Goal: Ask a question: Seek information or help from site administrators or community

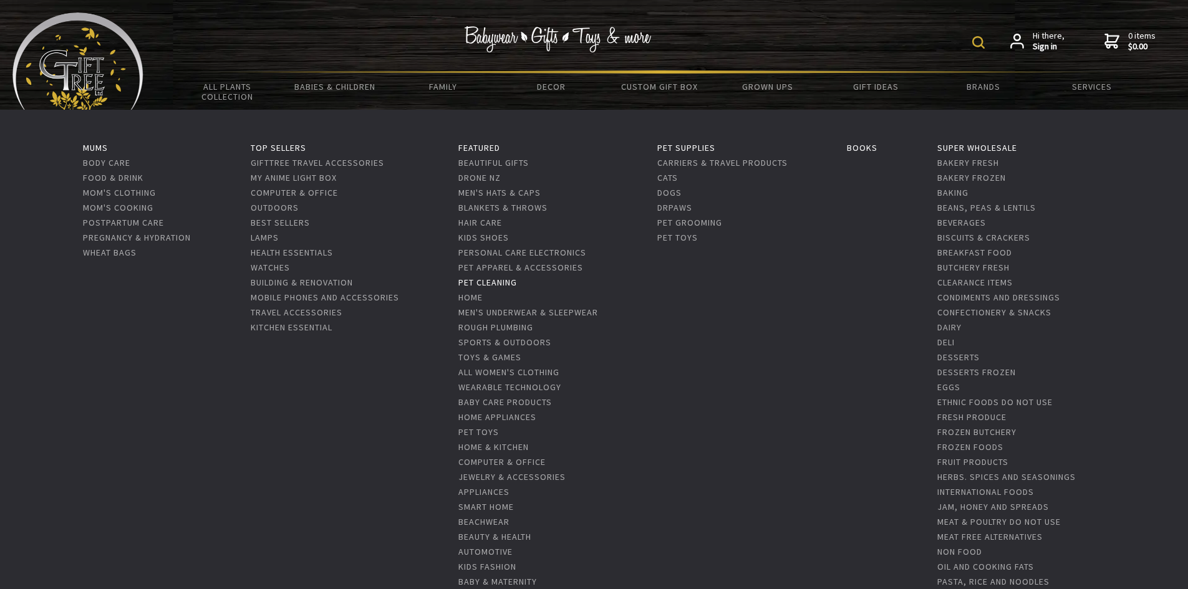
click at [507, 279] on link "Pet Cleaning" at bounding box center [487, 282] width 59 height 11
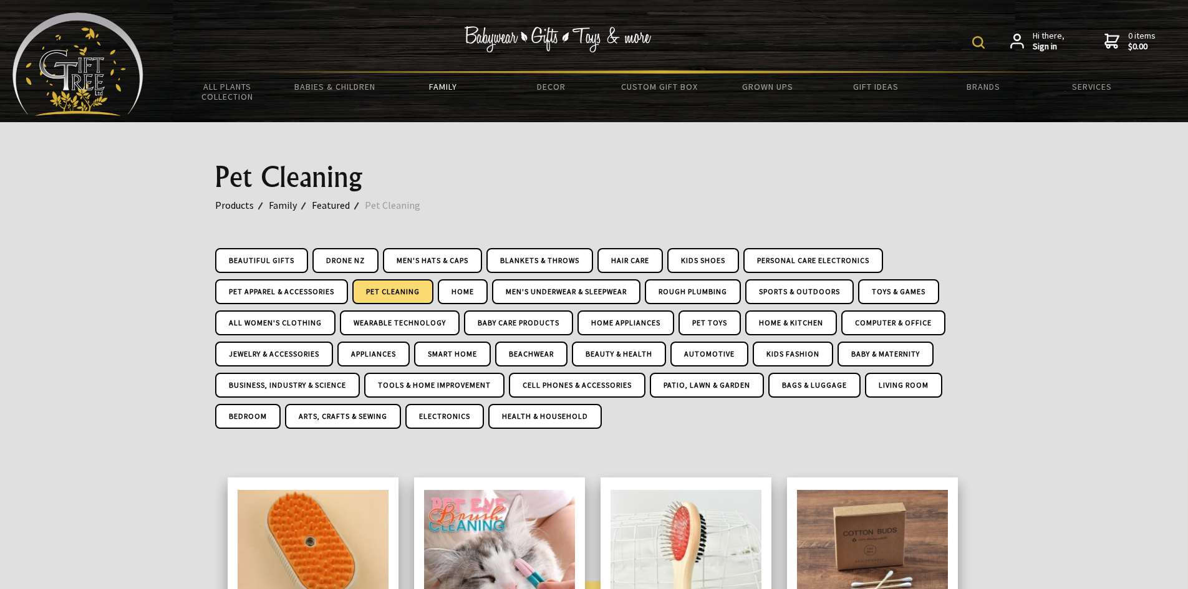
drag, startPoint x: 1049, startPoint y: 300, endPoint x: 1020, endPoint y: 125, distance: 177.5
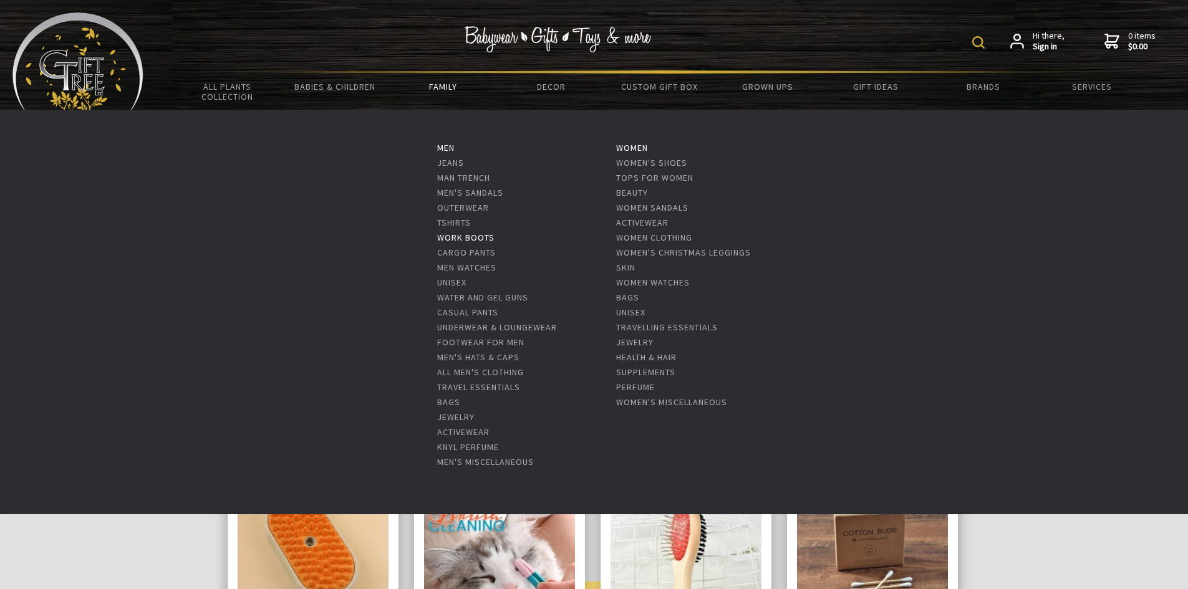
click at [474, 236] on link "Work Boots" at bounding box center [465, 237] width 57 height 11
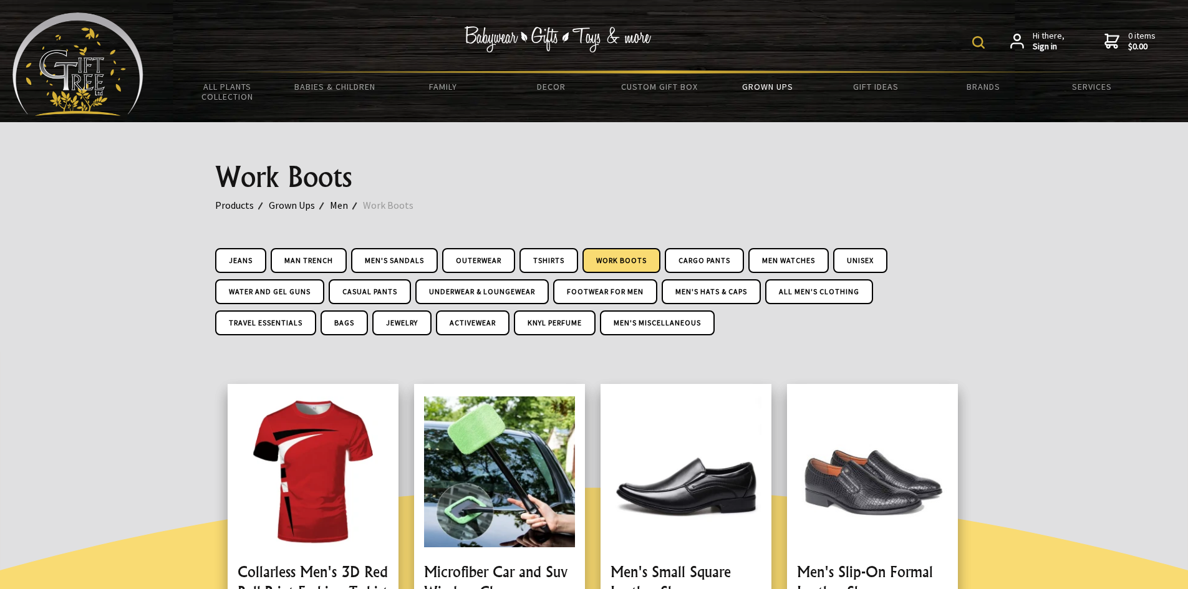
drag, startPoint x: 703, startPoint y: 385, endPoint x: 754, endPoint y: 158, distance: 232.0
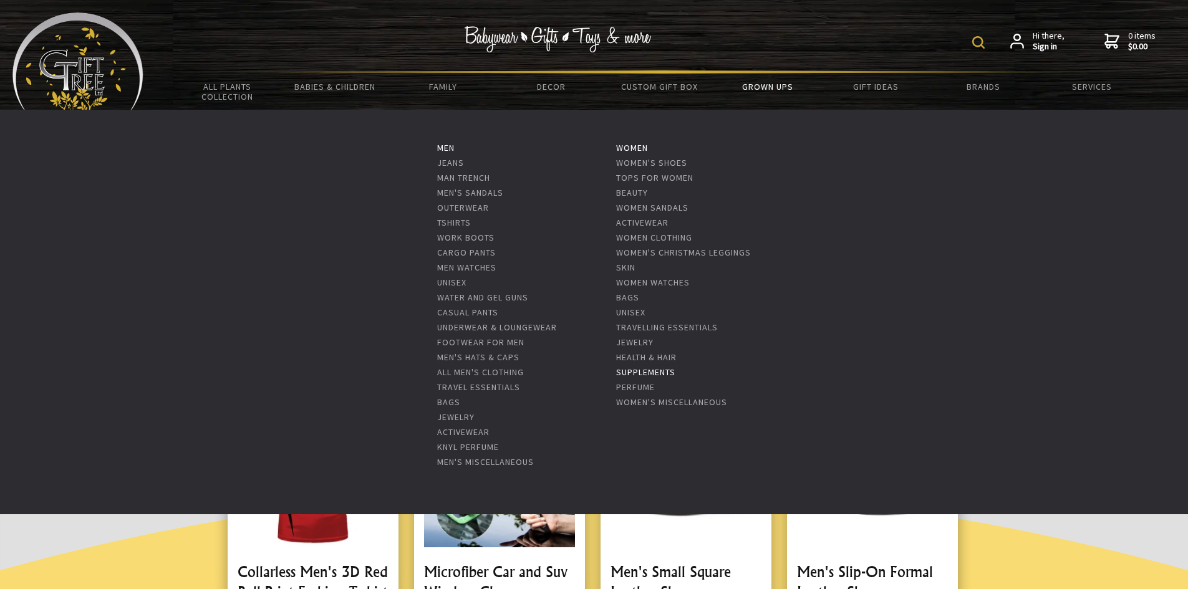
click at [648, 372] on link "Supplements" at bounding box center [645, 372] width 59 height 11
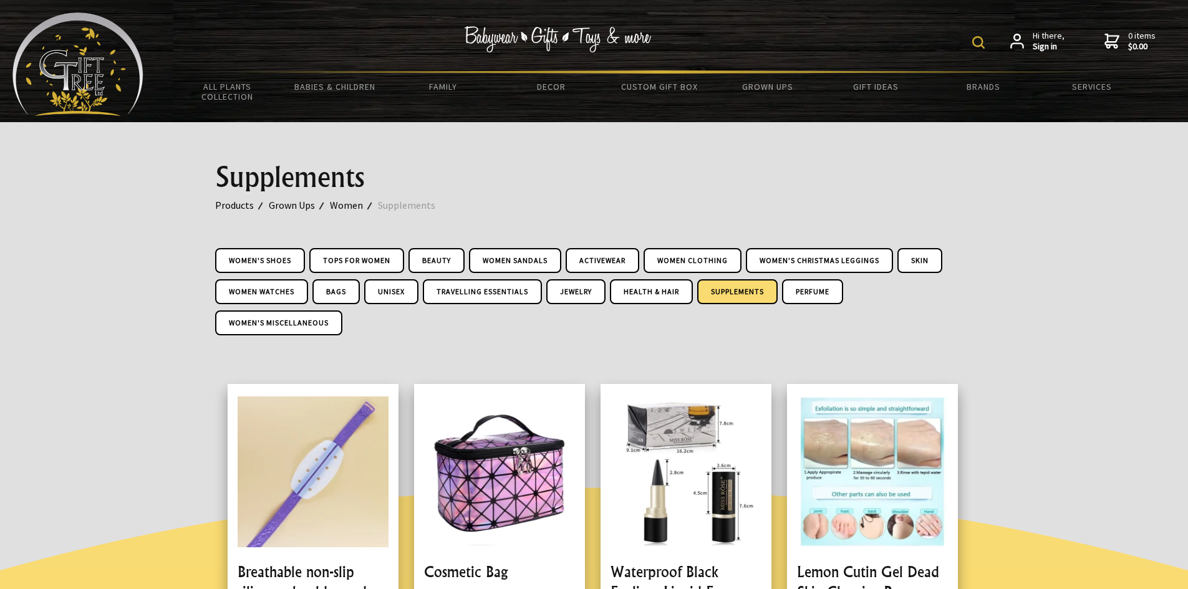
drag, startPoint x: 726, startPoint y: 331, endPoint x: 737, endPoint y: 185, distance: 146.9
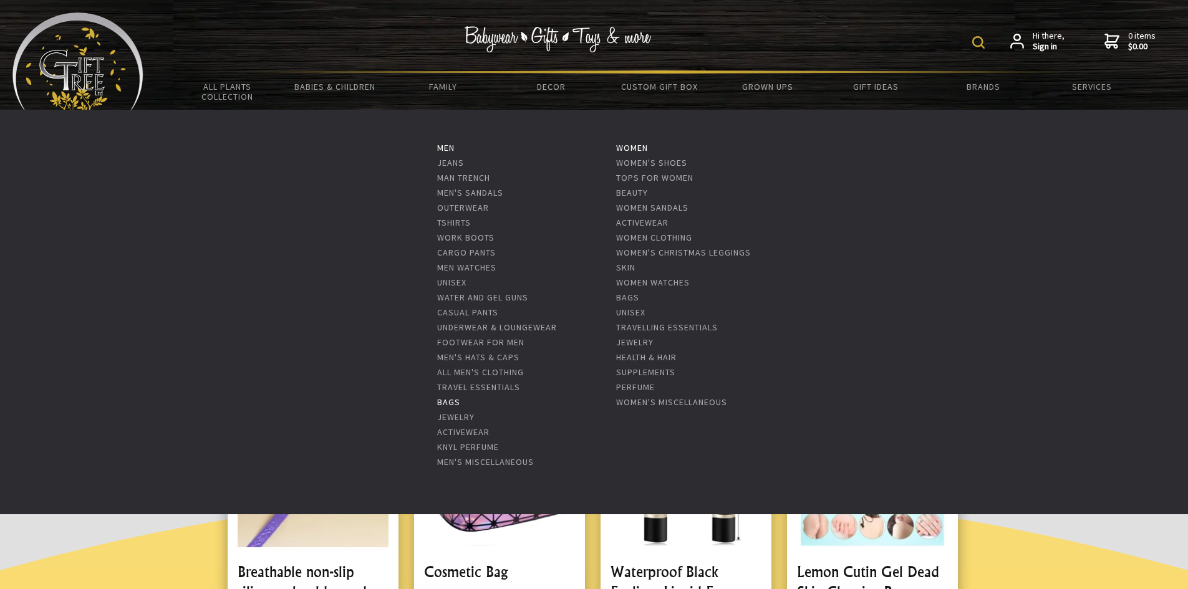
click at [453, 403] on link "Bags" at bounding box center [448, 401] width 23 height 11
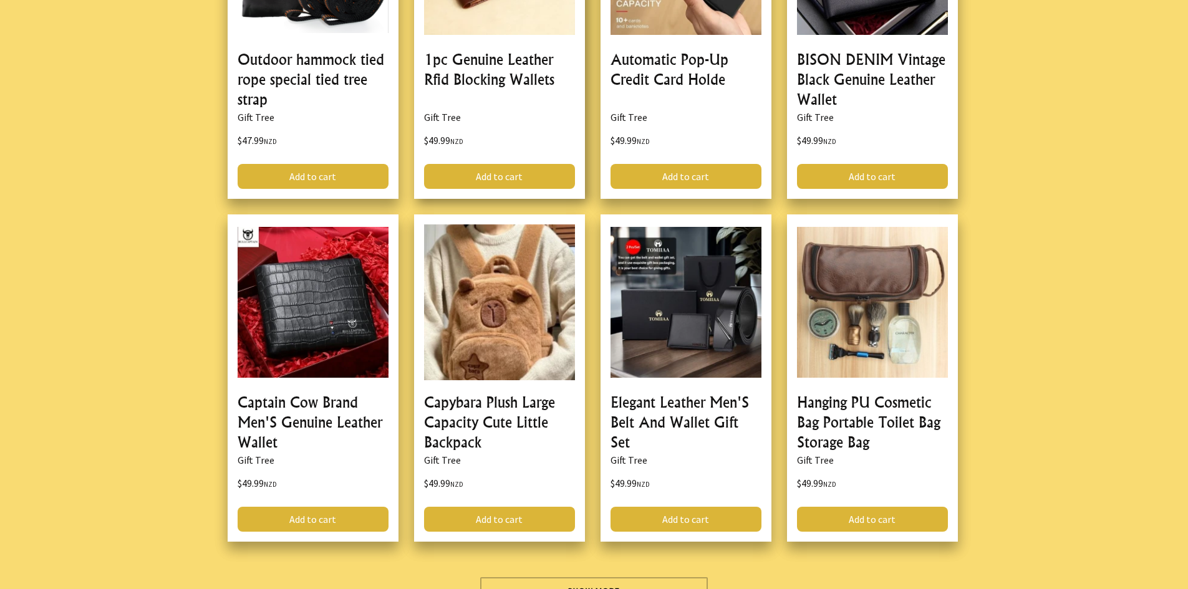
scroll to position [3740, 0]
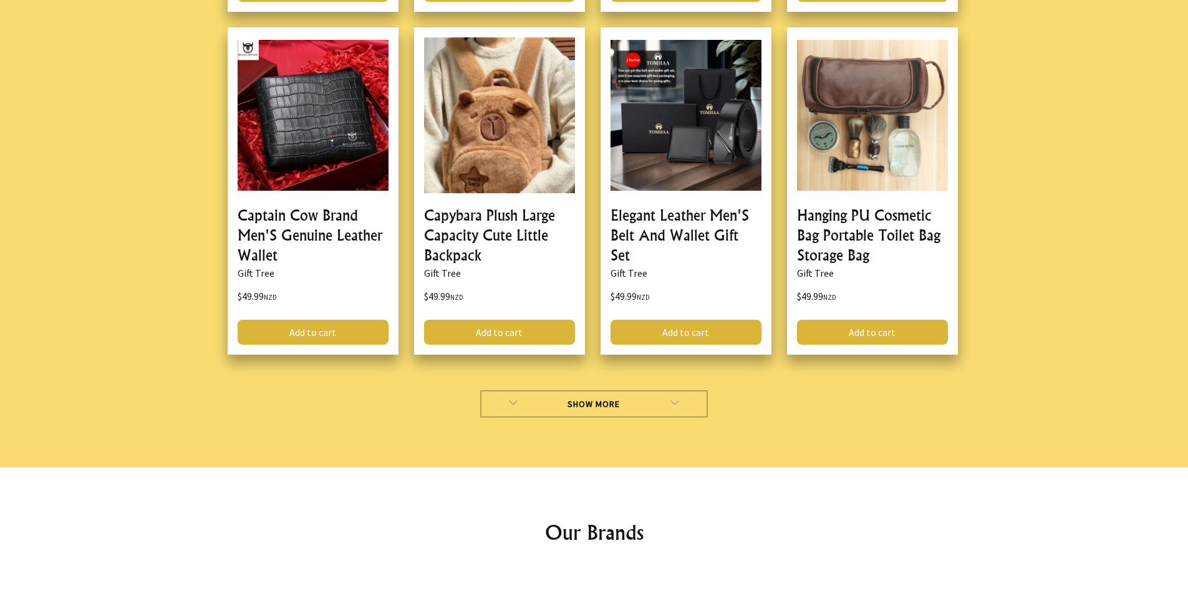
click at [603, 393] on link "Show More" at bounding box center [594, 403] width 228 height 27
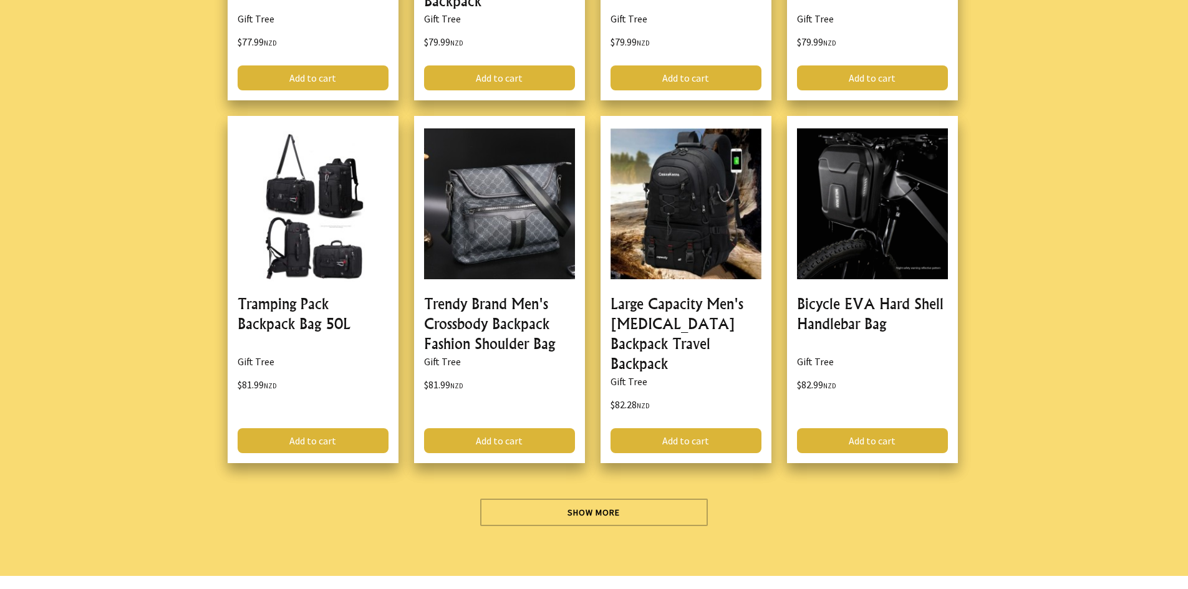
scroll to position [7418, 0]
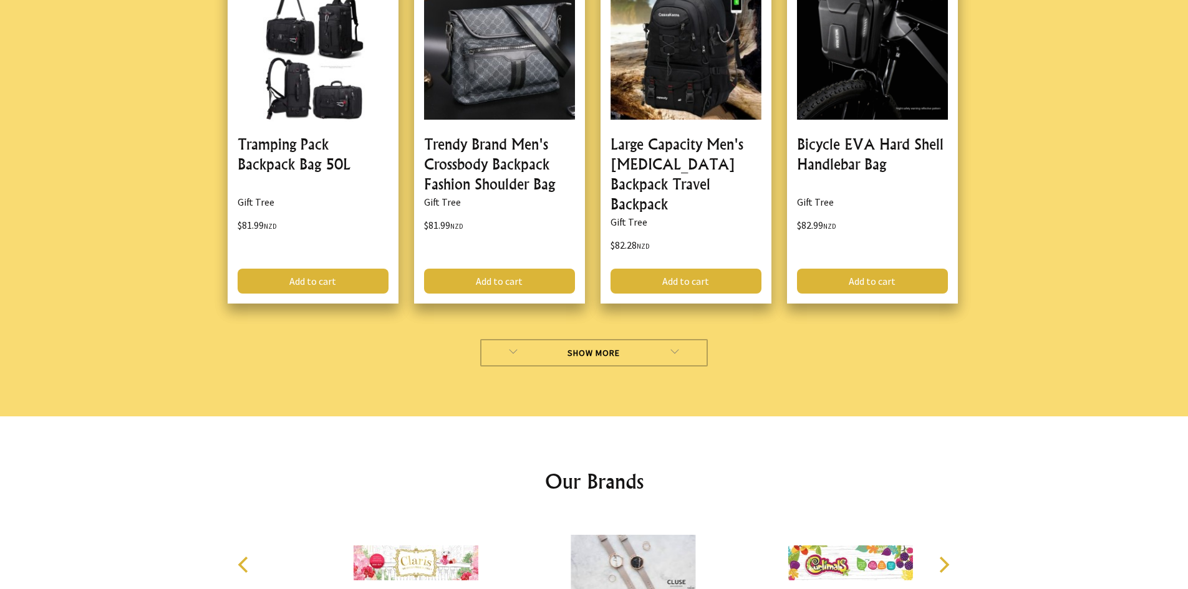
click at [620, 363] on link "Show More" at bounding box center [594, 352] width 228 height 27
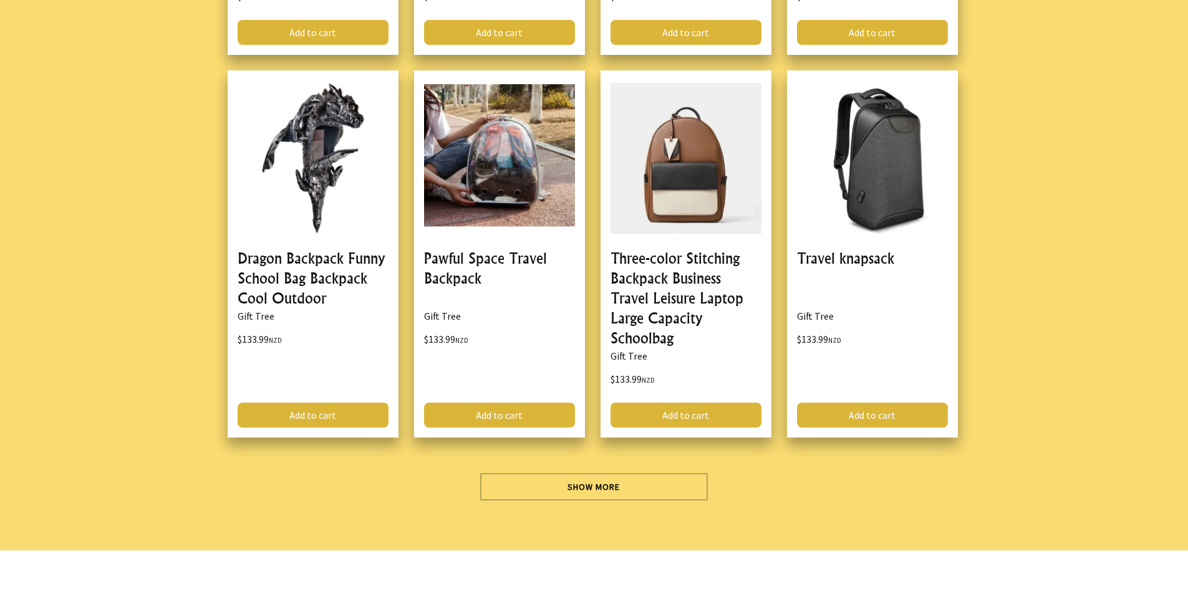
scroll to position [10972, 0]
click at [652, 479] on link "Show More" at bounding box center [594, 486] width 228 height 27
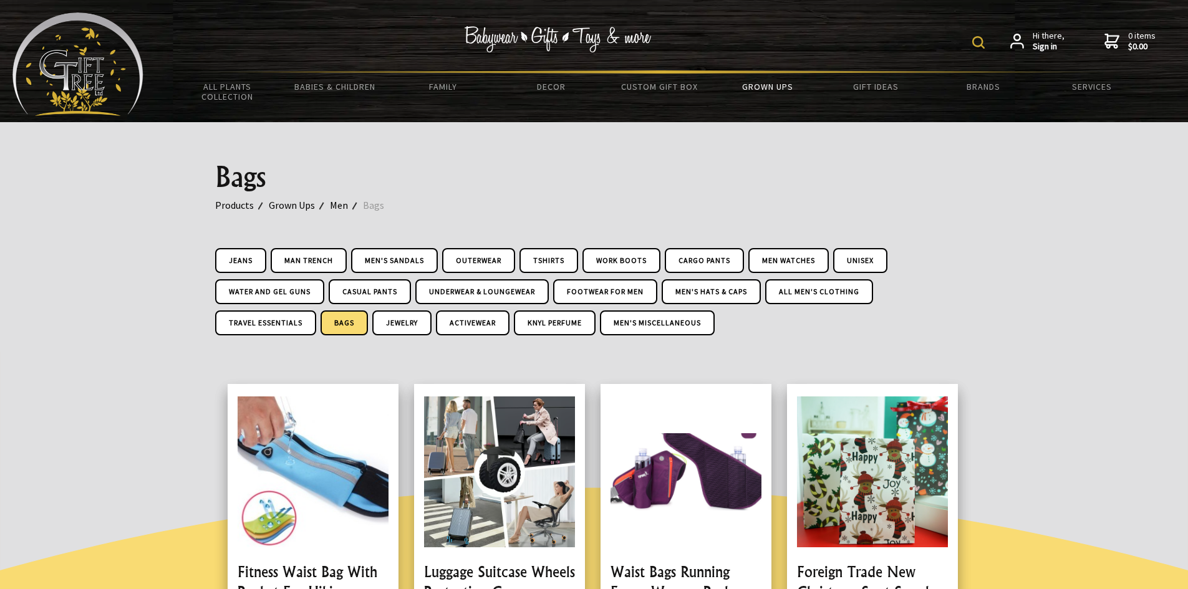
drag, startPoint x: 858, startPoint y: 455, endPoint x: 880, endPoint y: 168, distance: 287.6
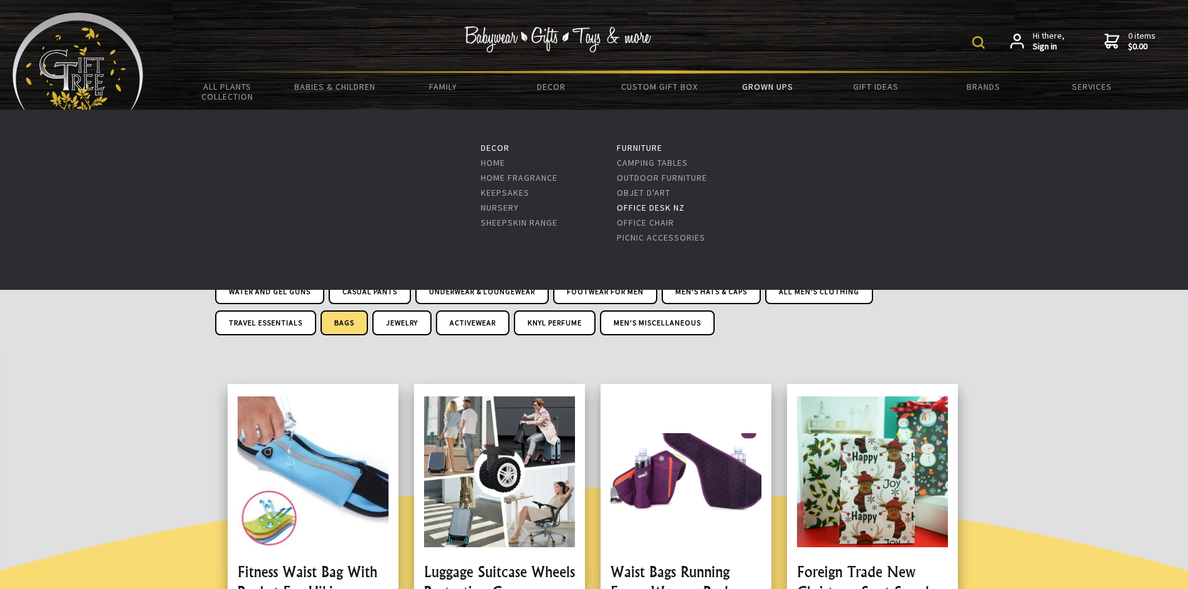
click at [663, 205] on link "Office Desk NZ" at bounding box center [651, 207] width 68 height 11
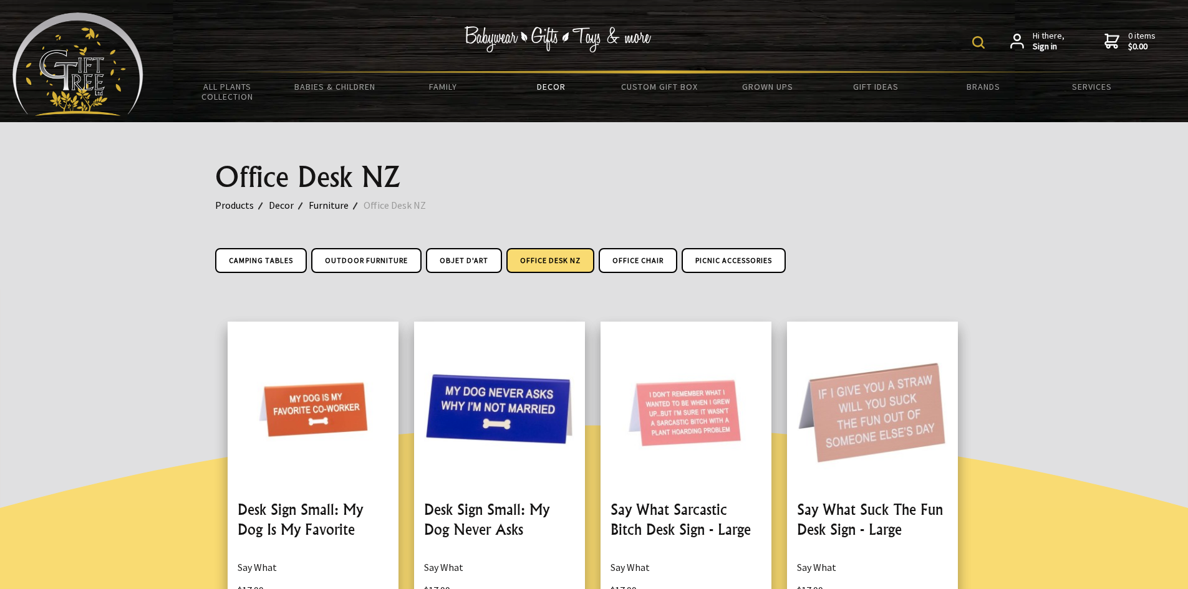
drag, startPoint x: 955, startPoint y: 412, endPoint x: 900, endPoint y: 151, distance: 266.4
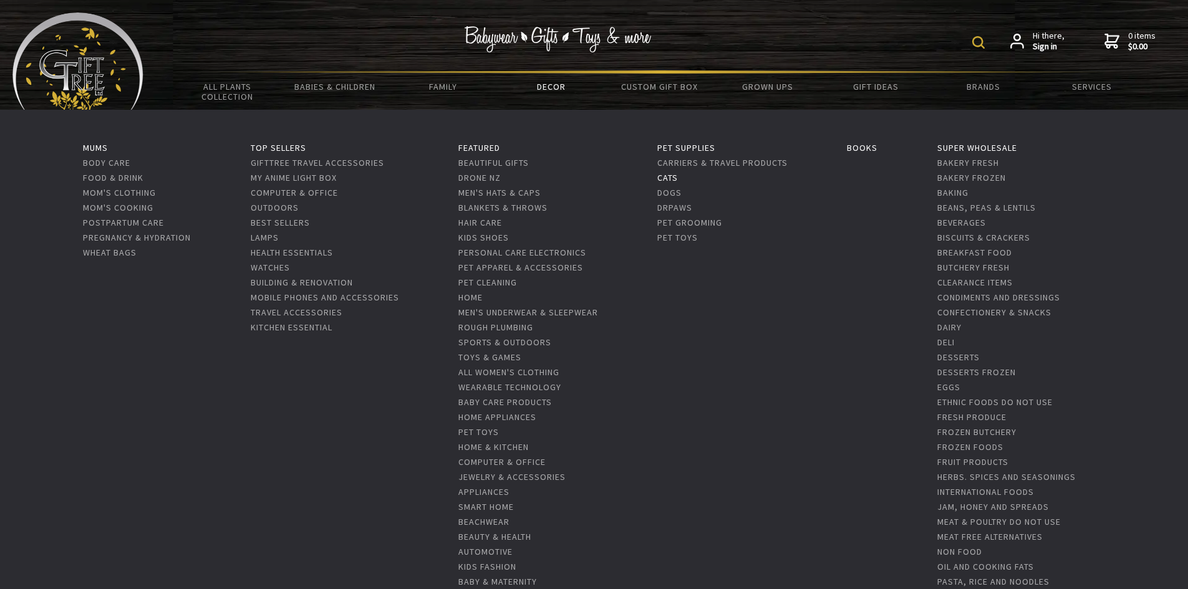
click at [666, 178] on link "Cats" at bounding box center [667, 177] width 21 height 11
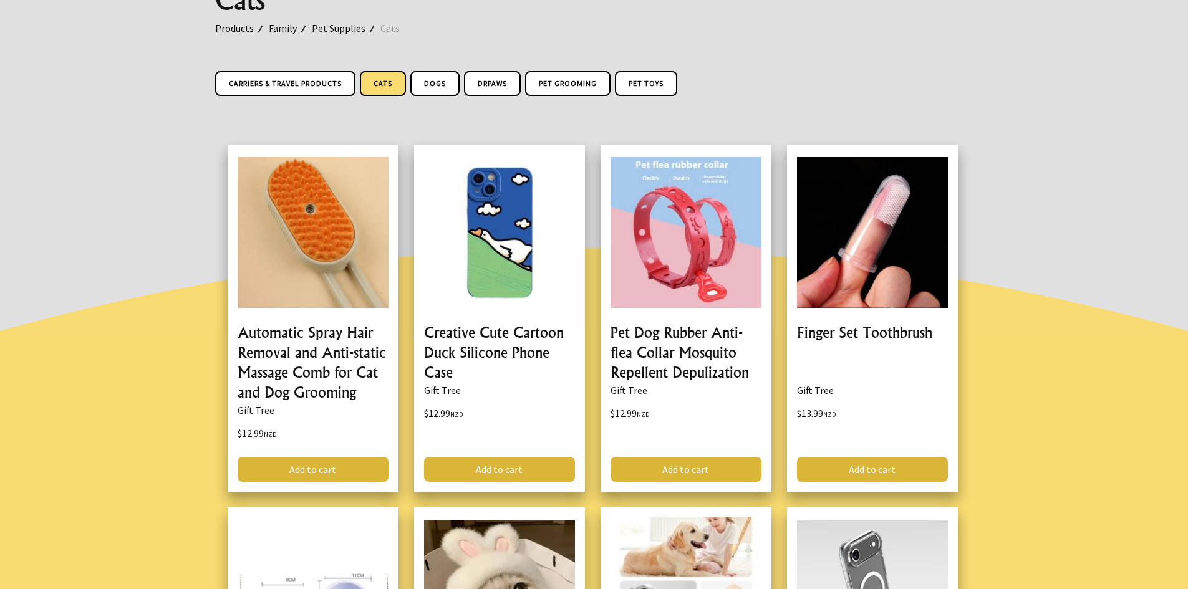
scroll to position [62, 0]
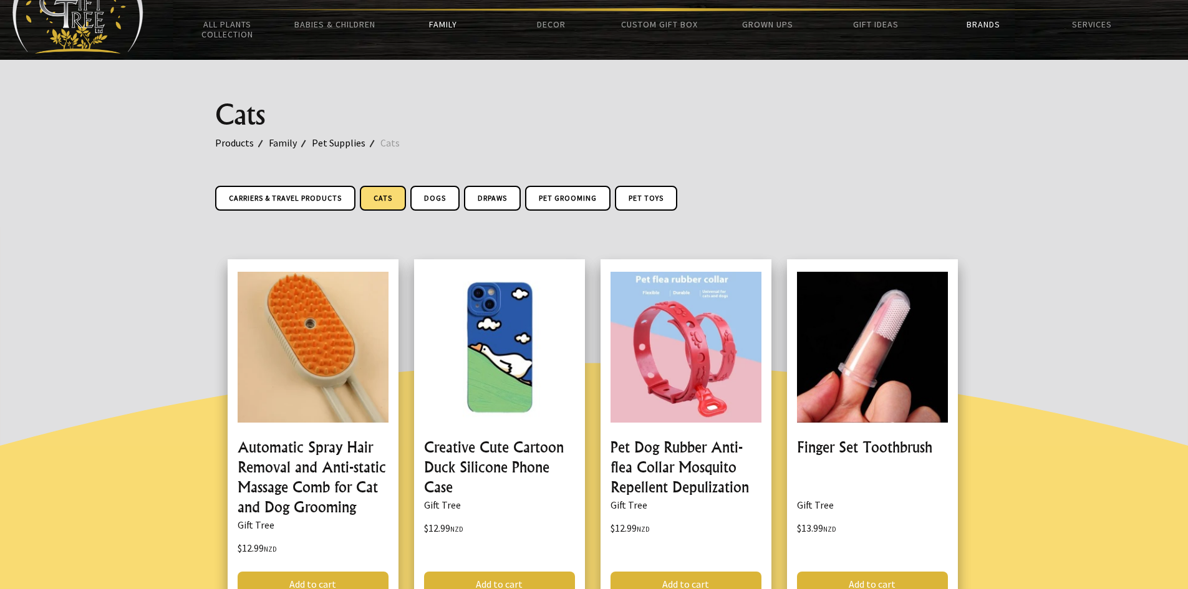
click at [976, 22] on link "Brands" at bounding box center [983, 24] width 108 height 26
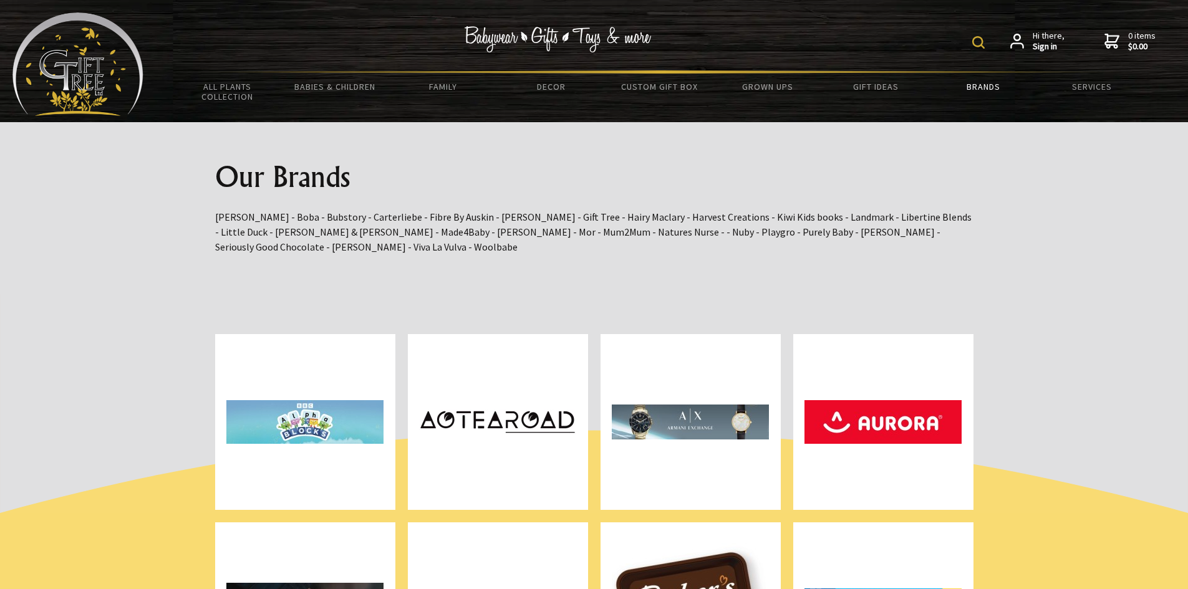
drag, startPoint x: 1016, startPoint y: 293, endPoint x: 1009, endPoint y: 101, distance: 192.1
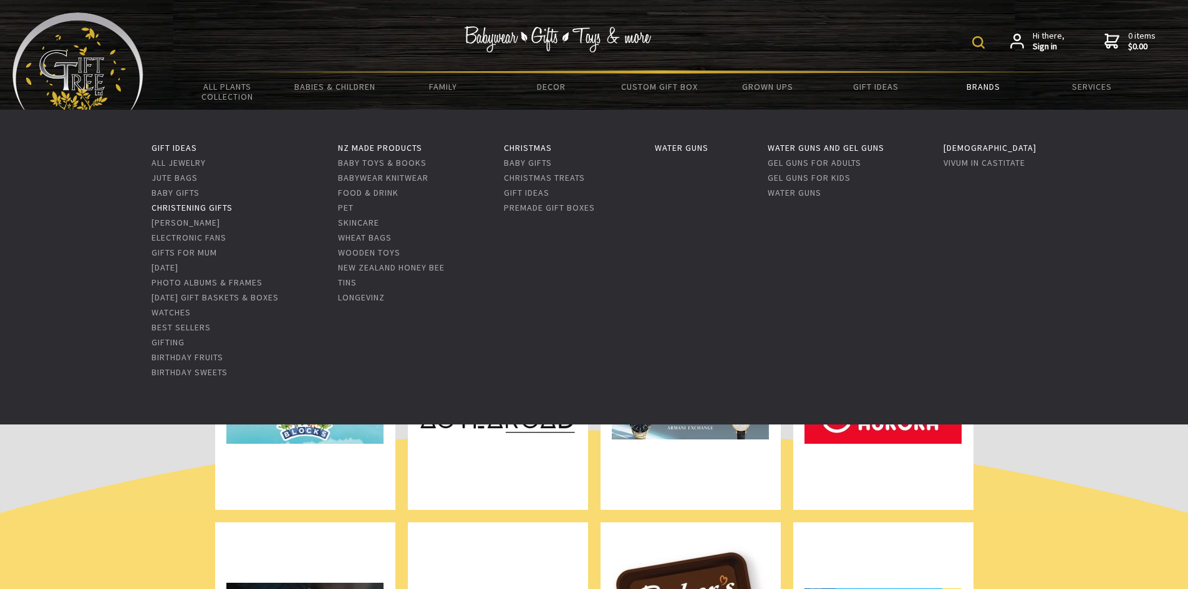
click at [198, 209] on link "Christening Gifts" at bounding box center [191, 207] width 81 height 11
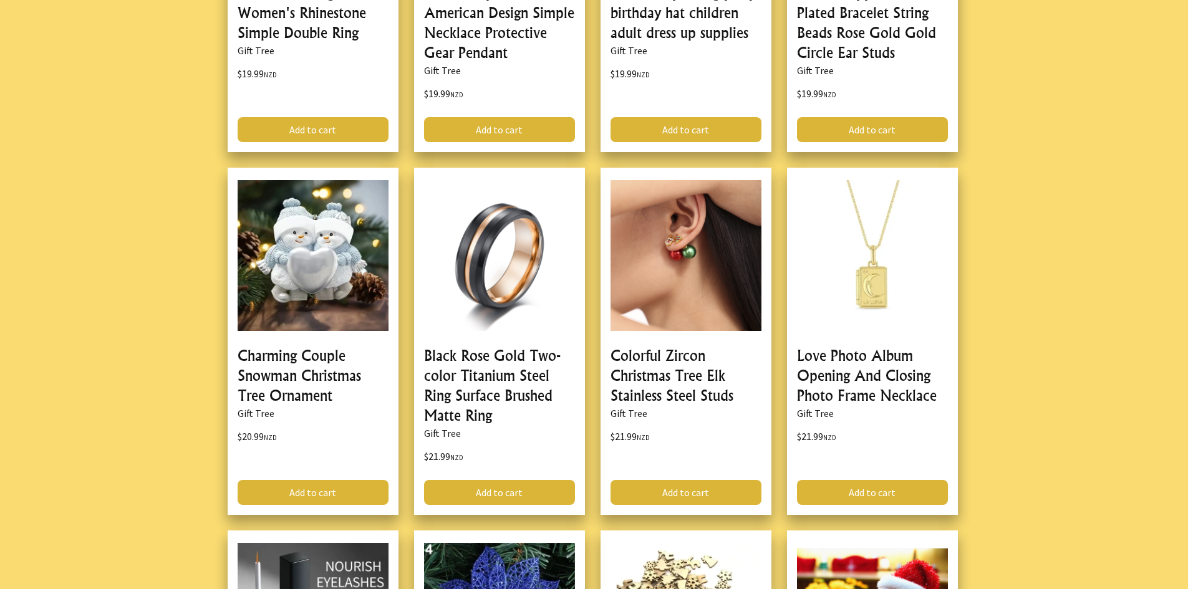
scroll to position [2120, 0]
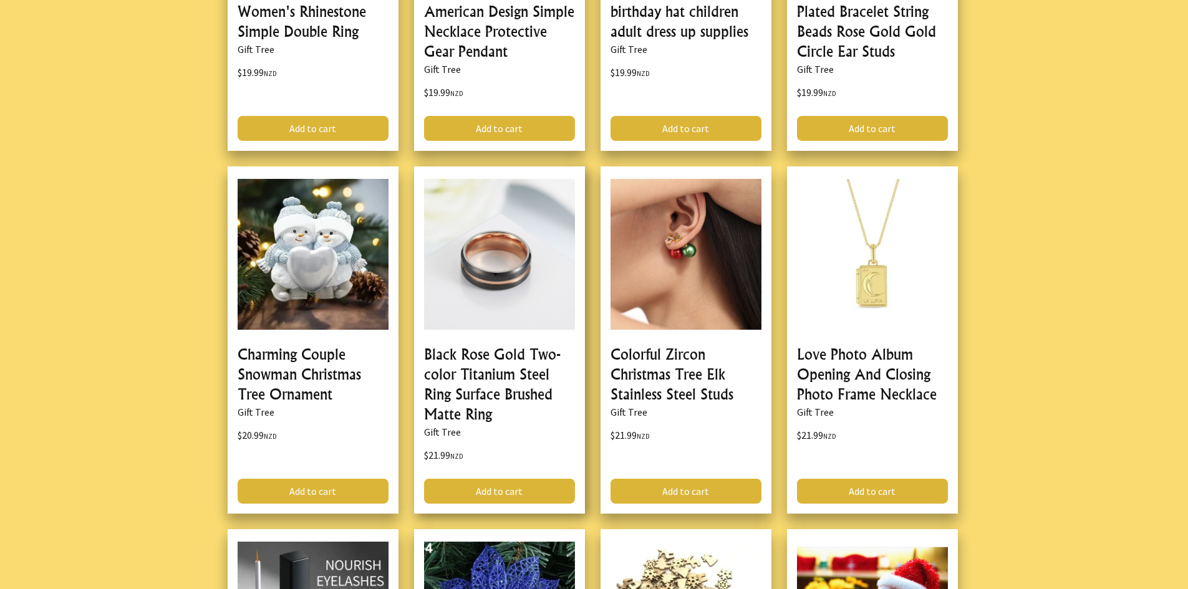
click at [496, 260] on link at bounding box center [499, 339] width 171 height 347
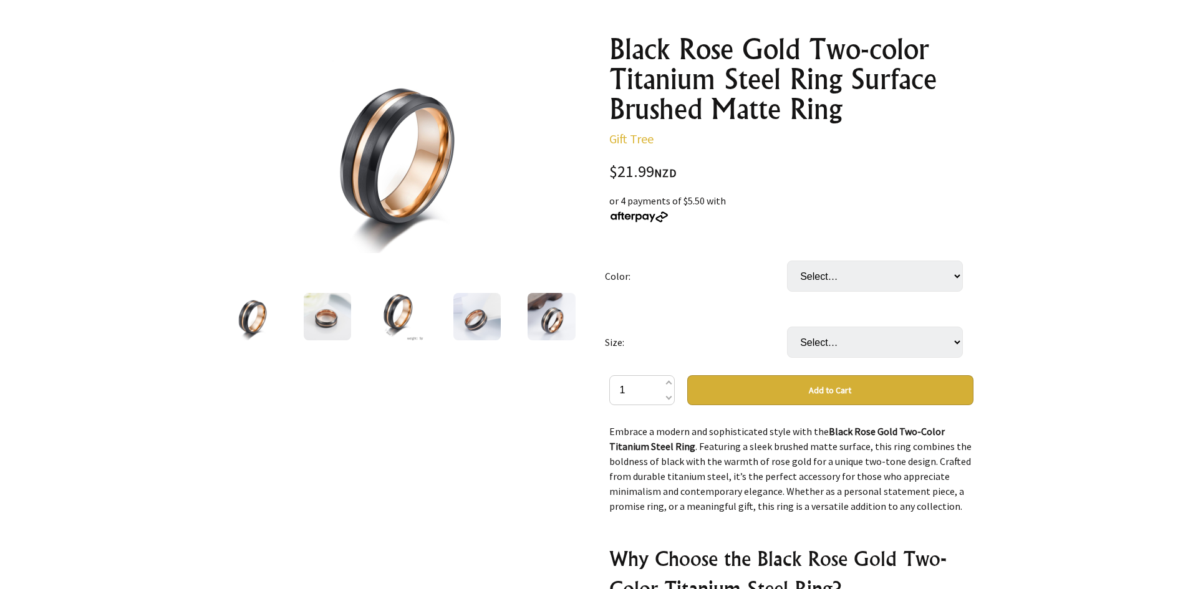
scroll to position [62, 0]
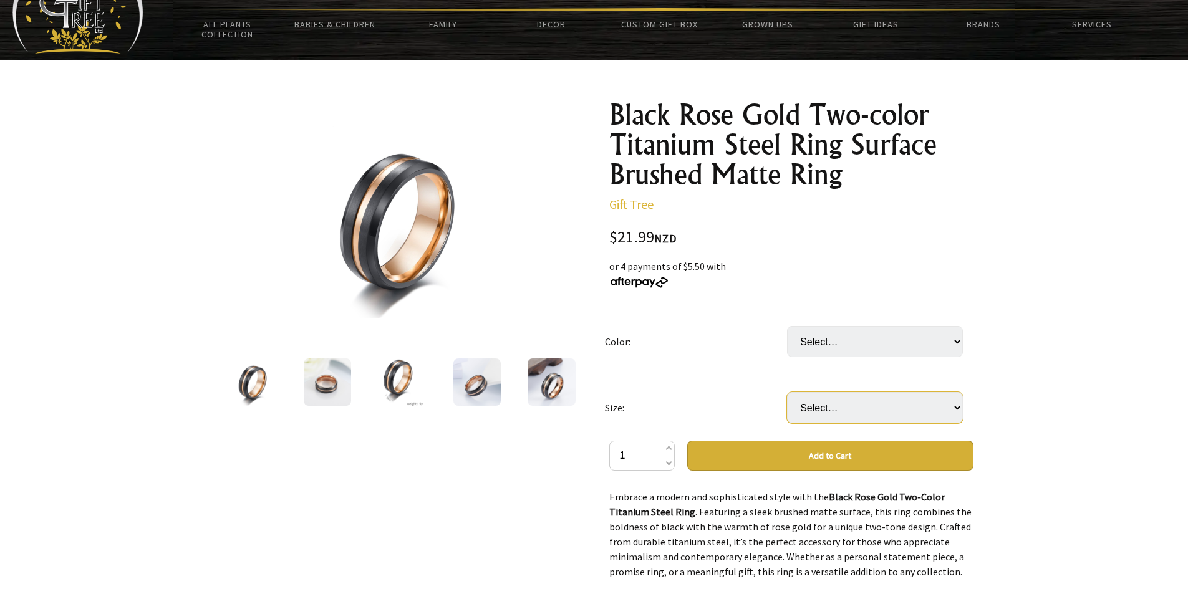
click at [821, 399] on select "Select… 7MM 8MM 9MM 10MM 11MM 12MM" at bounding box center [875, 407] width 176 height 31
click at [821, 398] on select "Select… 7MM 8MM 9MM 10MM 11MM 12MM" at bounding box center [875, 407] width 176 height 31
click at [476, 375] on img at bounding box center [476, 381] width 47 height 47
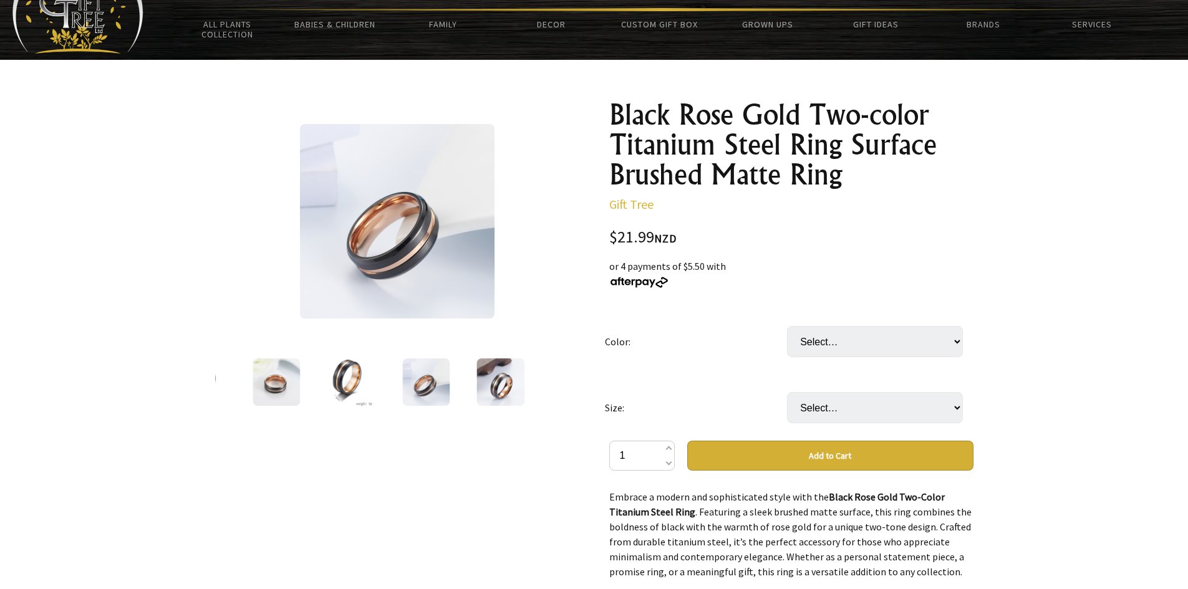
click at [499, 377] on img at bounding box center [500, 381] width 49 height 47
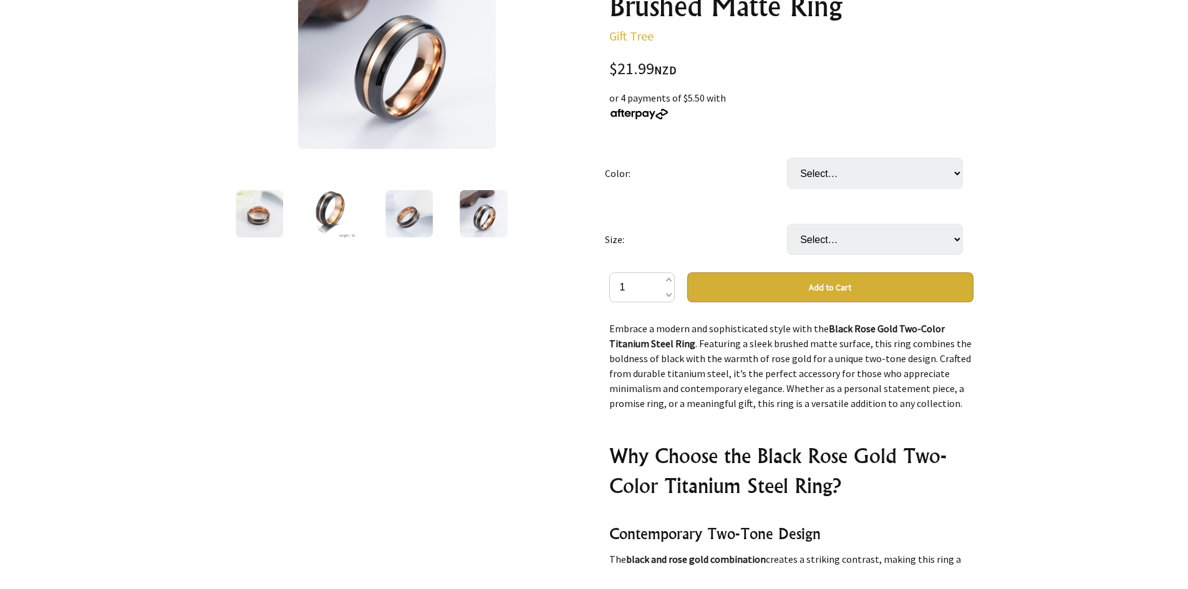
scroll to position [125, 0]
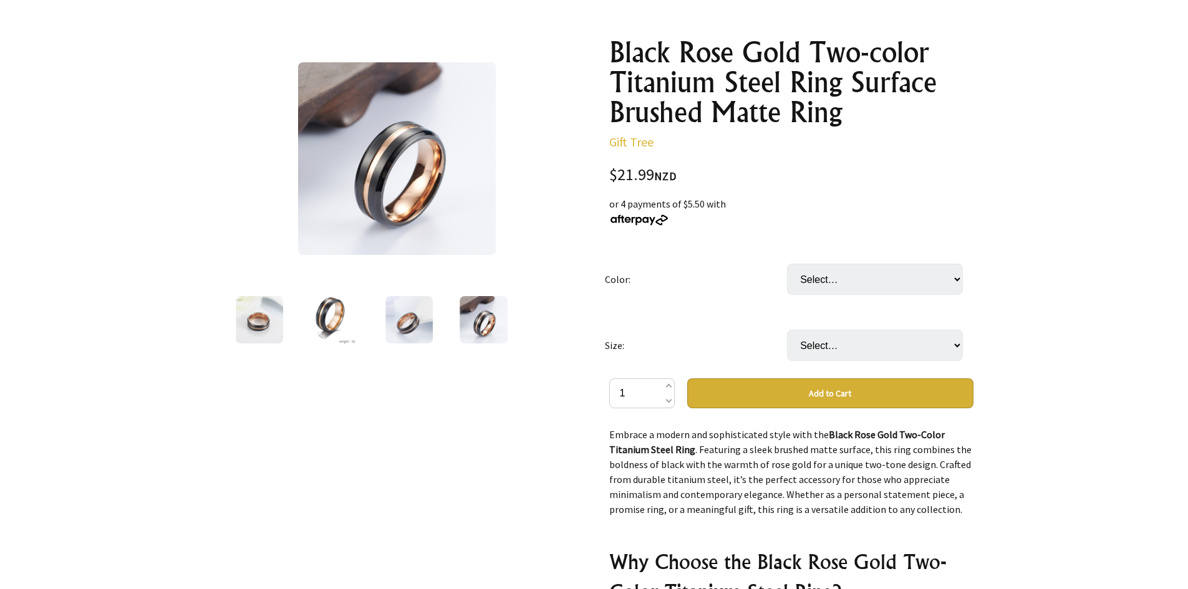
click at [276, 310] on img at bounding box center [259, 319] width 47 height 47
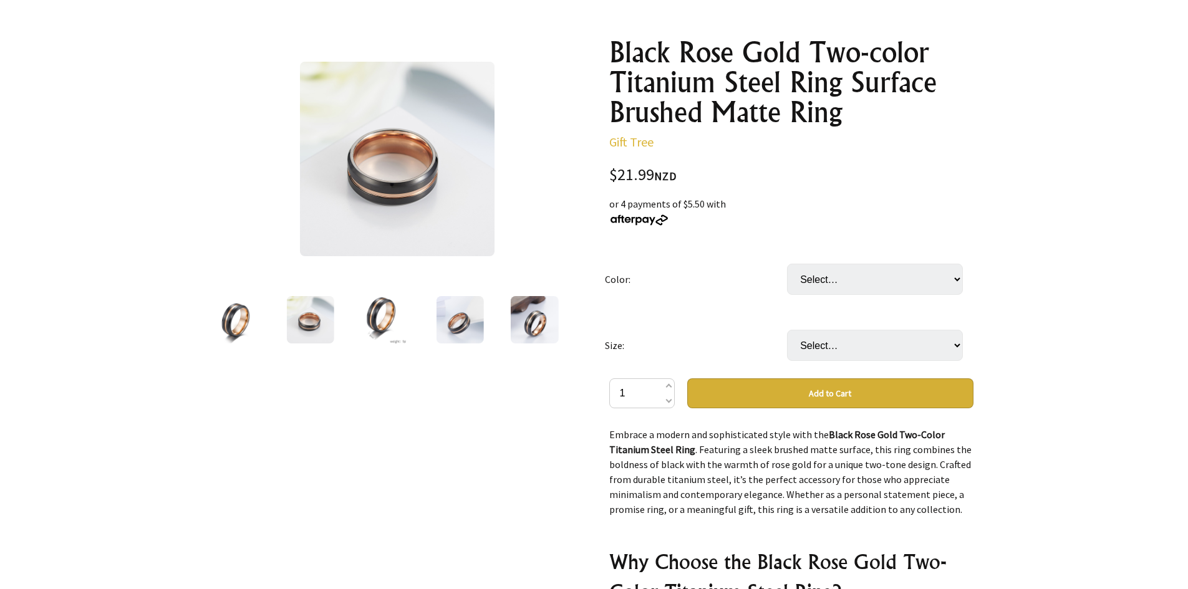
click at [262, 319] on div at bounding box center [235, 320] width 75 height 52
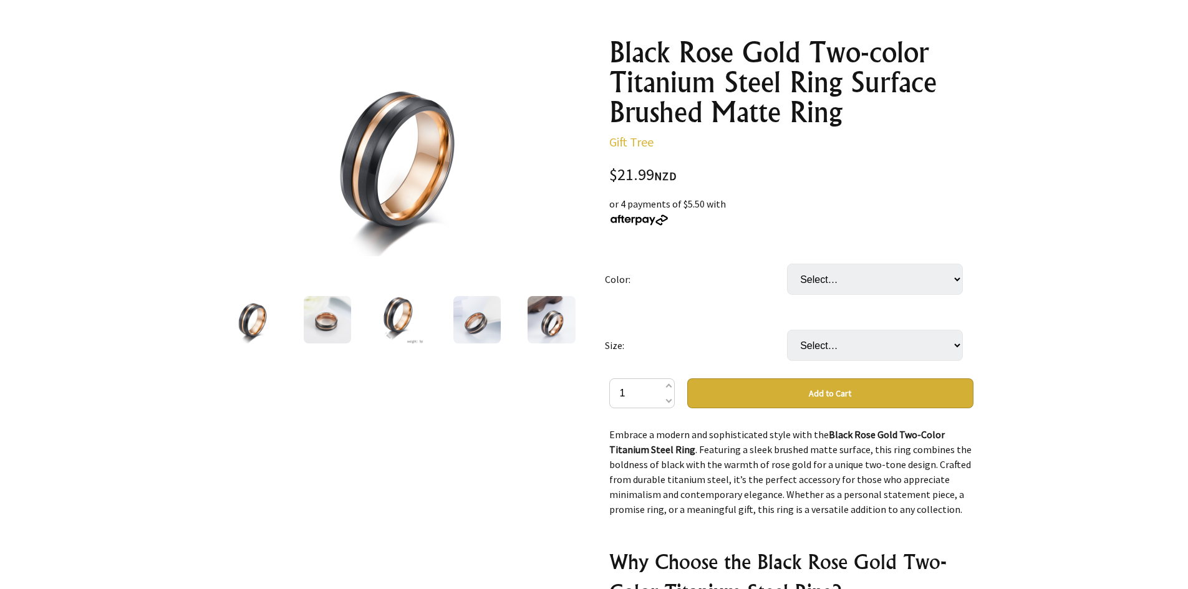
click at [325, 325] on img at bounding box center [327, 319] width 47 height 47
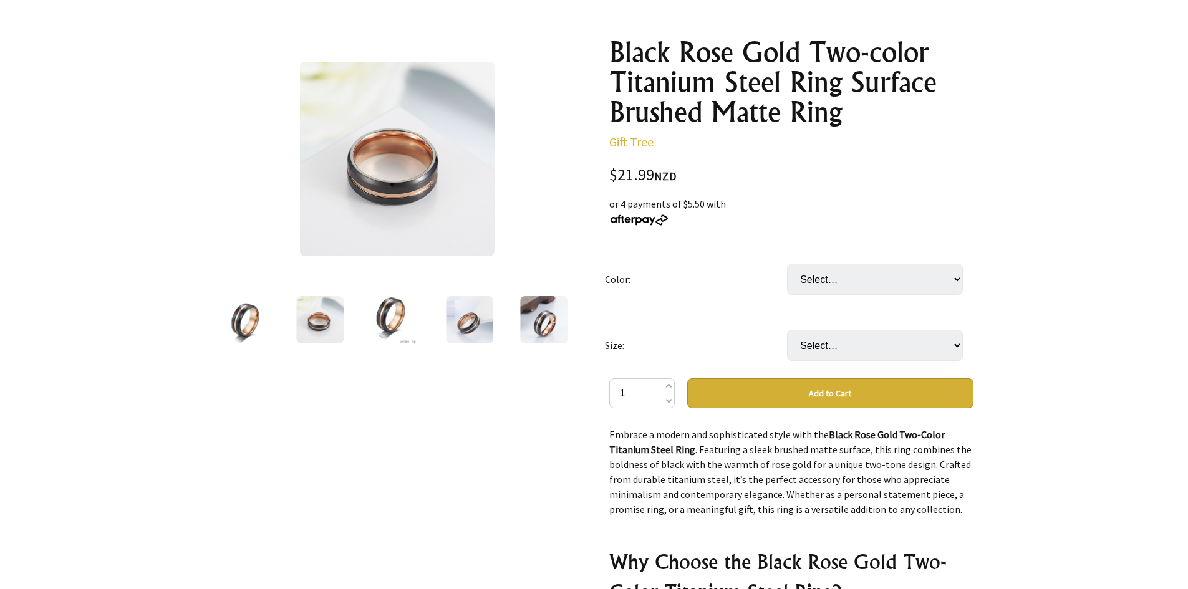
click at [380, 327] on img at bounding box center [395, 319] width 46 height 47
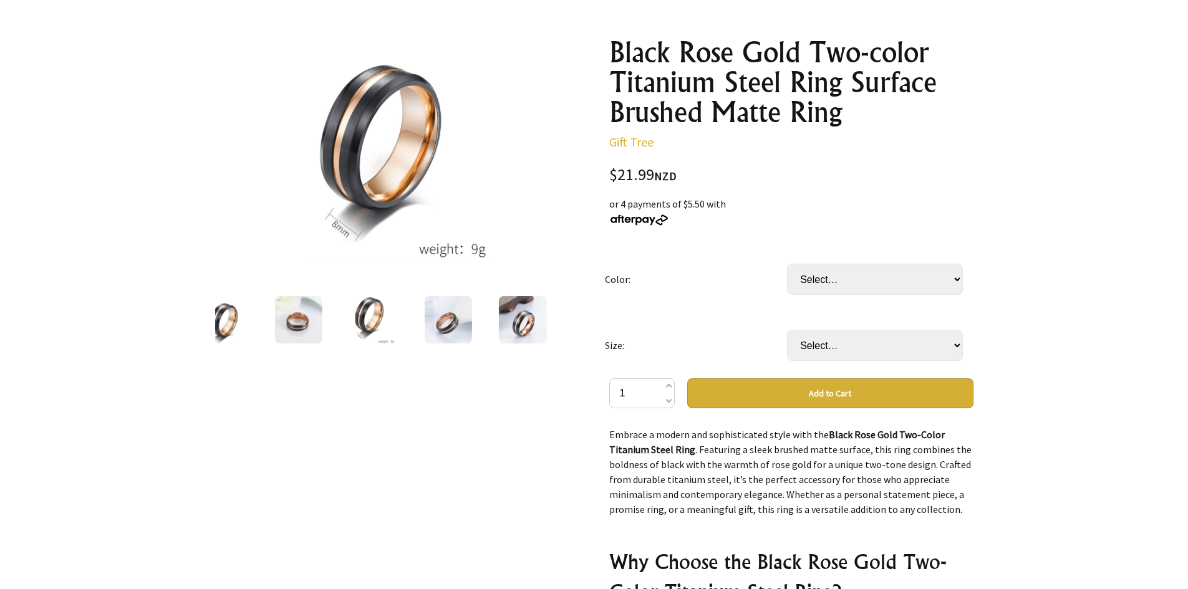
click at [451, 327] on img at bounding box center [447, 319] width 47 height 47
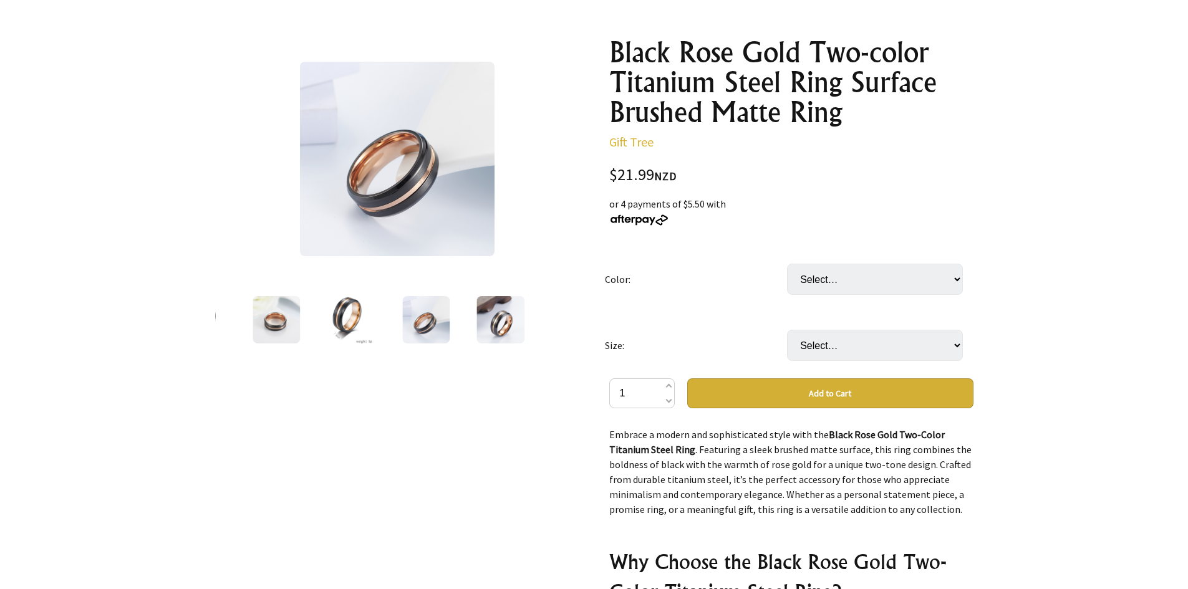
click at [311, 325] on div at bounding box center [346, 320] width 364 height 52
drag, startPoint x: 294, startPoint y: 327, endPoint x: 339, endPoint y: 325, distance: 44.3
click at [294, 328] on img at bounding box center [275, 319] width 47 height 47
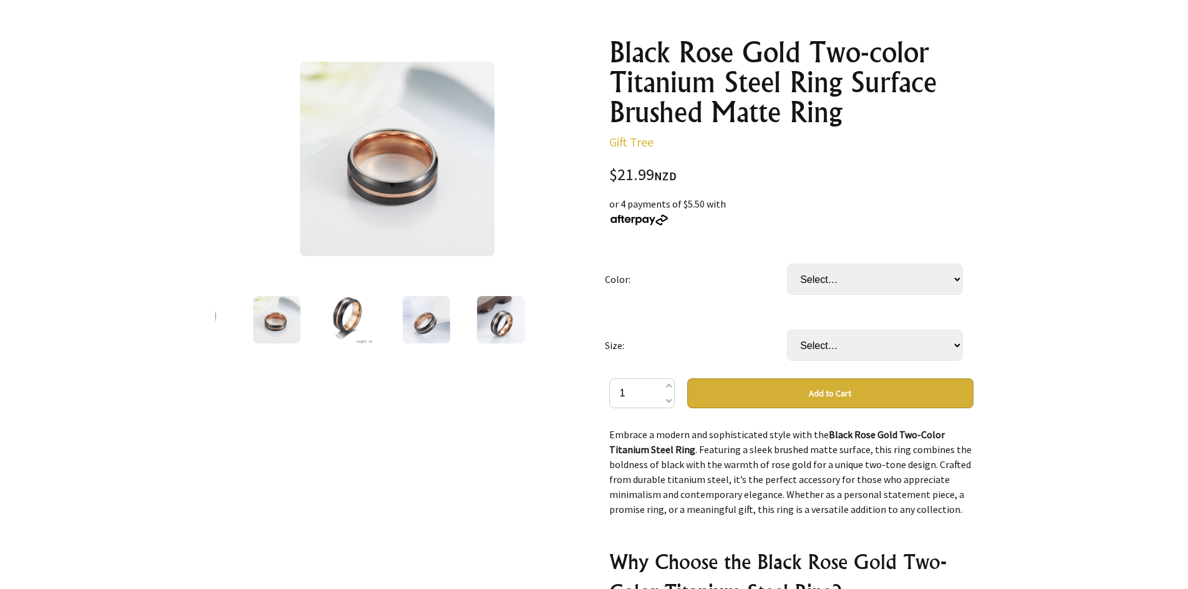
click at [349, 325] on img at bounding box center [352, 319] width 46 height 47
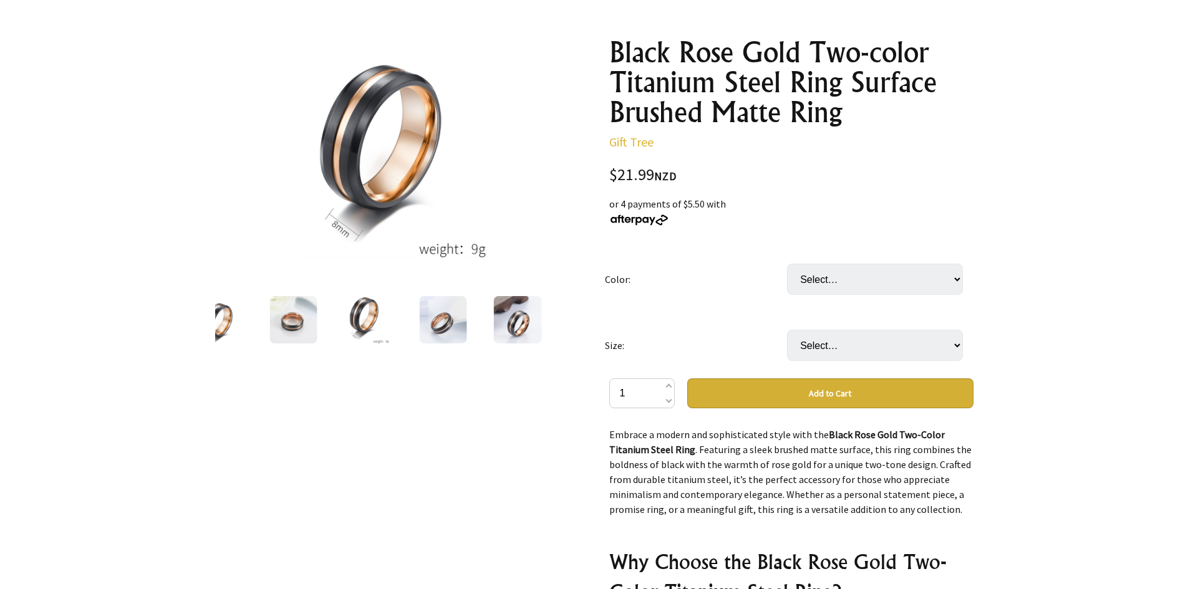
click at [432, 323] on img at bounding box center [442, 319] width 47 height 47
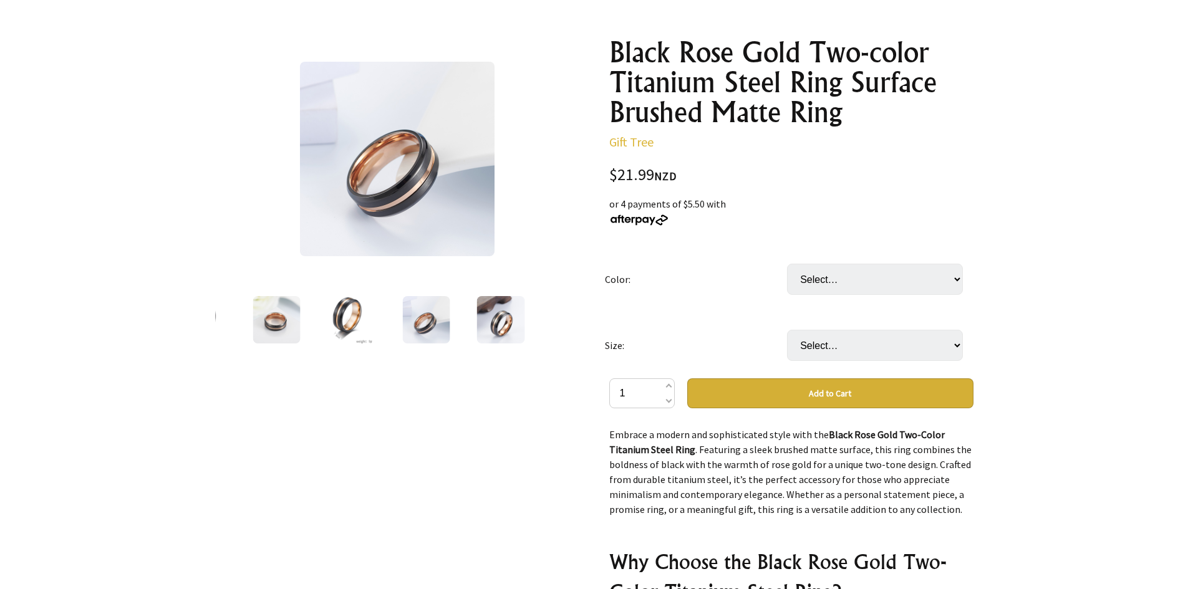
click at [510, 322] on img at bounding box center [500, 319] width 49 height 47
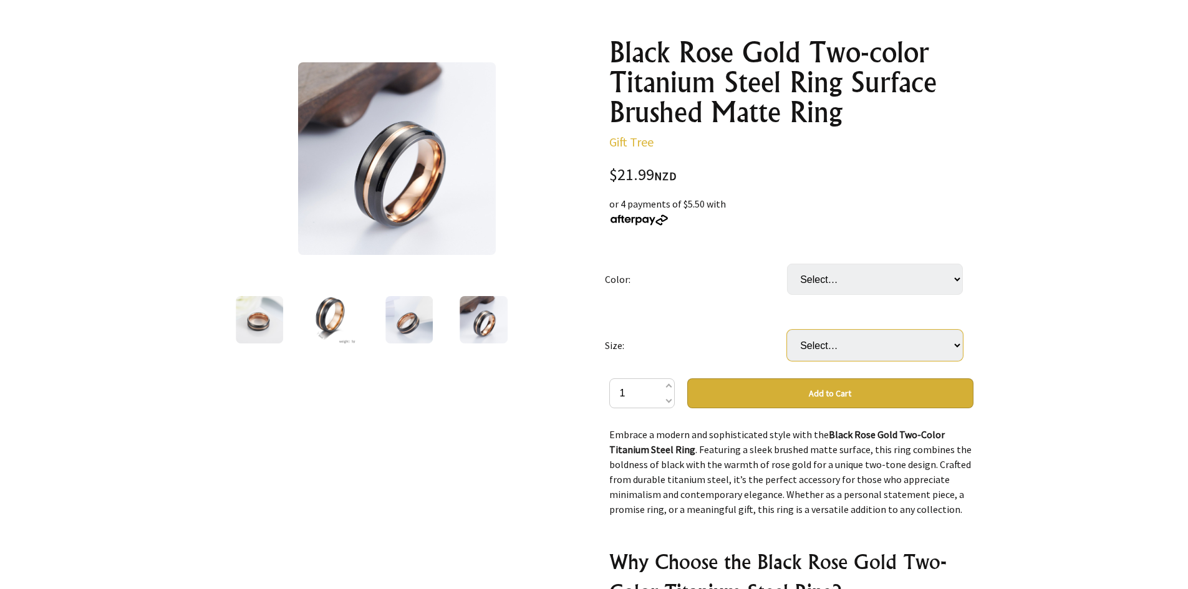
click at [852, 344] on select "Select… 7MM 8MM 9MM 10MM 11MM 12MM" at bounding box center [875, 345] width 176 height 31
click at [984, 324] on div at bounding box center [594, 488] width 1188 height 981
click at [830, 279] on select "Select… Black Rose Gold" at bounding box center [875, 279] width 176 height 31
select select "Black Rose Gold"
click at [787, 264] on select "Select… Black Rose Gold" at bounding box center [875, 279] width 176 height 31
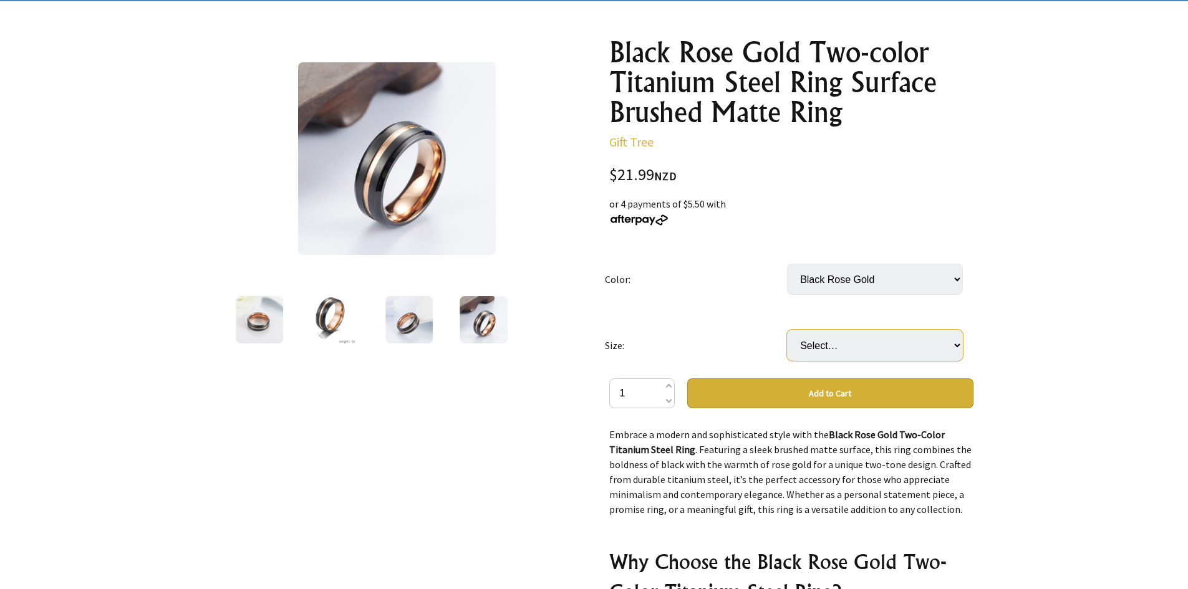
click at [844, 343] on select "Select… 7MM 8MM 9MM 10MM 11MM 12MM" at bounding box center [875, 345] width 176 height 31
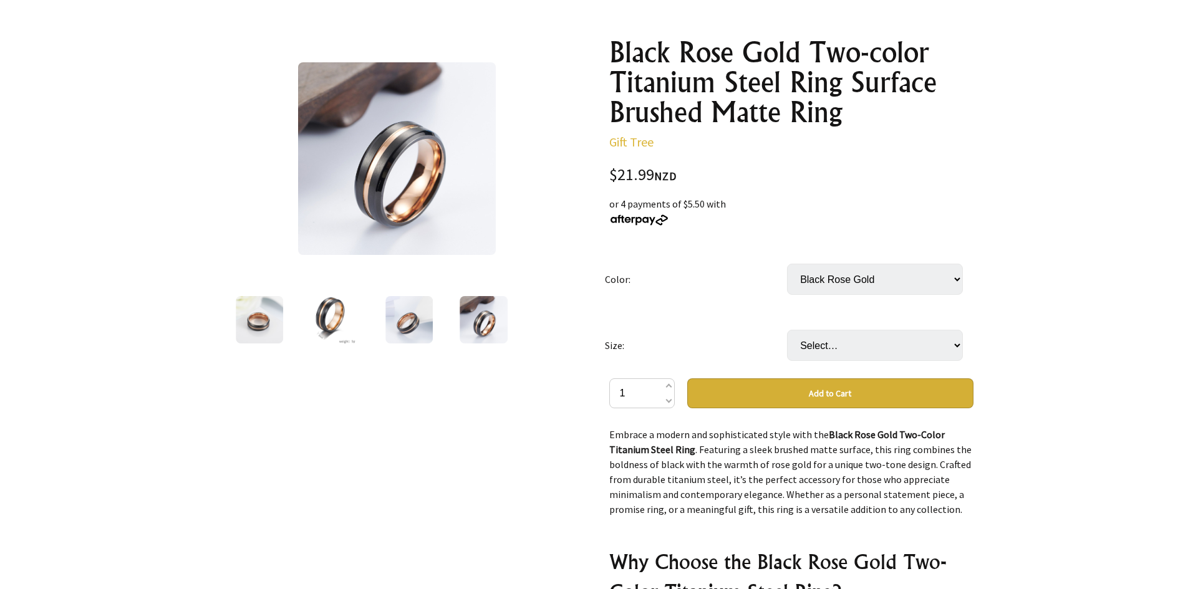
click at [848, 342] on select "Select… 7MM 8MM 9MM 10MM 11MM 12MM" at bounding box center [875, 345] width 176 height 31
click at [1000, 337] on div at bounding box center [594, 488] width 1188 height 981
click at [905, 336] on select "Select… 7MM 8MM 9MM 10MM 11MM 12MM" at bounding box center [875, 345] width 176 height 31
click at [899, 331] on select "Select… 7MM 8MM 9MM 10MM 11MM 12MM" at bounding box center [875, 345] width 176 height 31
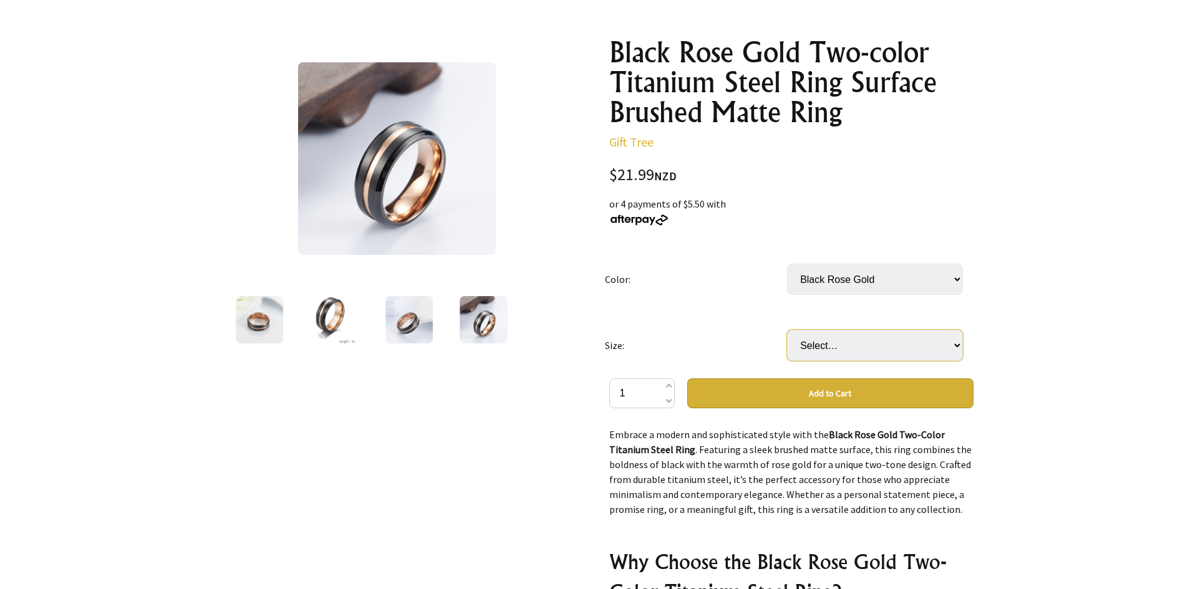
drag, startPoint x: 899, startPoint y: 331, endPoint x: 906, endPoint y: 295, distance: 36.9
click at [899, 331] on select "Select… 7MM 8MM 9MM 10MM 11MM 12MM" at bounding box center [875, 345] width 176 height 31
click at [891, 335] on select "Select… 7MM 8MM 9MM 10MM 11MM 12MM" at bounding box center [875, 345] width 176 height 31
click at [1070, 352] on div at bounding box center [594, 488] width 1188 height 981
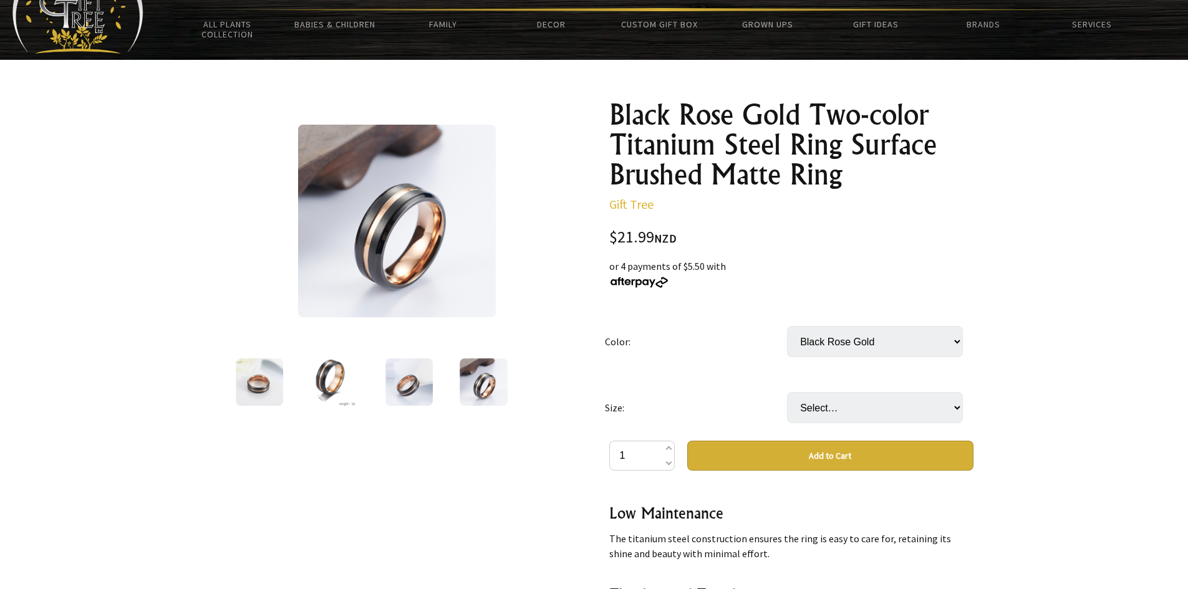
scroll to position [0, 0]
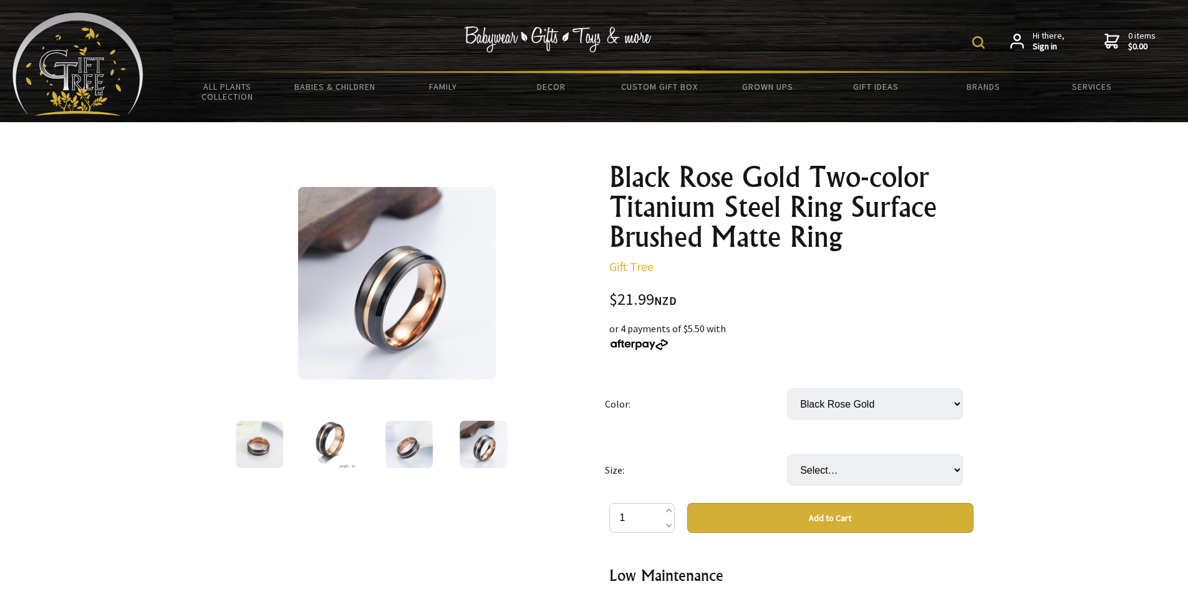
click at [409, 442] on img at bounding box center [408, 444] width 47 height 47
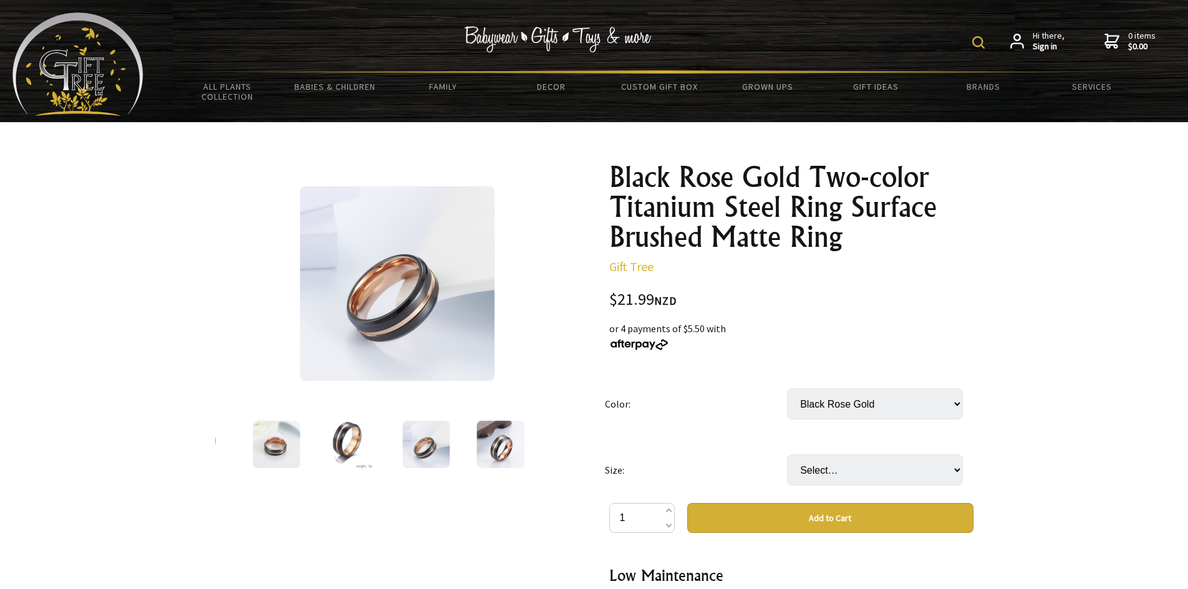
click at [477, 442] on img at bounding box center [500, 444] width 49 height 47
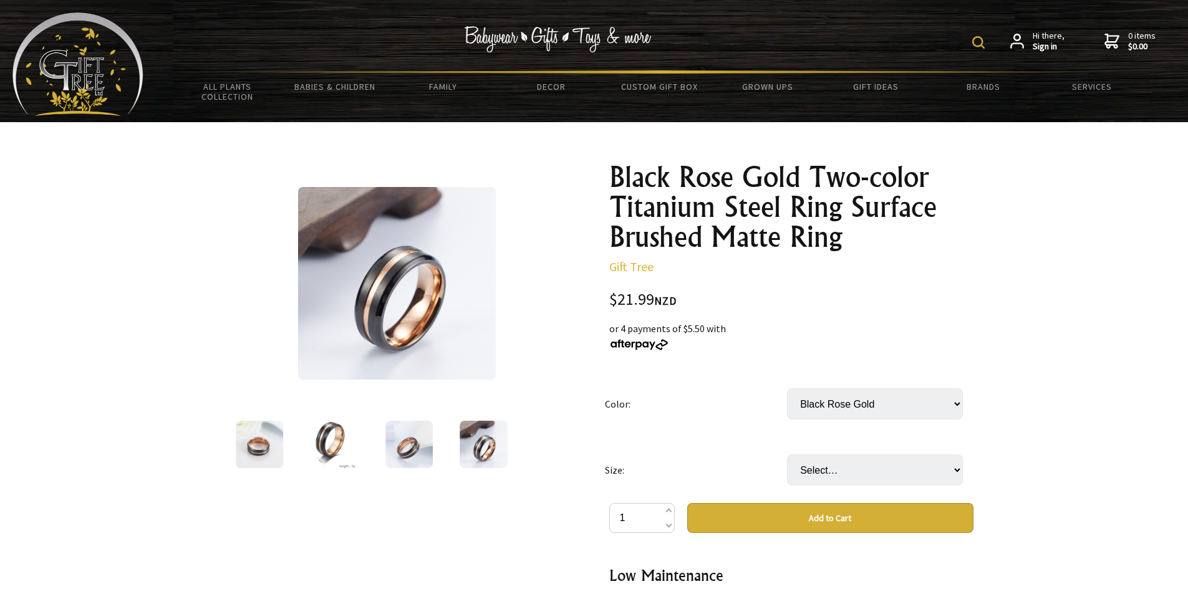
click at [408, 448] on img at bounding box center [408, 444] width 47 height 47
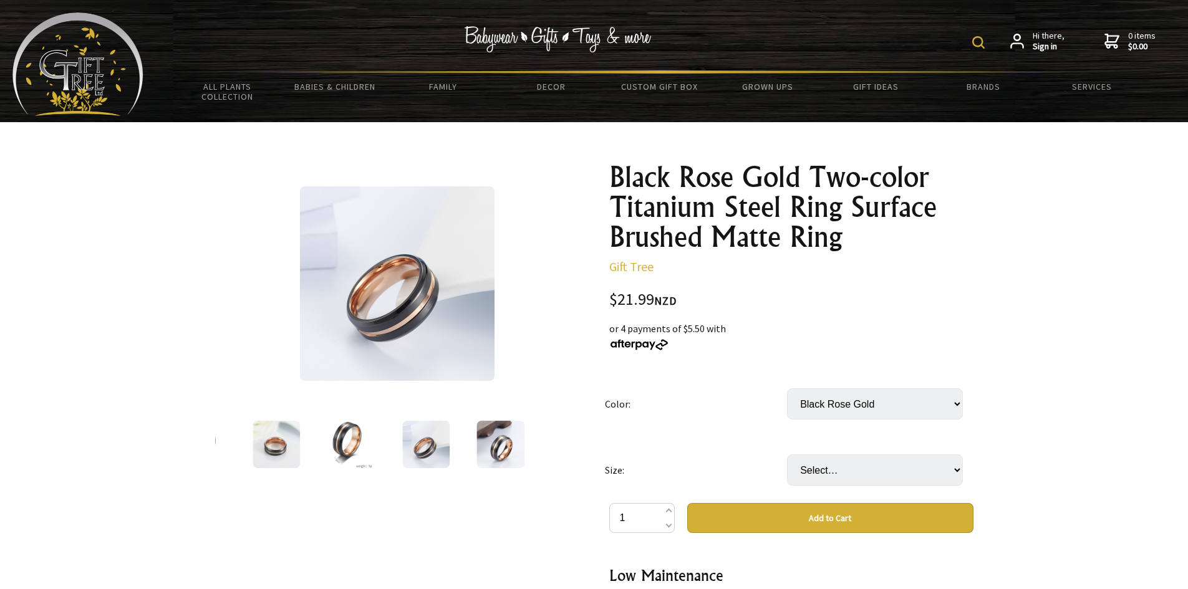
click at [343, 452] on img at bounding box center [351, 444] width 46 height 47
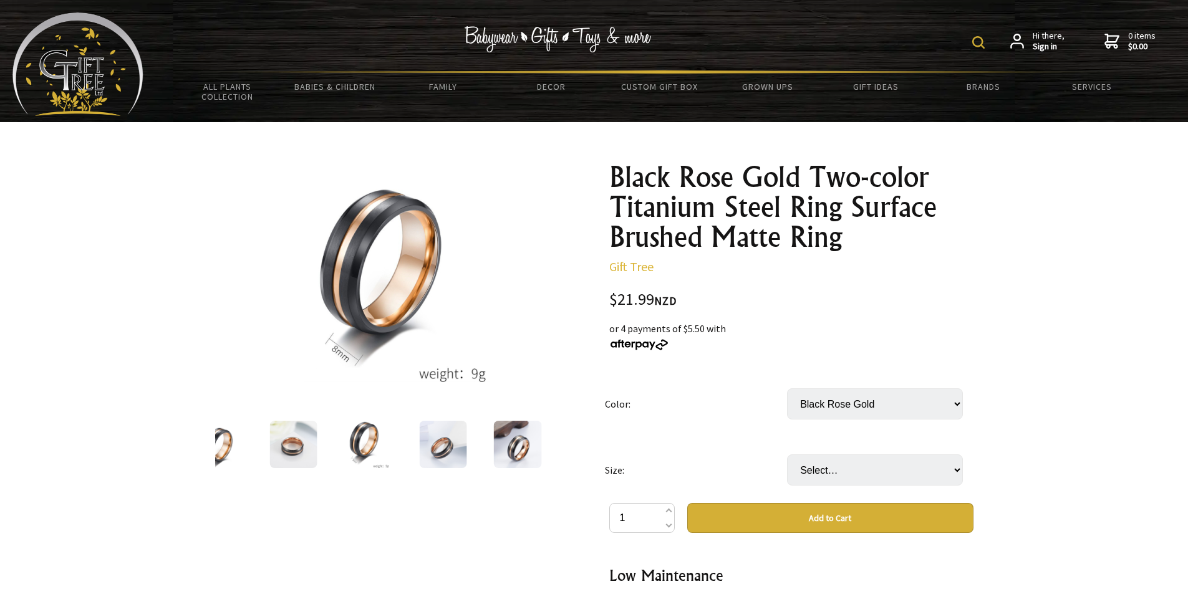
click at [378, 448] on img at bounding box center [368, 444] width 46 height 47
click at [427, 444] on img at bounding box center [442, 444] width 47 height 47
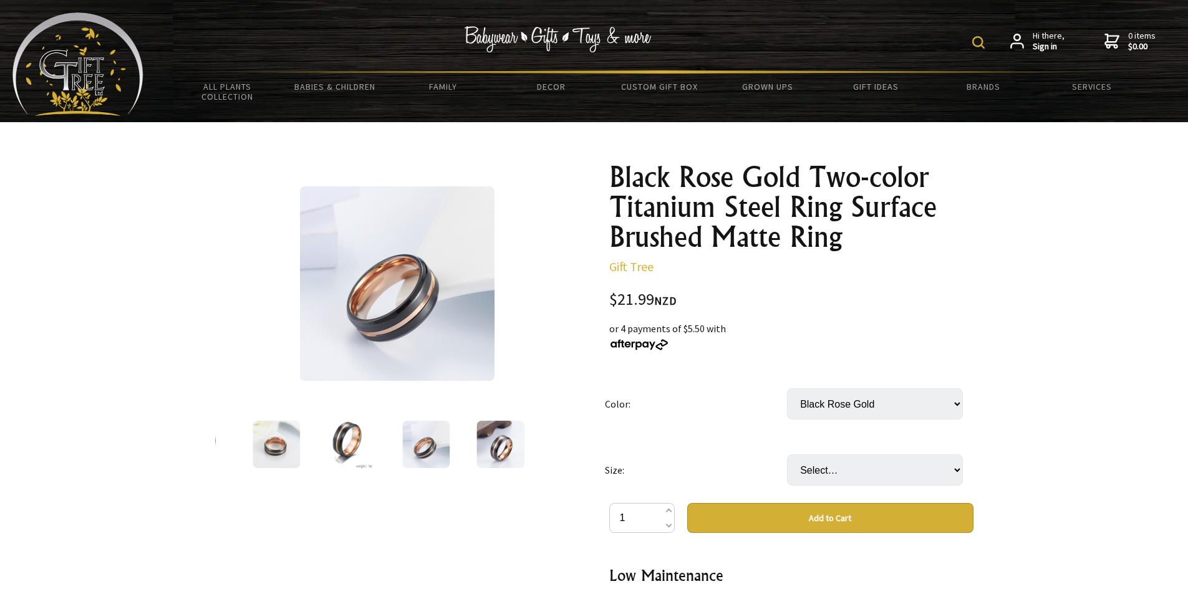
click at [485, 441] on img at bounding box center [500, 444] width 49 height 47
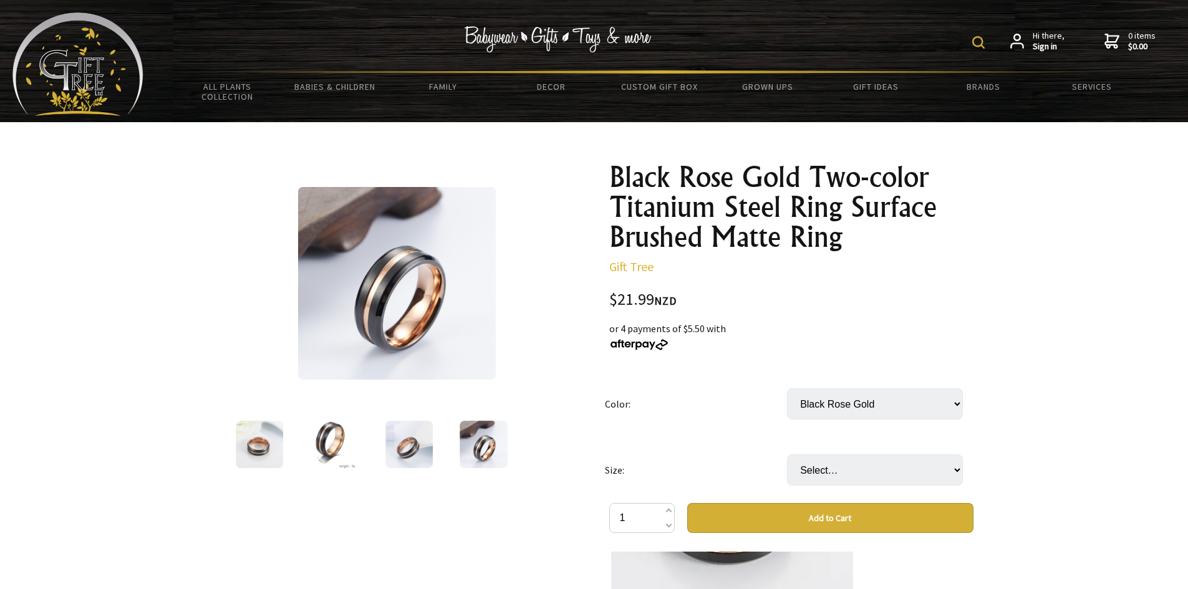
drag, startPoint x: 560, startPoint y: 365, endPoint x: 614, endPoint y: 139, distance: 232.1
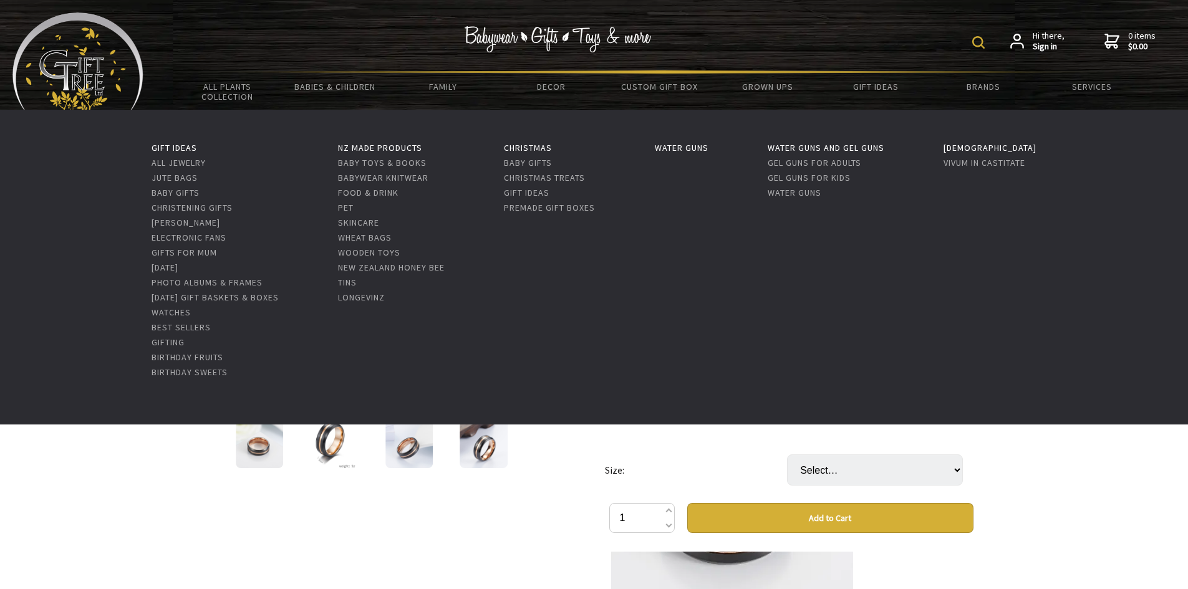
click at [946, 216] on ul "Gift Ideas All Jewelry Jute Bags Baby Gifts Christening Gifts Eden Orchards Ele…" at bounding box center [594, 267] width 1188 height 315
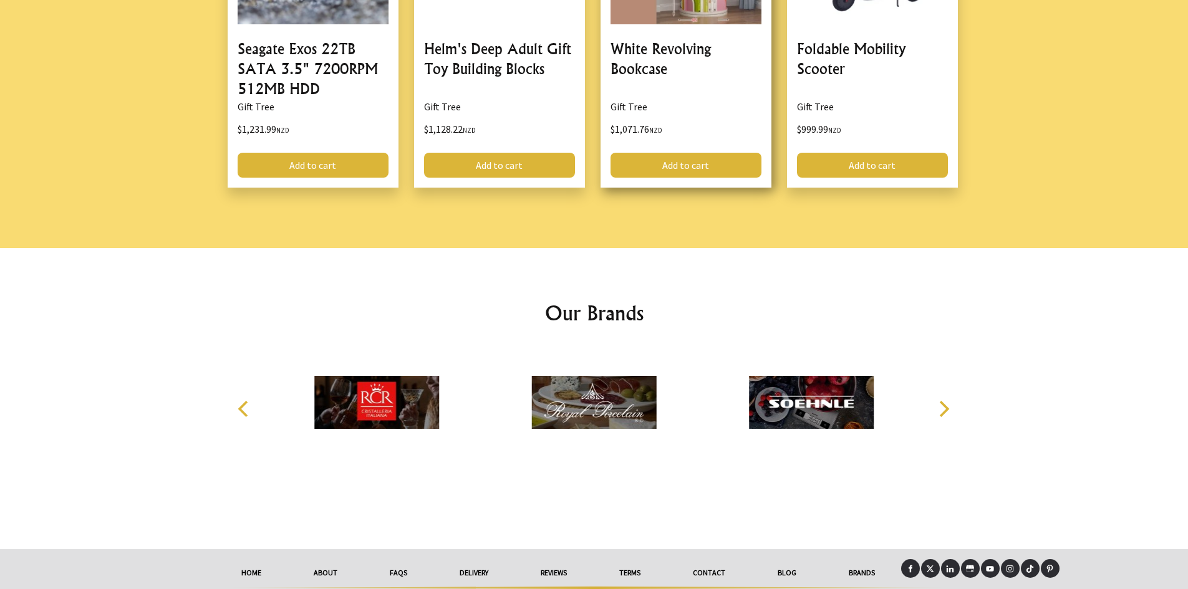
scroll to position [1760, 0]
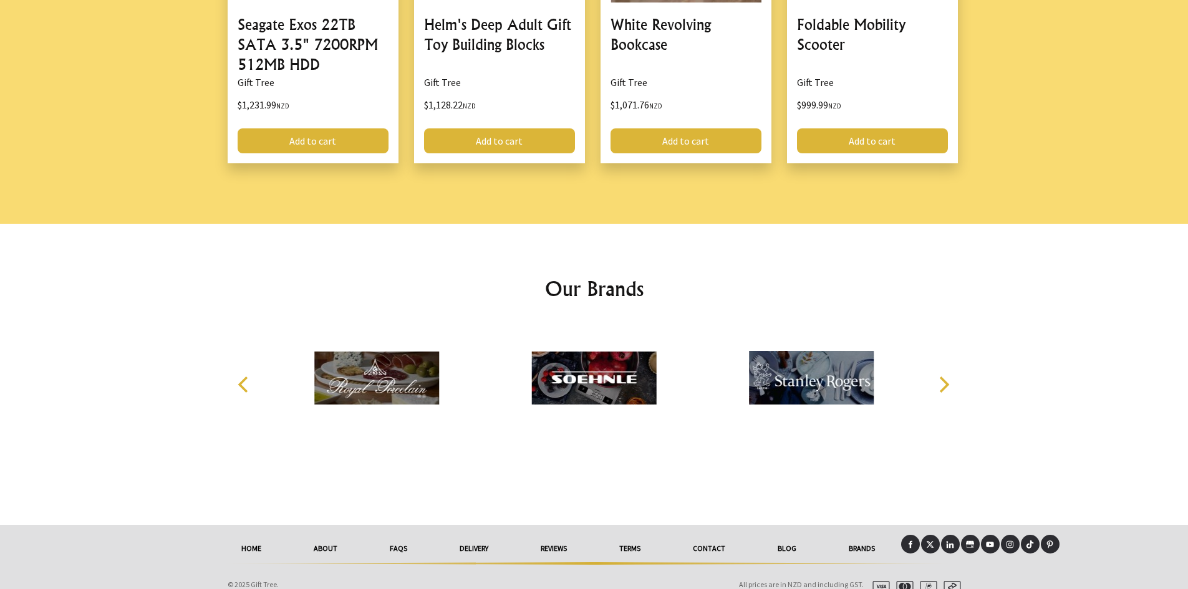
click at [720, 535] on link "Contact" at bounding box center [708, 548] width 85 height 27
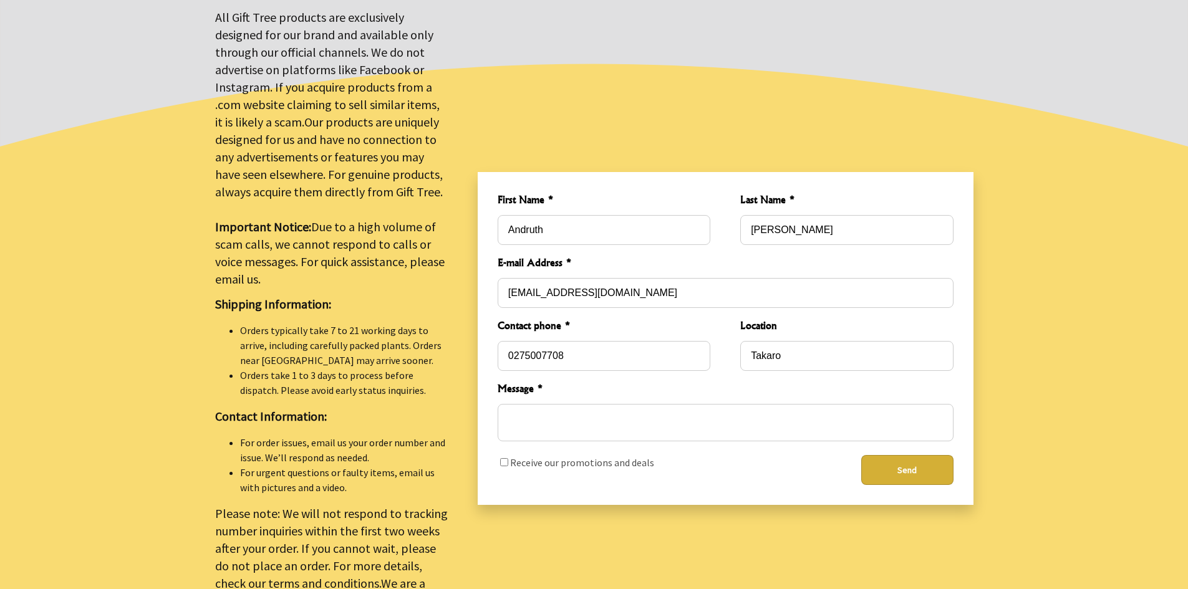
scroll to position [312, 0]
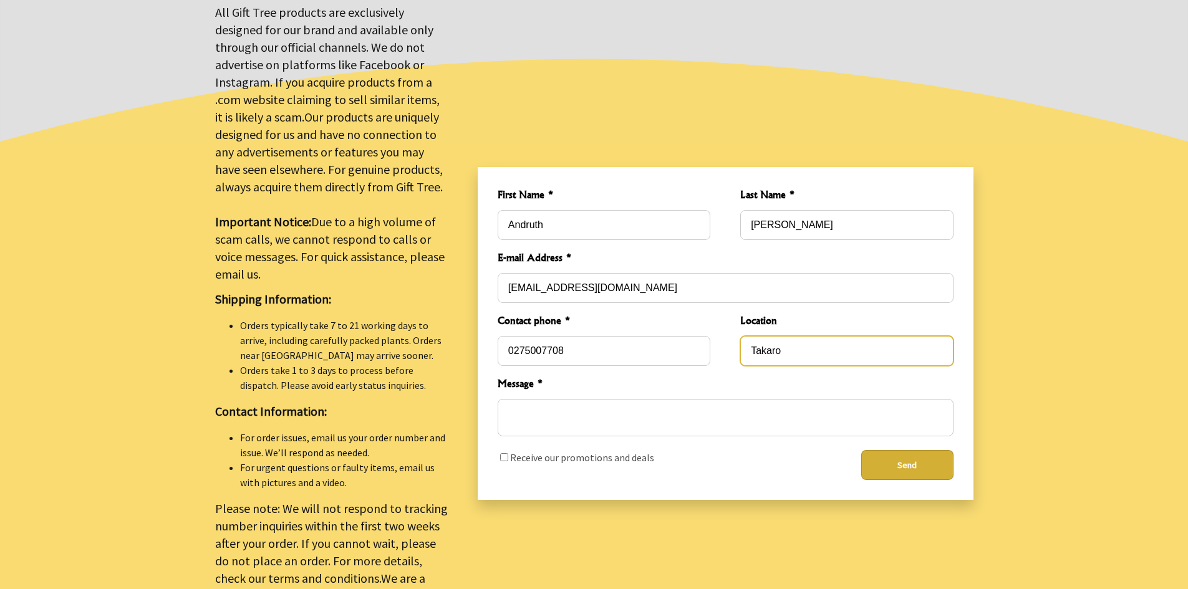
drag, startPoint x: 797, startPoint y: 343, endPoint x: 707, endPoint y: 348, distance: 89.9
click at [707, 348] on div "Contact phone * 0275007708 Location Takaro" at bounding box center [725, 339] width 476 height 73
type input "Palmerston North"
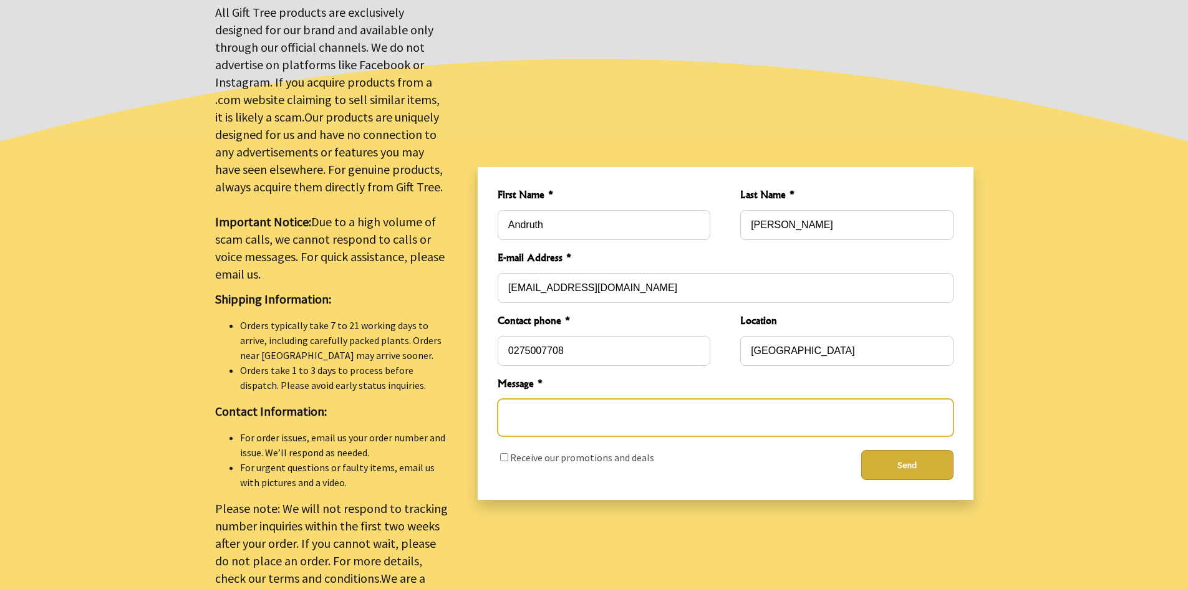
click at [750, 418] on textarea "Message *" at bounding box center [725, 417] width 456 height 37
click at [661, 412] on textarea "Message *" at bounding box center [725, 417] width 456 height 37
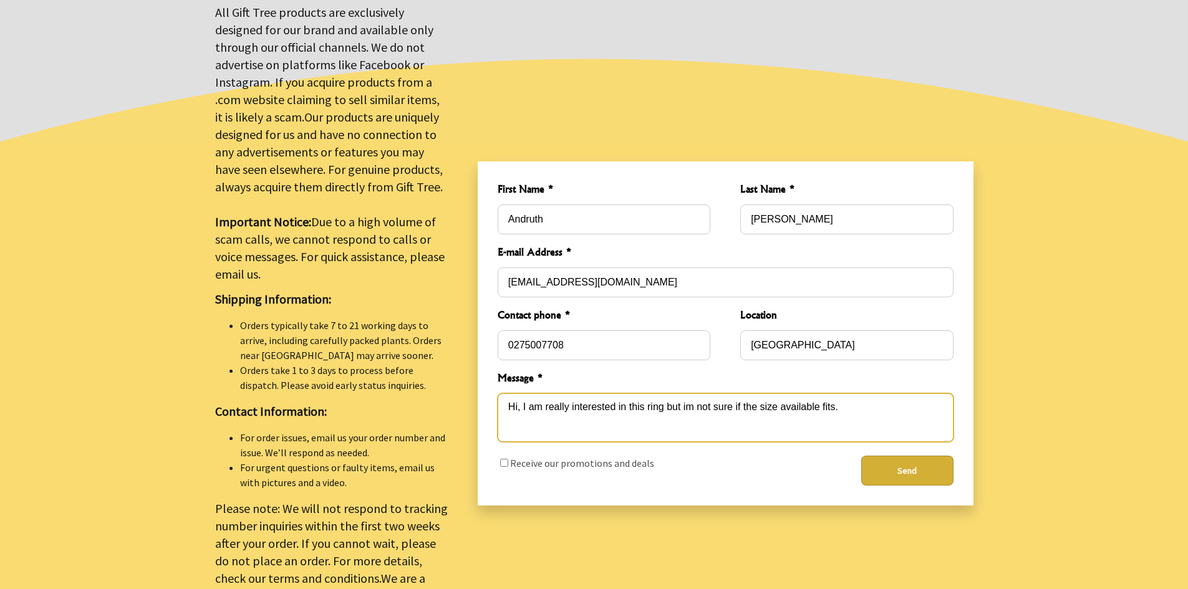
paste textarea "[URL][DOMAIN_NAME]"
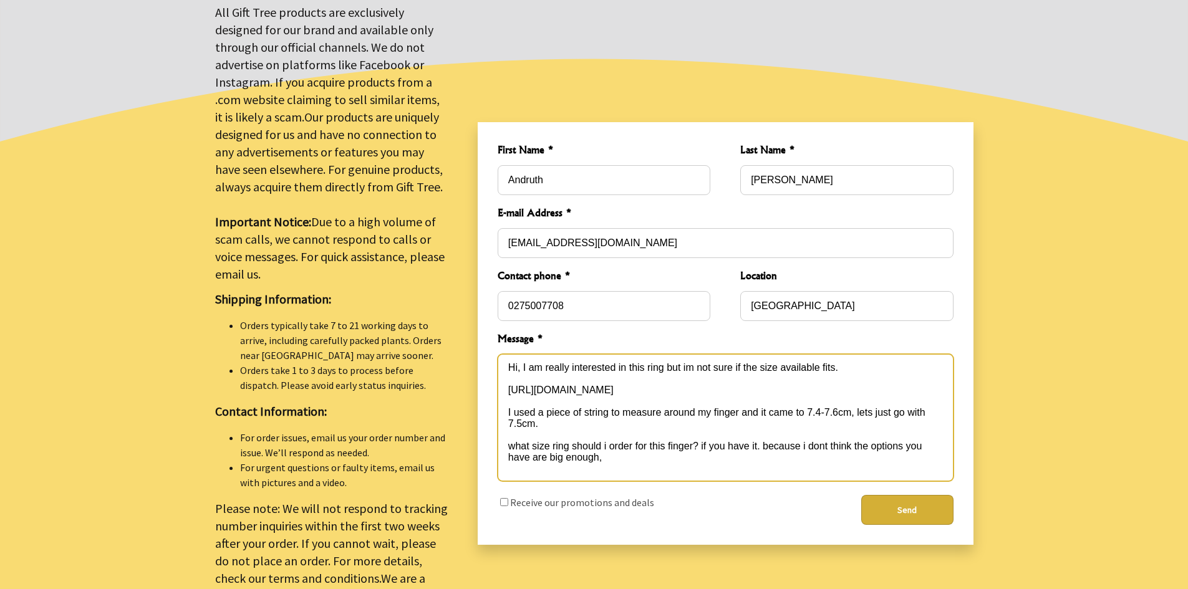
type textarea "Hi, I am really interested in this ring but im not sure if the size available f…"
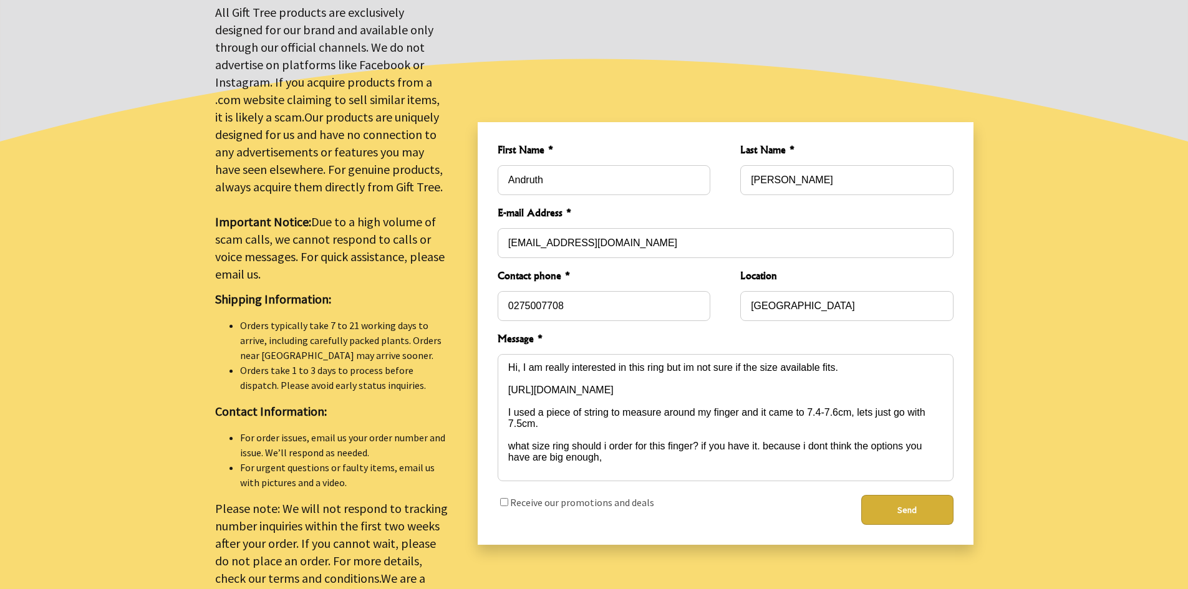
click at [635, 507] on div "Receive our promotions and deals" at bounding box center [603, 510] width 233 height 50
click at [635, 504] on div "Receive our promotions and deals" at bounding box center [603, 510] width 233 height 50
click at [636, 502] on div "Receive our promotions and deals" at bounding box center [603, 502] width 213 height 15
click at [586, 496] on label "Receive our promotions and deals" at bounding box center [582, 502] width 144 height 12
click at [508, 498] on input "checkbox" at bounding box center [504, 502] width 8 height 8
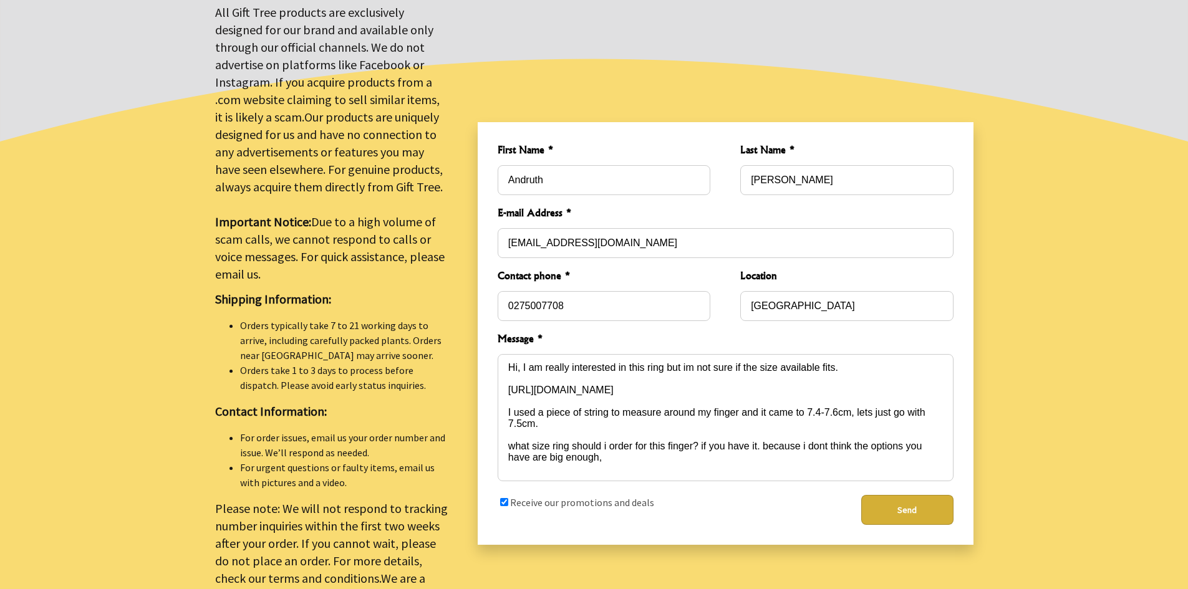
checkbox input "true"
click at [880, 501] on button "Send" at bounding box center [907, 510] width 92 height 30
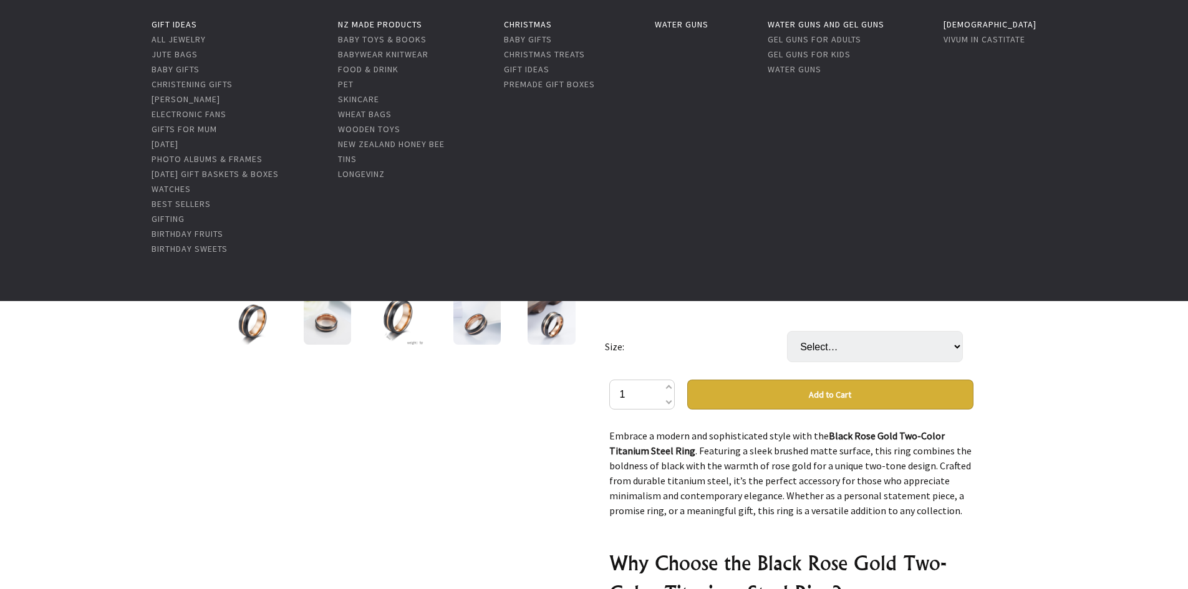
scroll to position [125, 0]
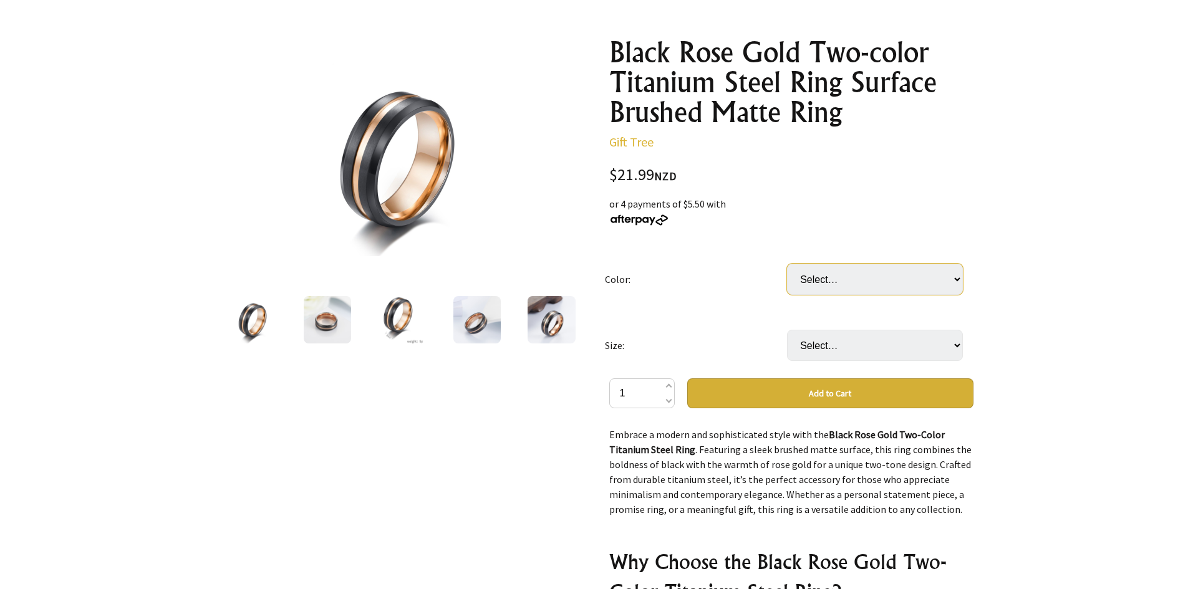
click at [849, 265] on select "Select… Black Rose Gold" at bounding box center [875, 279] width 176 height 31
click at [857, 347] on select "Select… 7MM 8MM 9MM 10MM 11MM 12MM" at bounding box center [875, 345] width 176 height 31
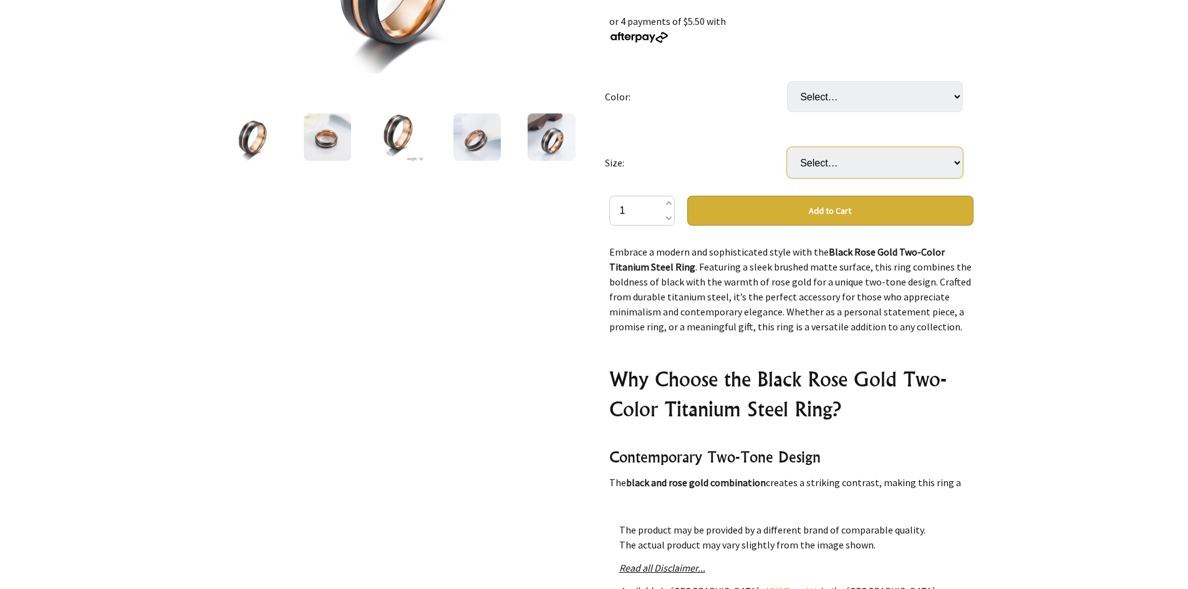
scroll to position [312, 0]
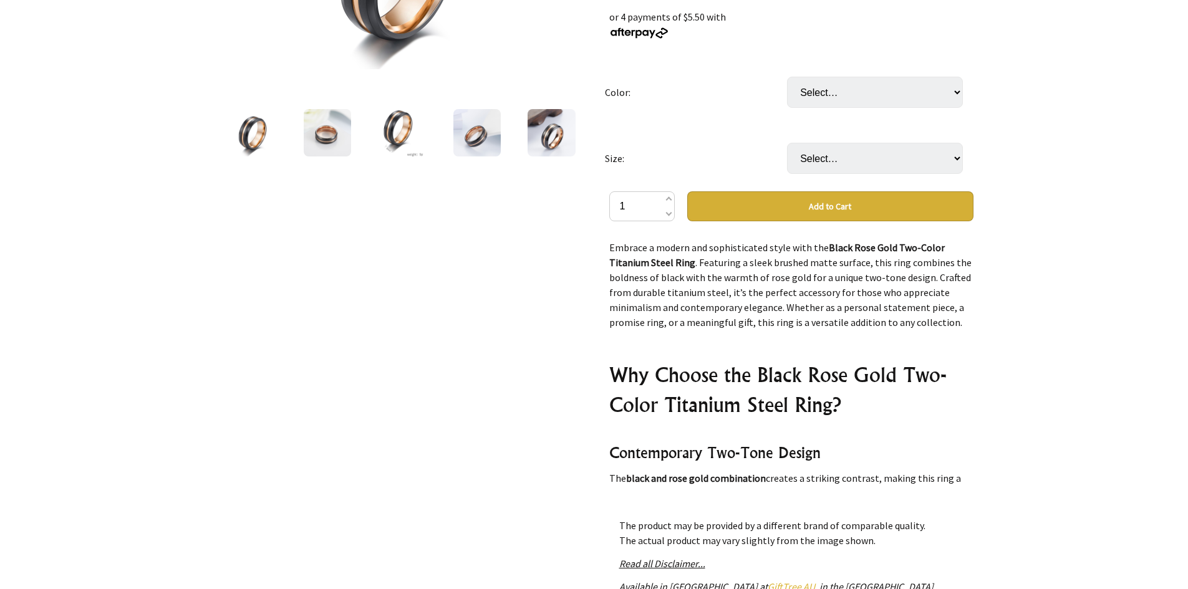
click at [770, 307] on p "Embrace a modern and sophisticated style with the Black Rose Gold Two-Color Tit…" at bounding box center [791, 285] width 364 height 90
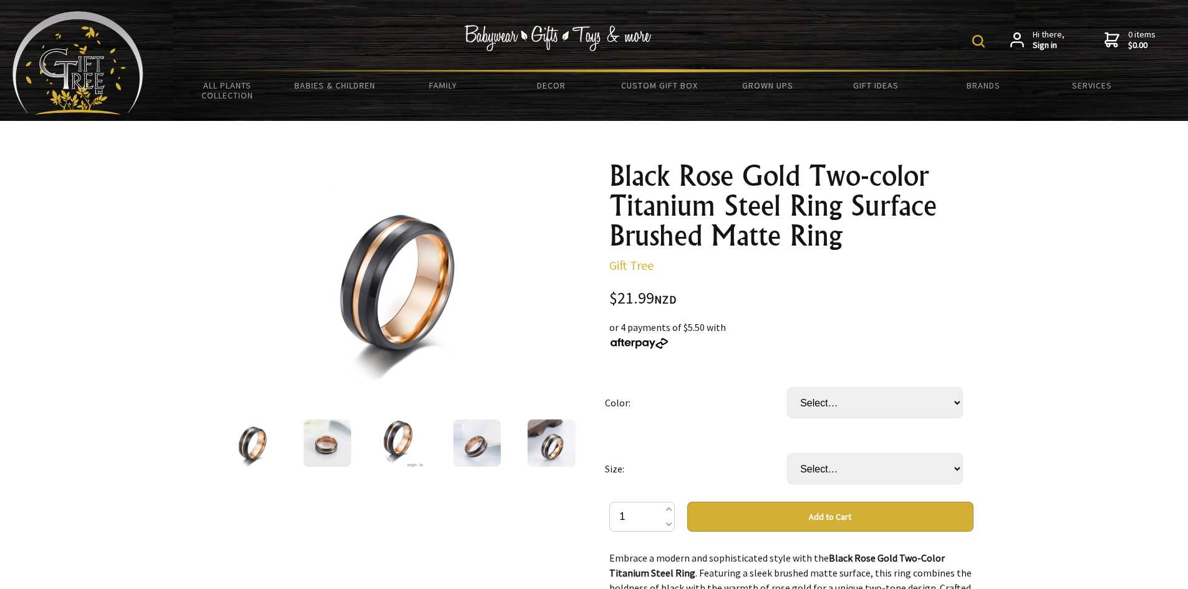
scroll to position [0, 0]
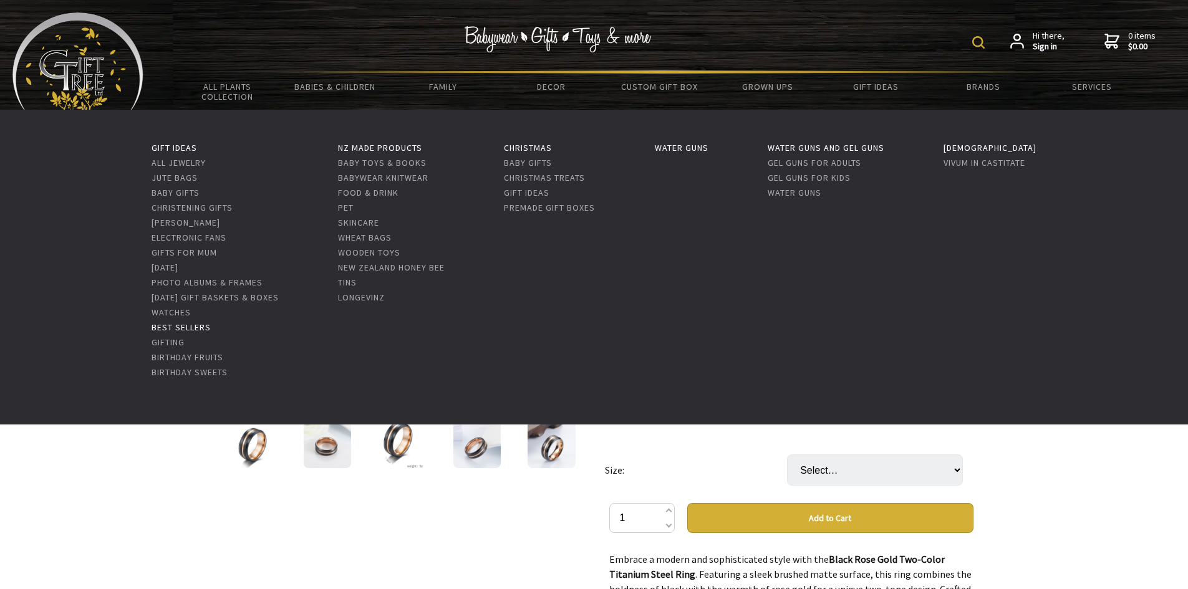
click at [190, 327] on link "Best Sellers" at bounding box center [180, 327] width 59 height 11
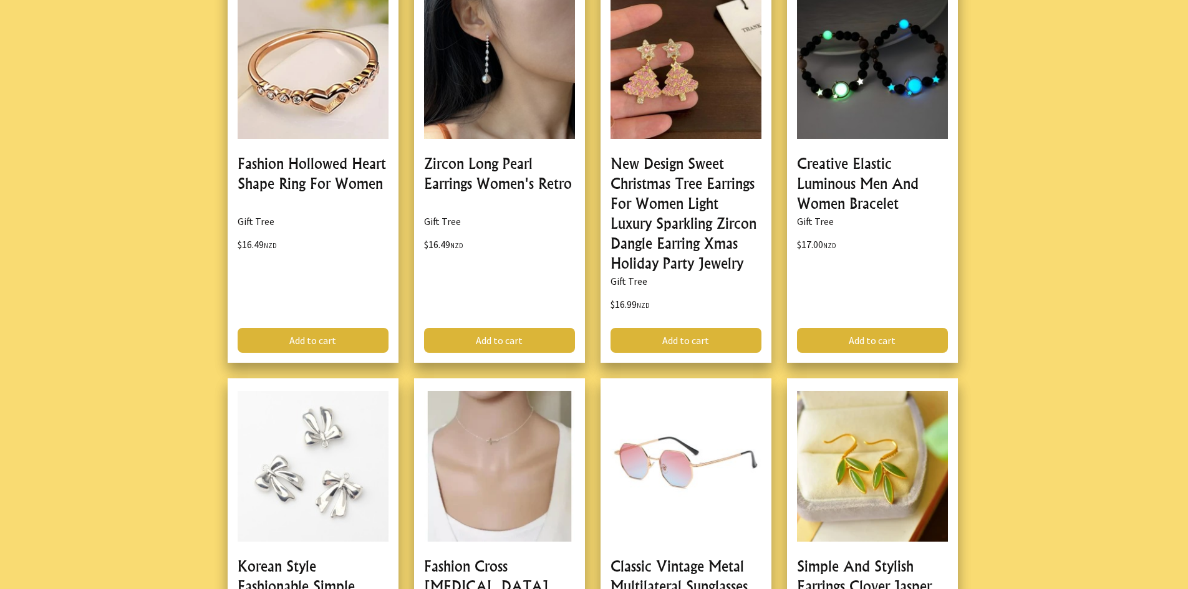
scroll to position [333, 0]
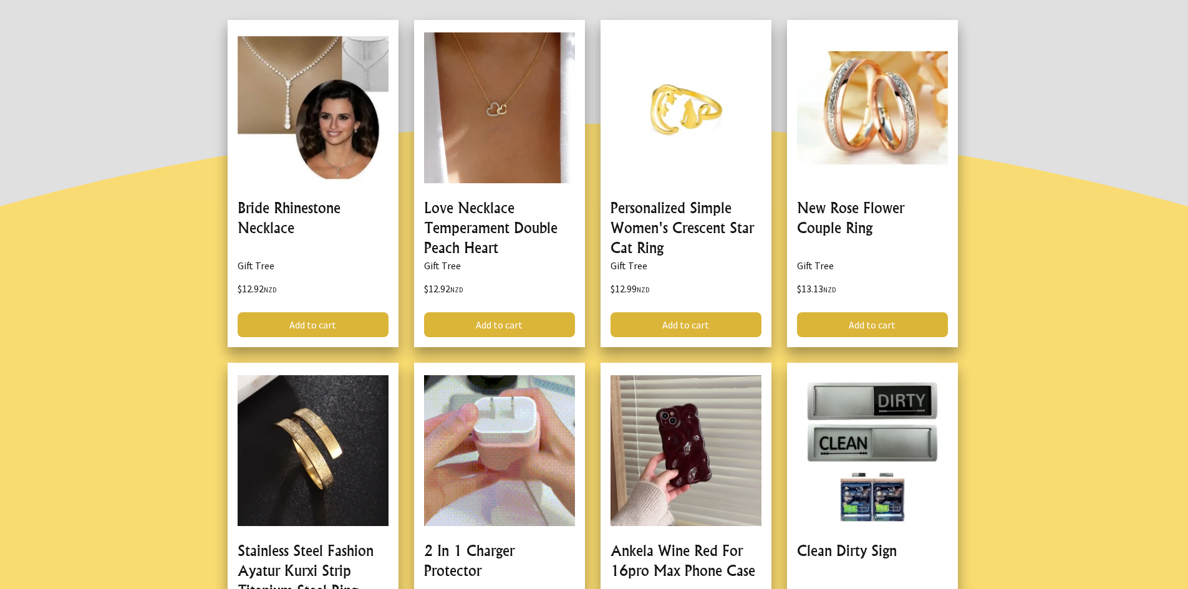
drag, startPoint x: 340, startPoint y: 287, endPoint x: 348, endPoint y: 168, distance: 120.0
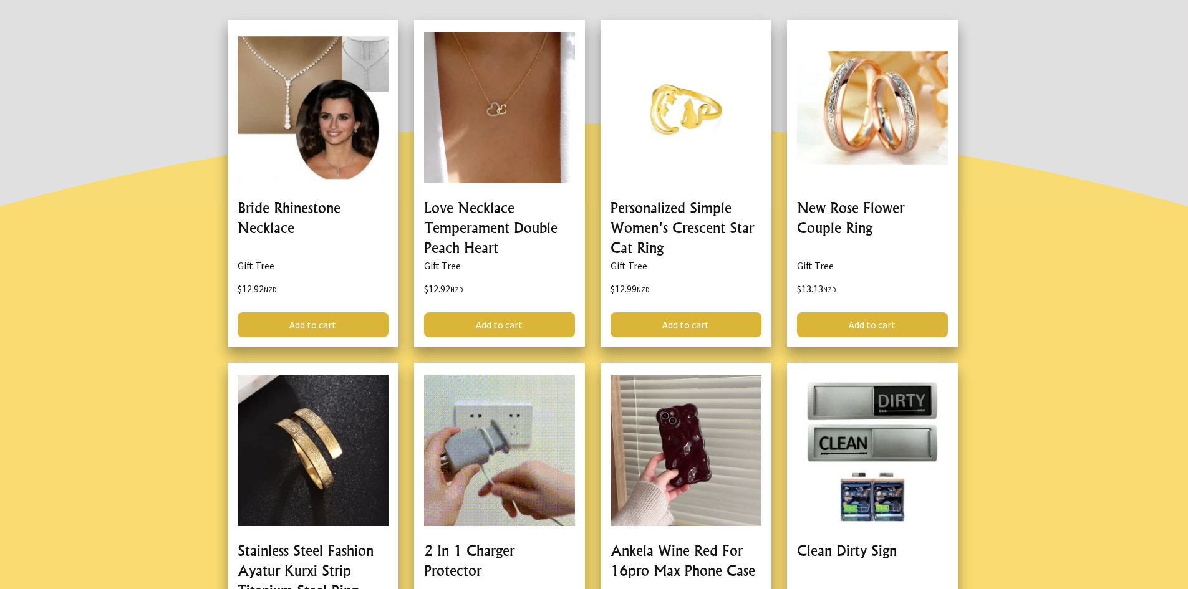
scroll to position [0, 0]
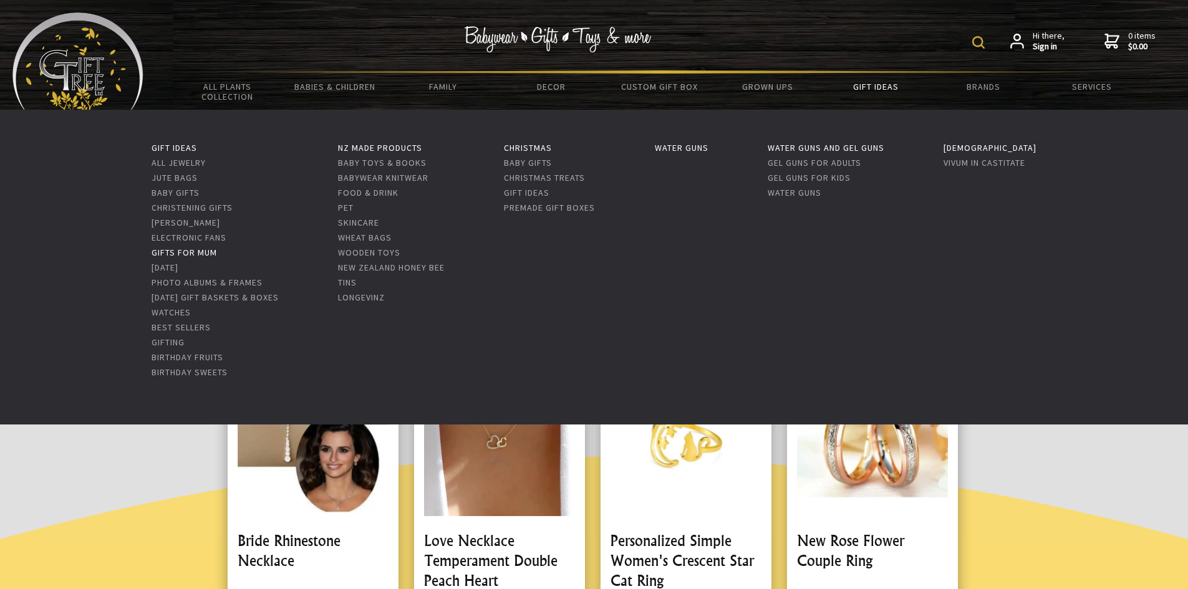
click at [199, 257] on link "Gifts For Mum" at bounding box center [183, 252] width 65 height 11
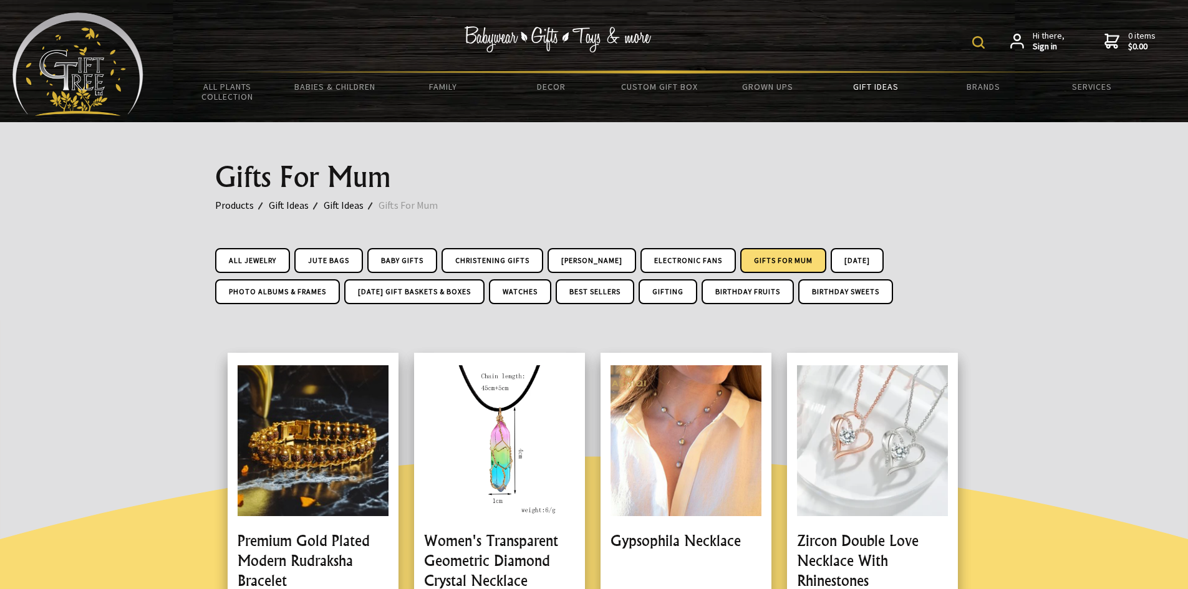
drag, startPoint x: 819, startPoint y: 365, endPoint x: 764, endPoint y: 120, distance: 250.9
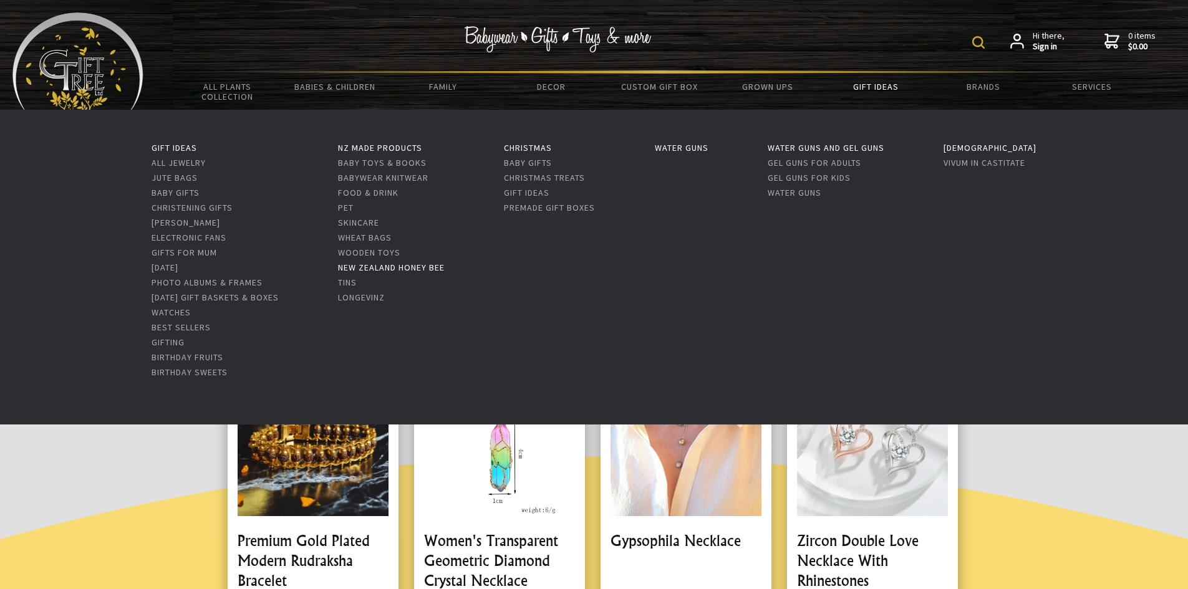
click at [444, 267] on link "New Zealand Honey Bee" at bounding box center [391, 267] width 107 height 11
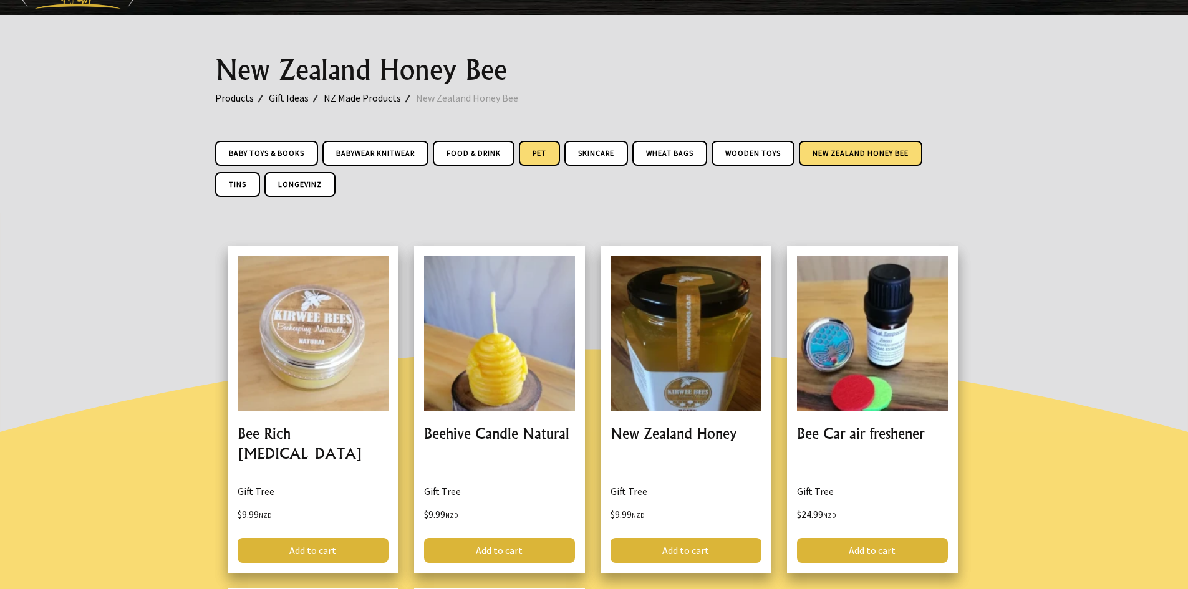
scroll to position [125, 0]
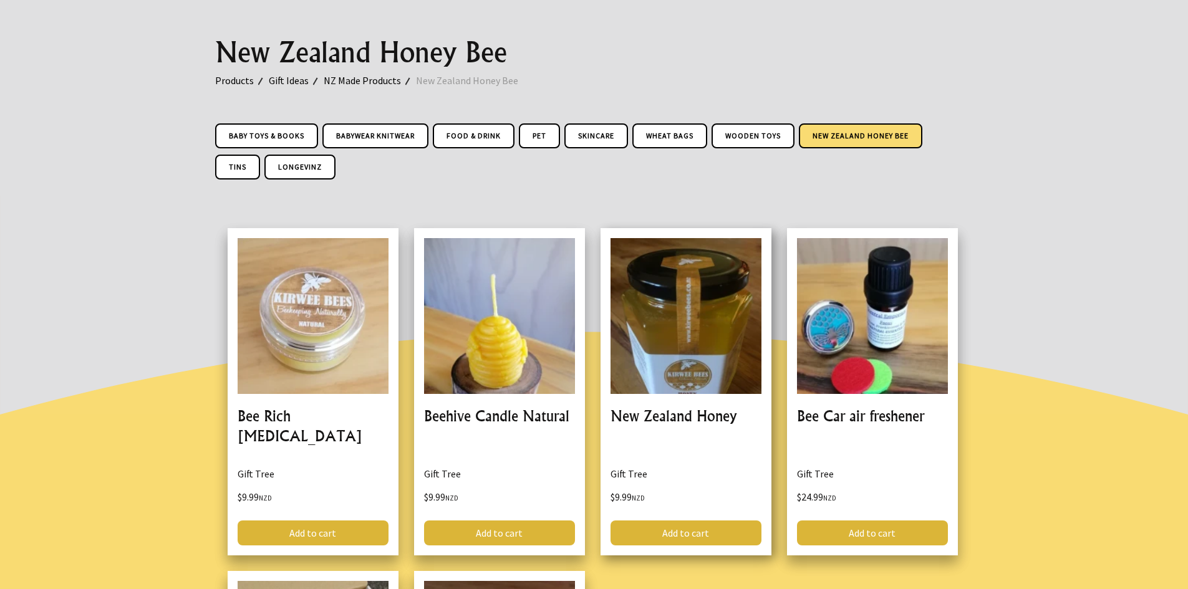
click at [694, 290] on link at bounding box center [685, 391] width 171 height 327
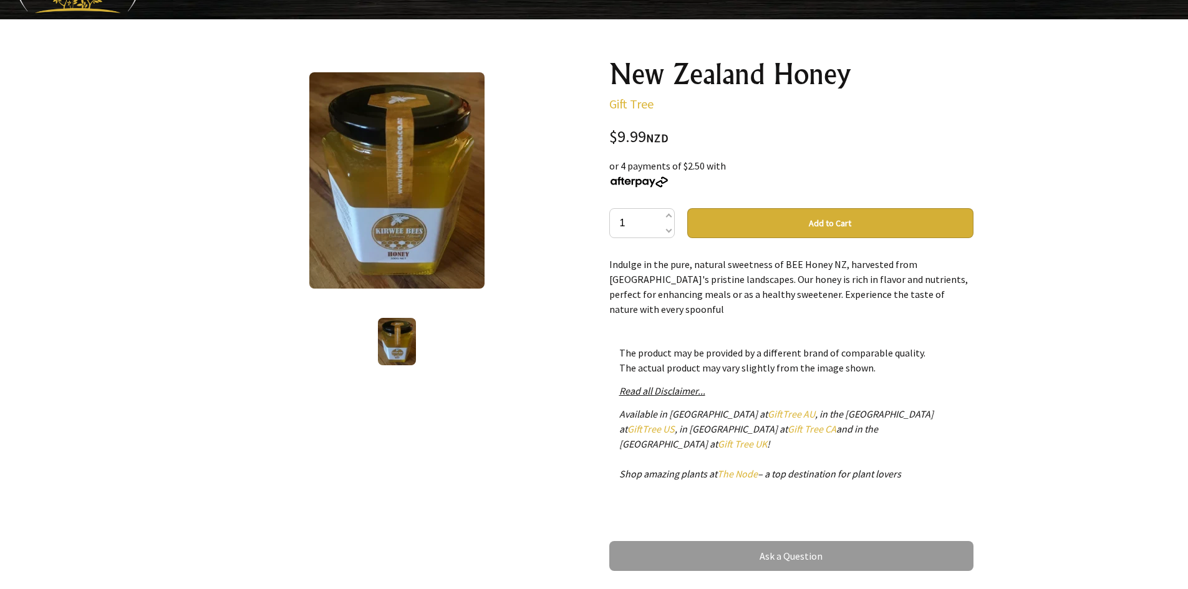
scroll to position [125, 0]
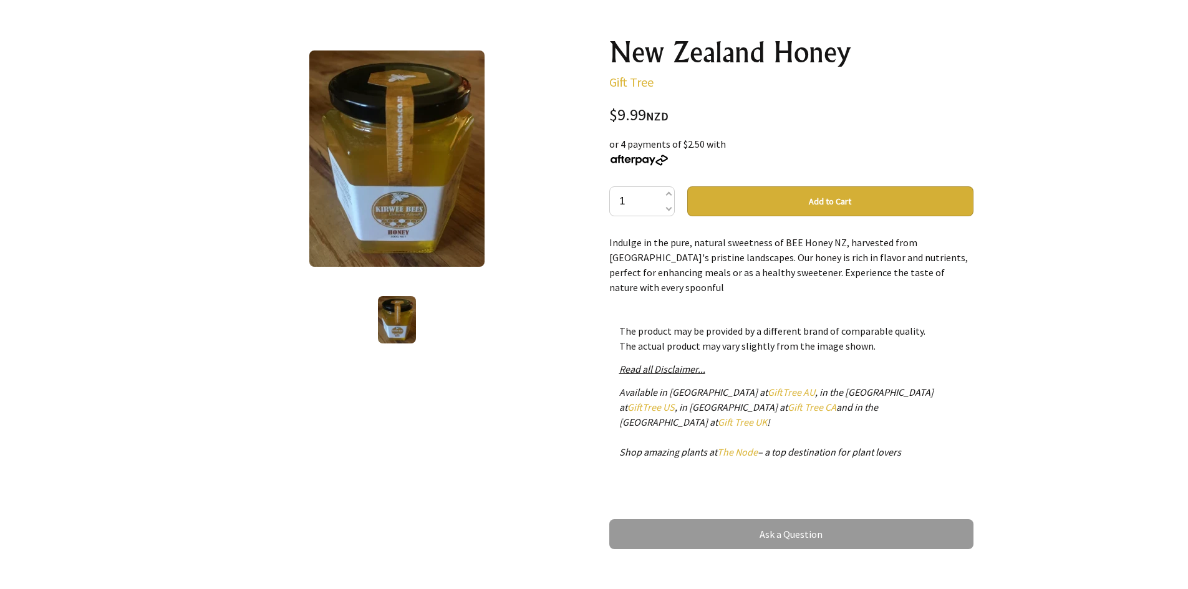
click at [420, 249] on img at bounding box center [396, 158] width 175 height 216
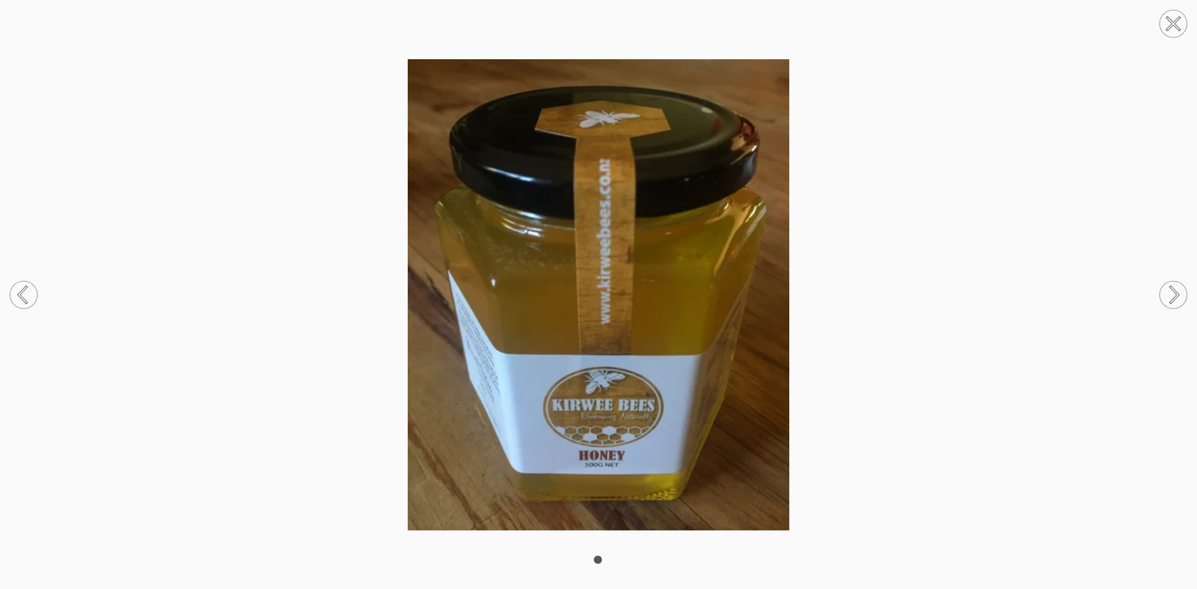
click at [394, 281] on img at bounding box center [598, 294] width 1197 height 471
click at [1165, 22] on circle at bounding box center [1173, 23] width 27 height 27
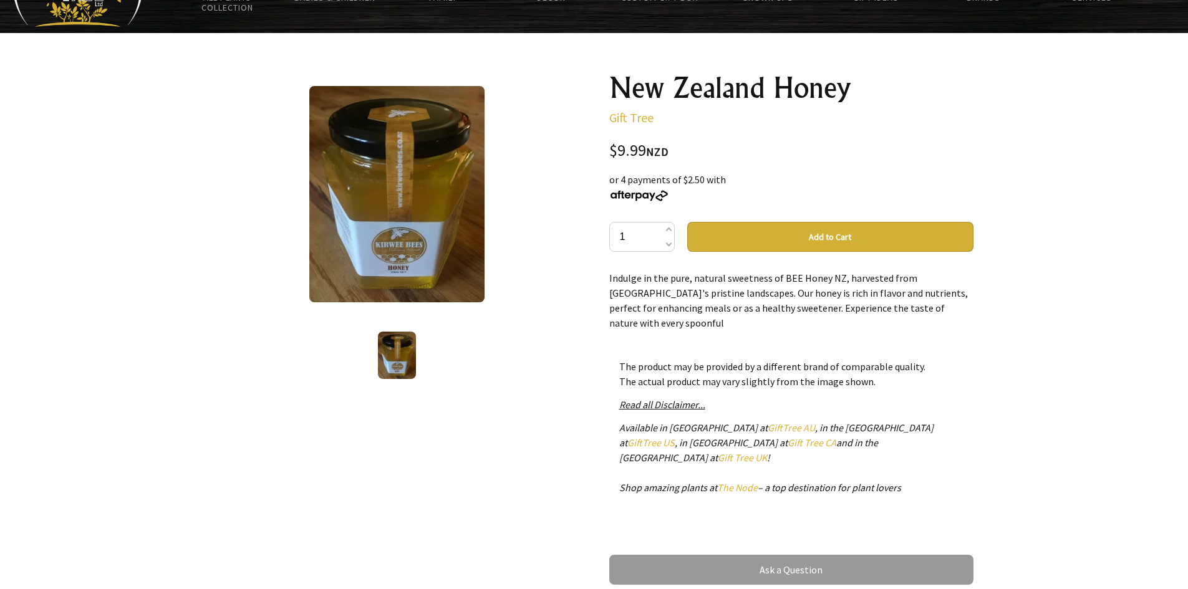
scroll to position [62, 0]
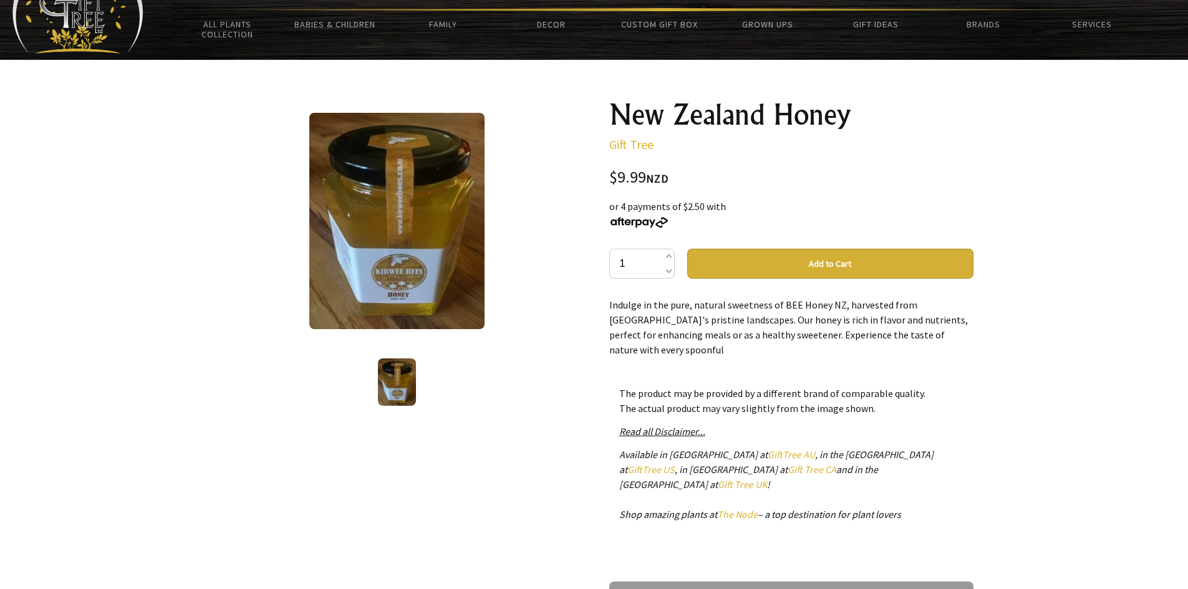
click at [865, 261] on button "Add to Cart" at bounding box center [830, 264] width 286 height 30
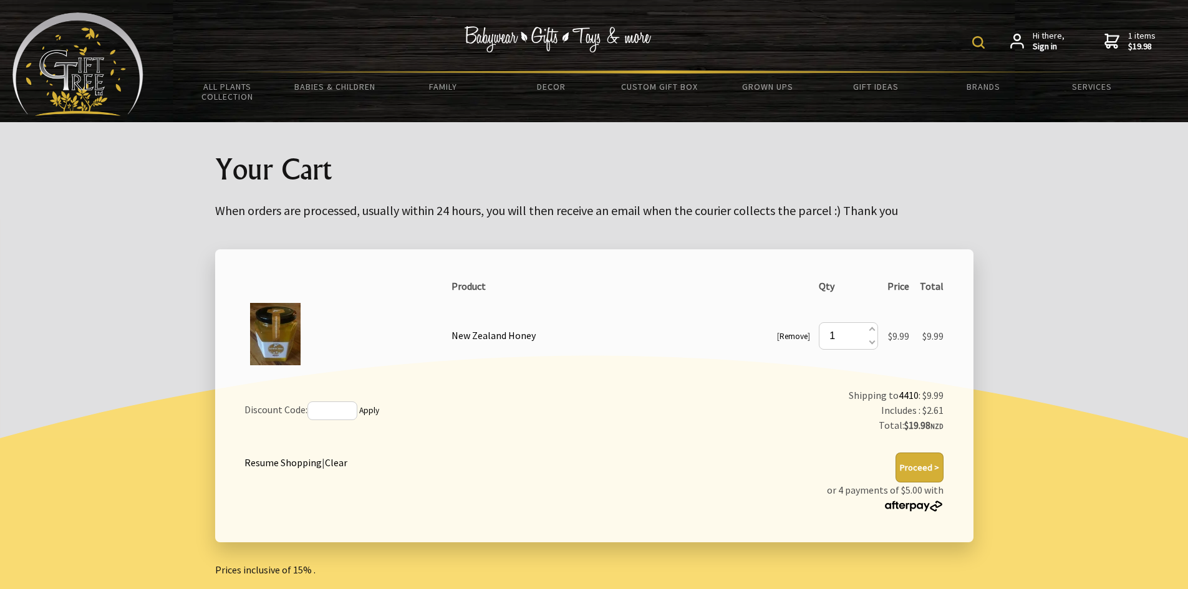
click at [1050, 46] on strong "Sign in" at bounding box center [1048, 46] width 32 height 11
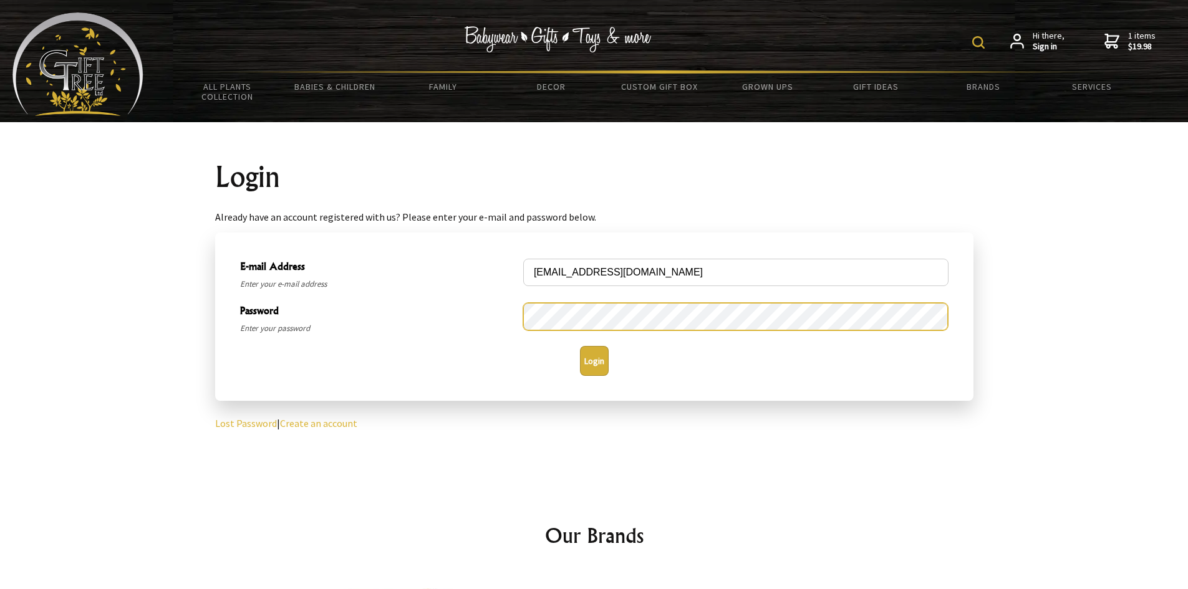
click at [580, 346] on button "Login" at bounding box center [594, 361] width 29 height 30
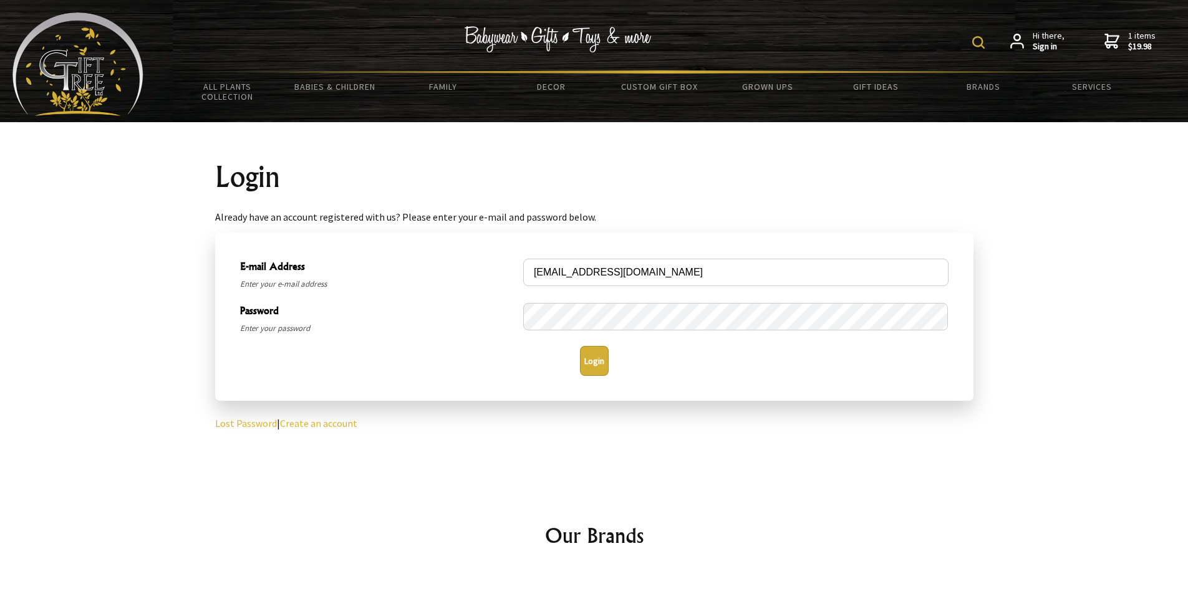
click at [592, 358] on button "Login" at bounding box center [594, 361] width 29 height 30
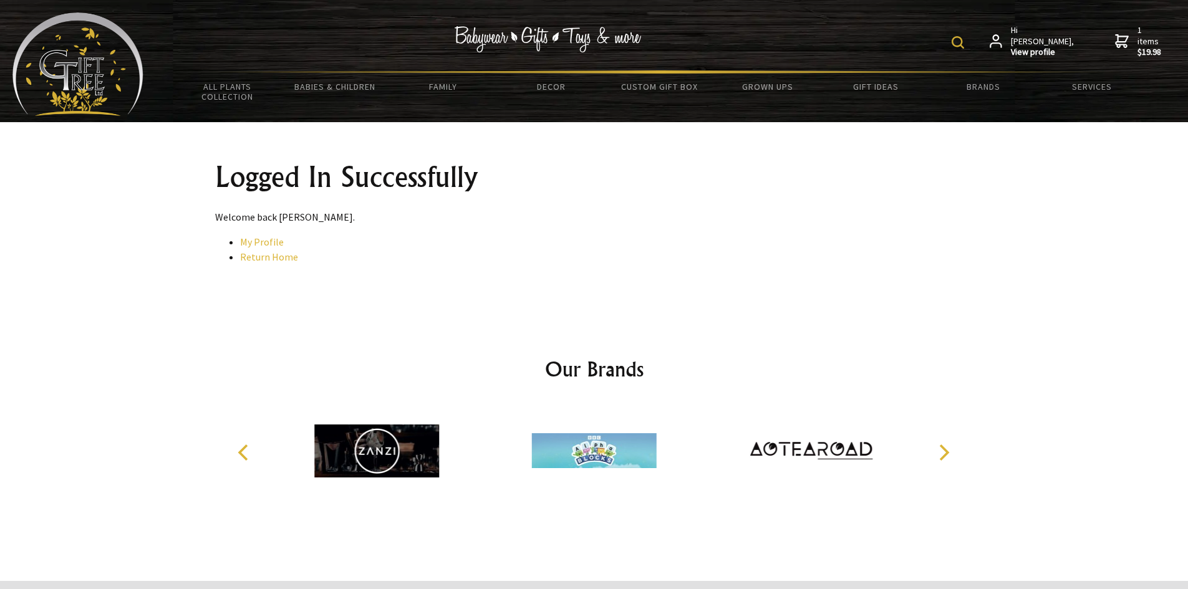
click at [663, 221] on p "Welcome back Andruth Pirani." at bounding box center [594, 216] width 758 height 15
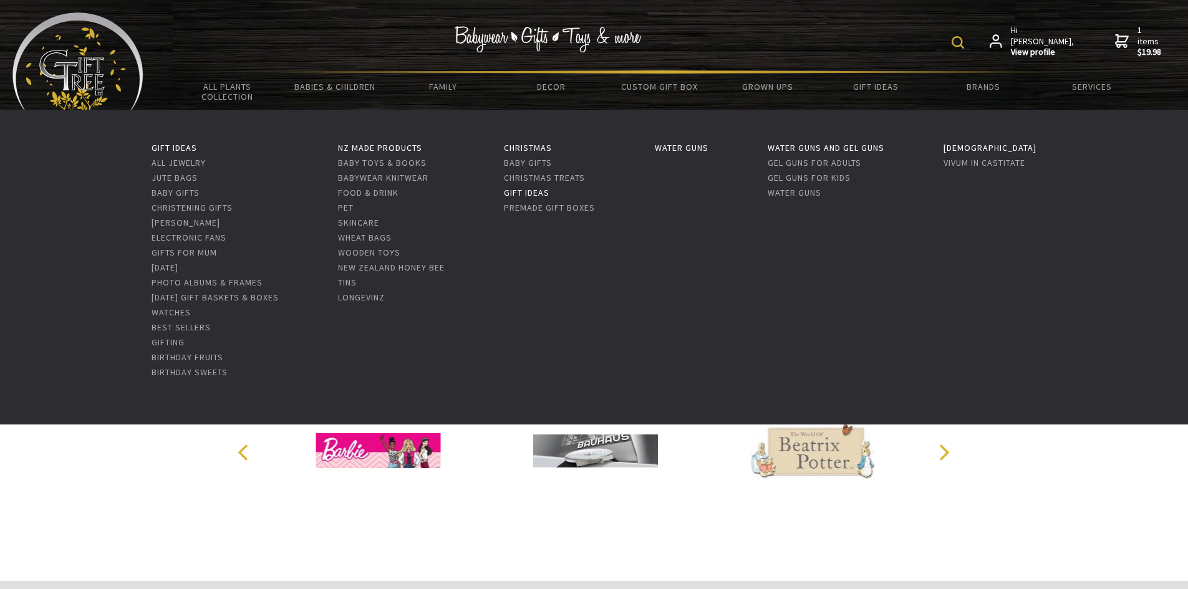
click at [538, 189] on link "Gift Ideas" at bounding box center [527, 192] width 46 height 11
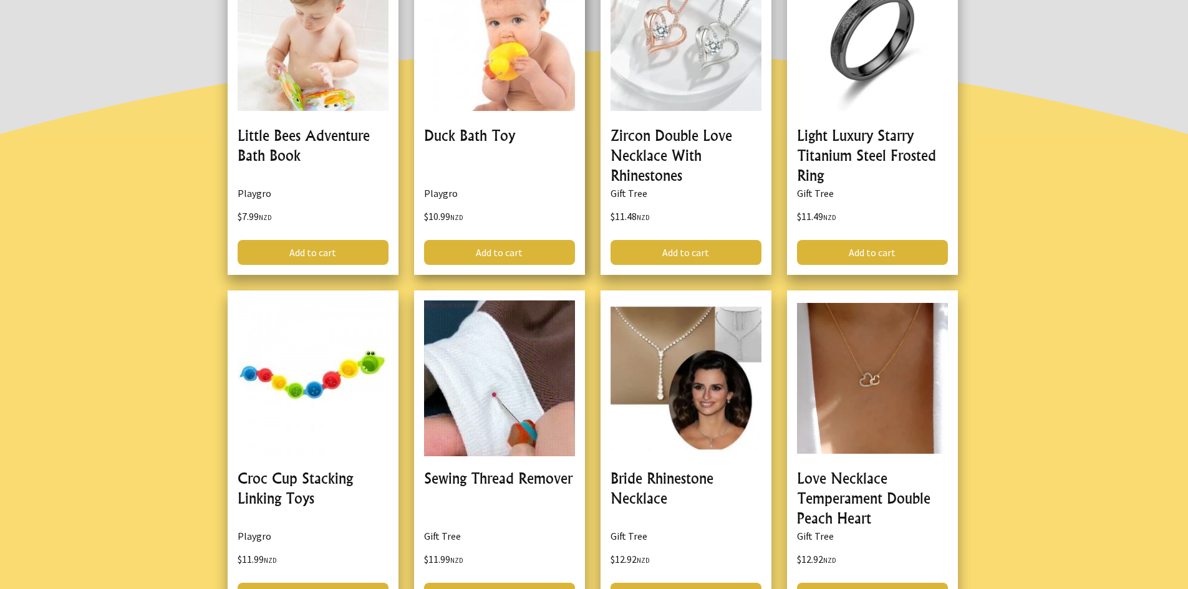
scroll to position [312, 0]
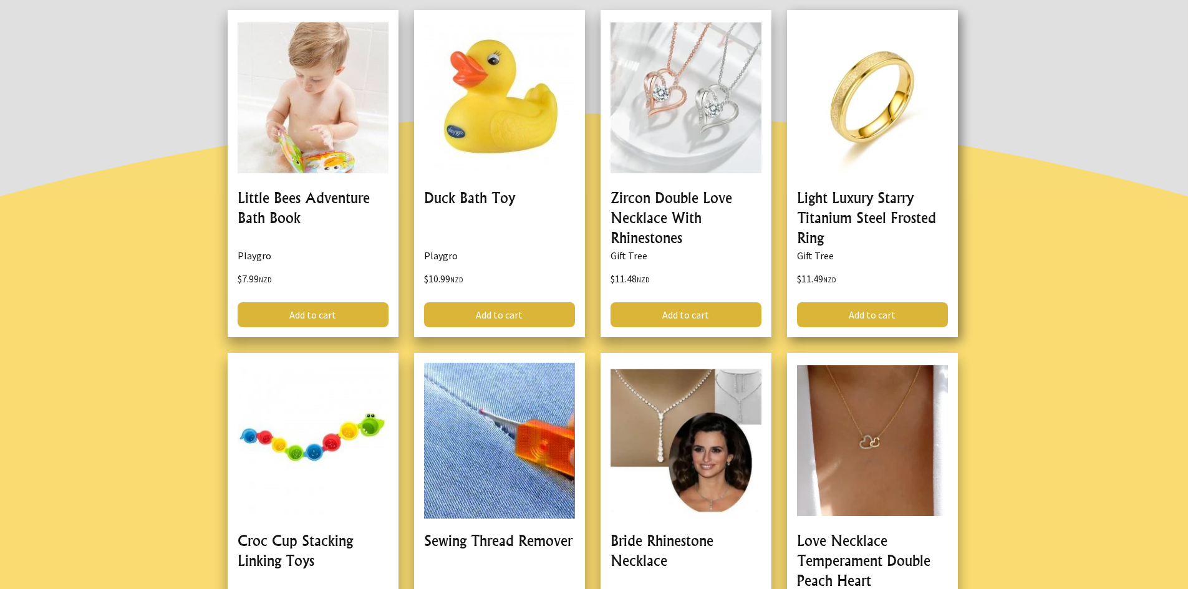
click at [867, 143] on link at bounding box center [872, 173] width 171 height 327
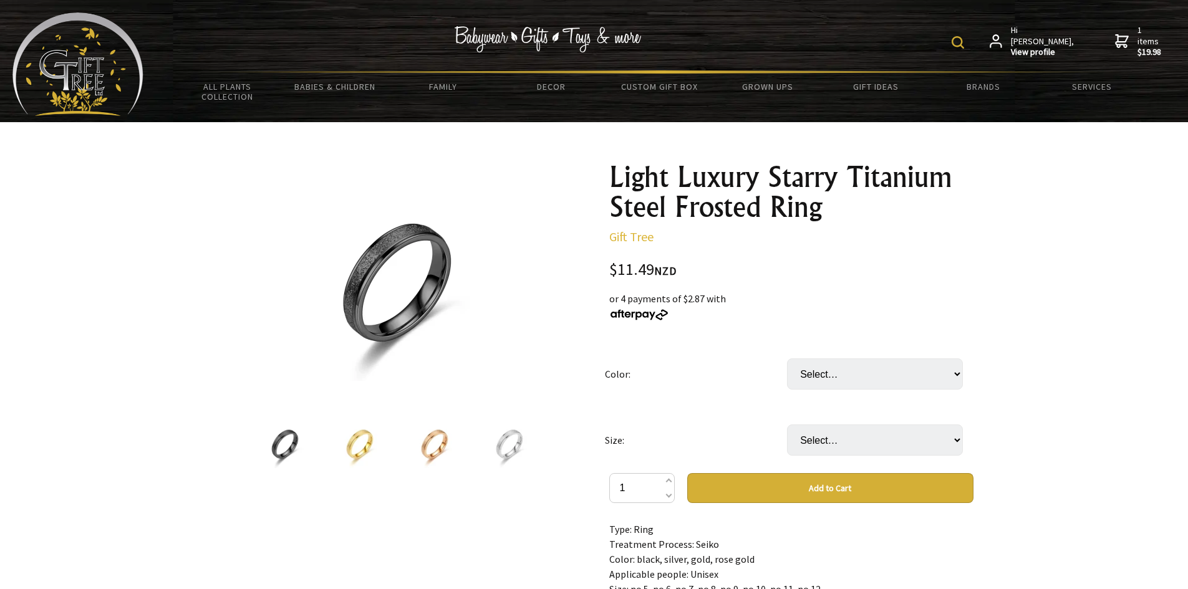
click at [520, 435] on img at bounding box center [509, 444] width 47 height 47
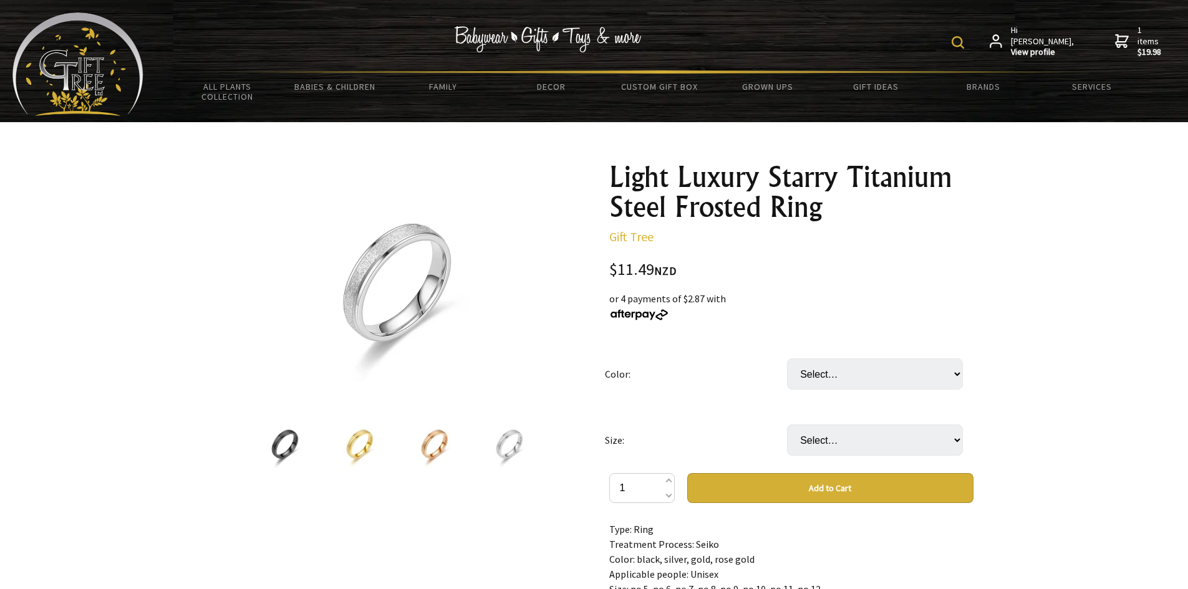
click at [269, 446] on img at bounding box center [284, 444] width 47 height 47
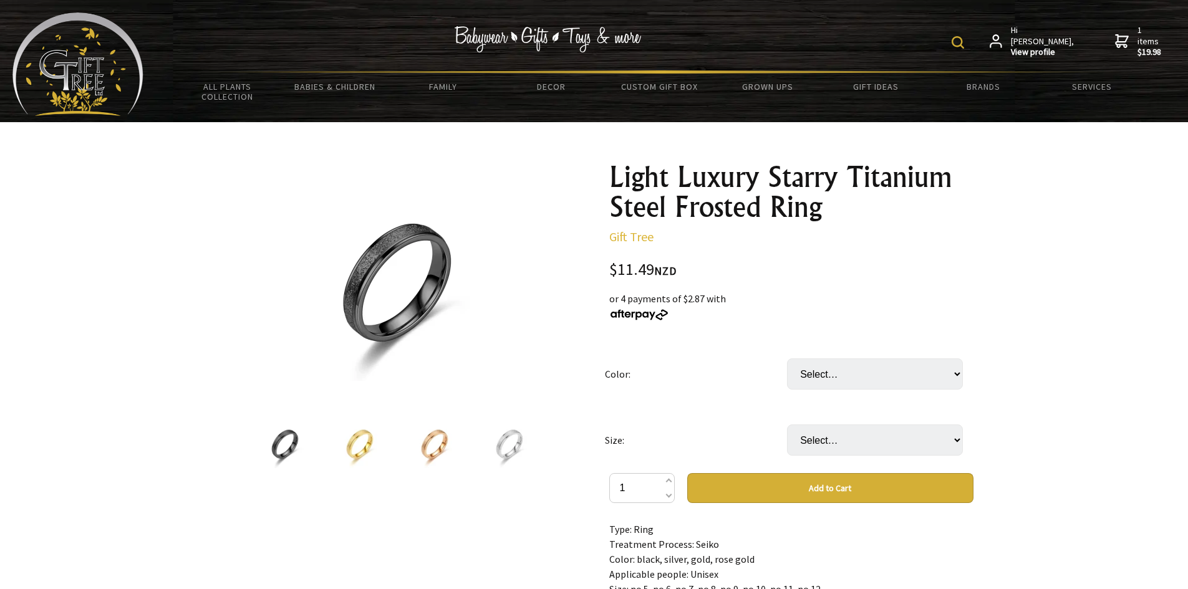
click at [337, 444] on img at bounding box center [359, 444] width 47 height 47
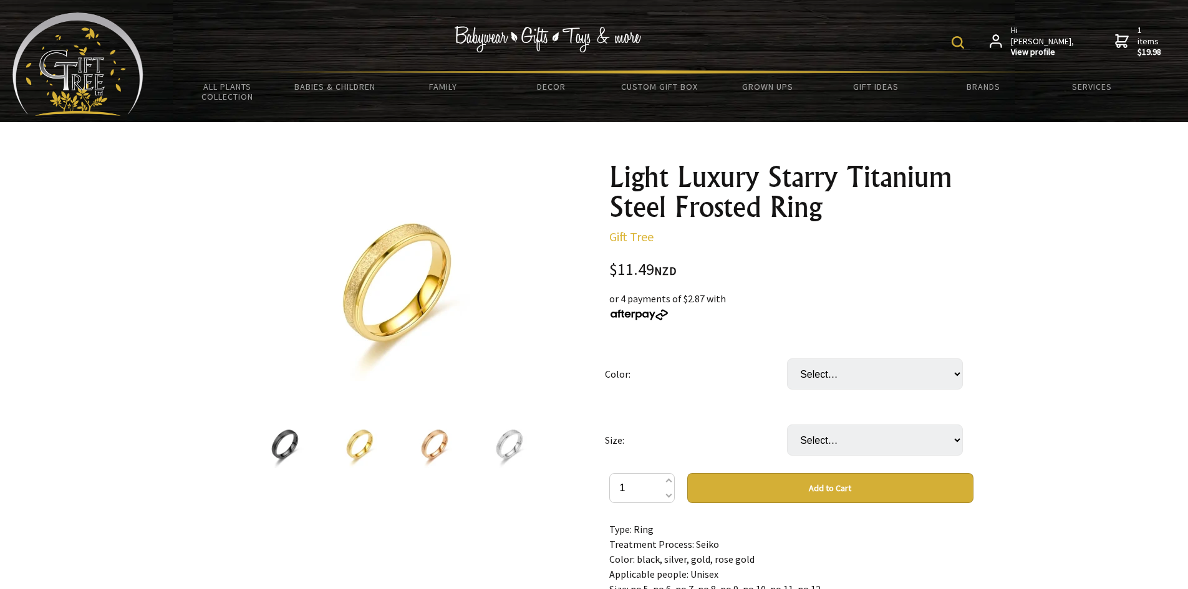
click at [396, 451] on div at bounding box center [359, 444] width 75 height 52
click at [453, 460] on img at bounding box center [434, 444] width 47 height 47
click at [506, 464] on img at bounding box center [509, 444] width 47 height 47
click at [319, 454] on div at bounding box center [284, 444] width 75 height 52
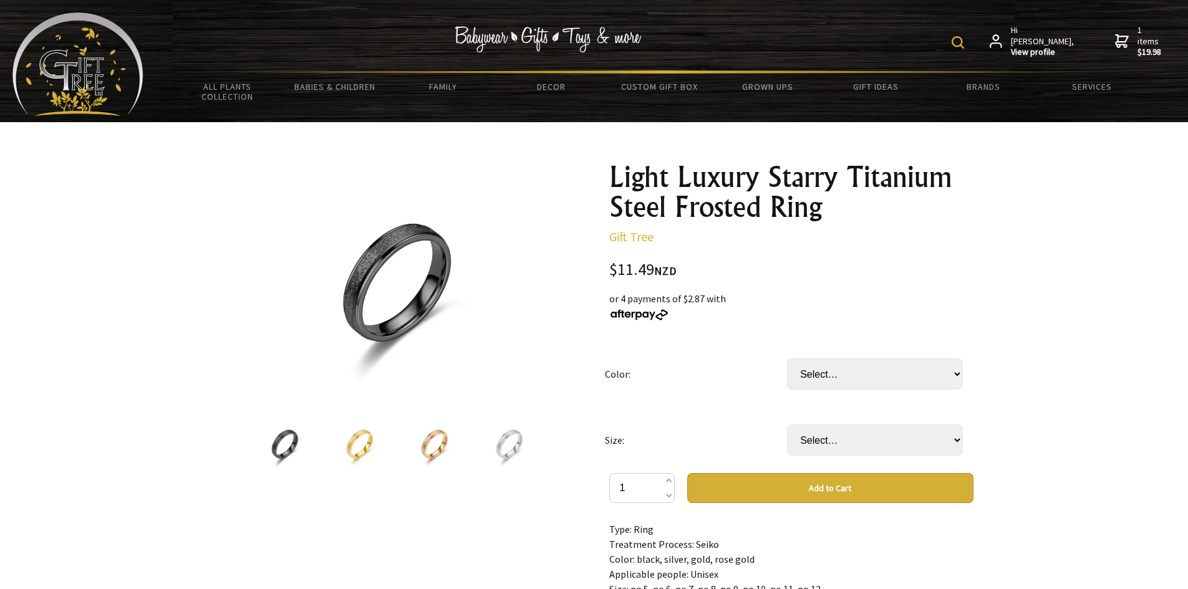
click at [453, 459] on img at bounding box center [434, 444] width 47 height 47
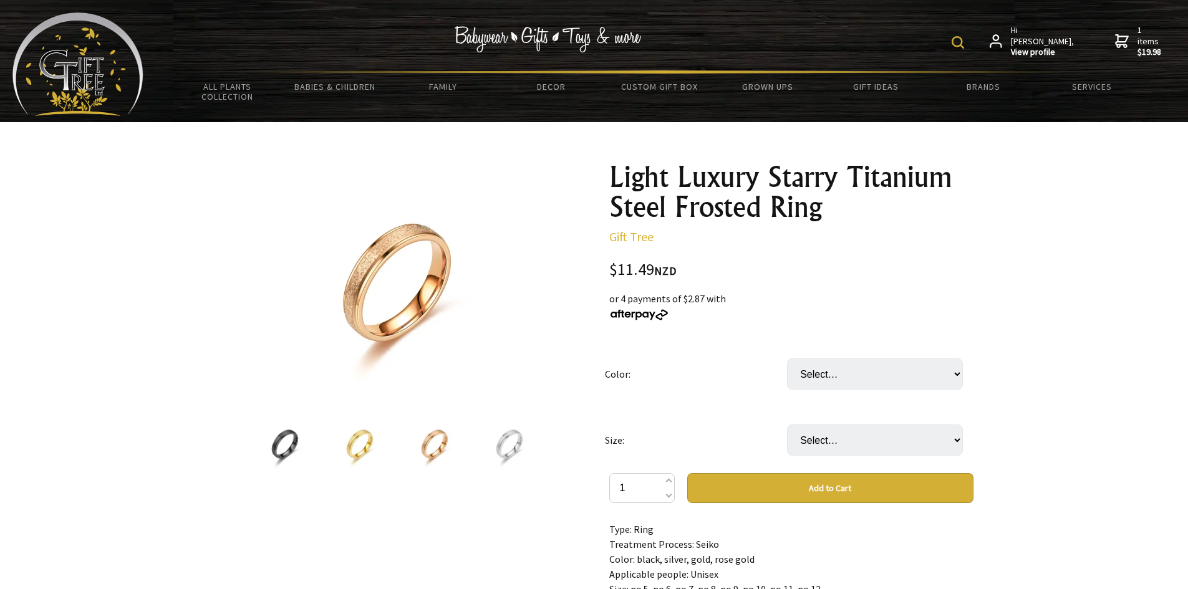
click at [305, 446] on img at bounding box center [284, 444] width 47 height 47
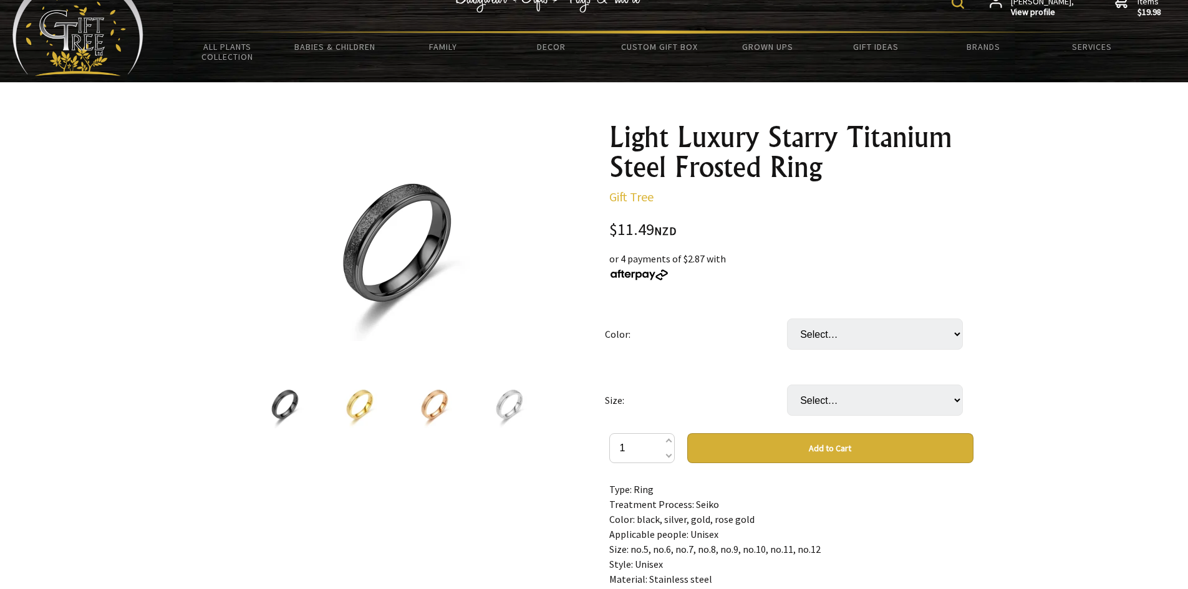
scroll to position [62, 0]
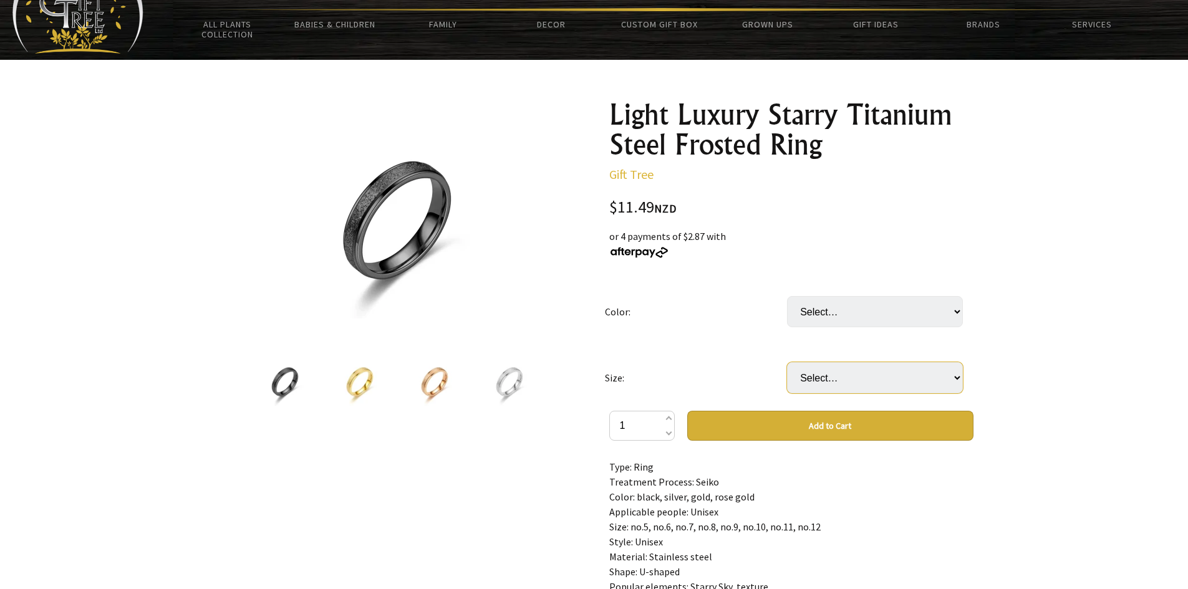
click at [819, 373] on select "Select… 5 6 7 8 9 10 11" at bounding box center [875, 377] width 176 height 31
click at [848, 347] on td "Select… 5 6 7 8 9 10 11" at bounding box center [878, 378] width 182 height 66
click at [857, 307] on select "Select… (Black) (Gold) (Rose Gold) (Silver)" at bounding box center [875, 311] width 176 height 31
click at [855, 307] on select "Select… (Black) (Gold) (Rose Gold) (Silver)" at bounding box center [875, 311] width 176 height 31
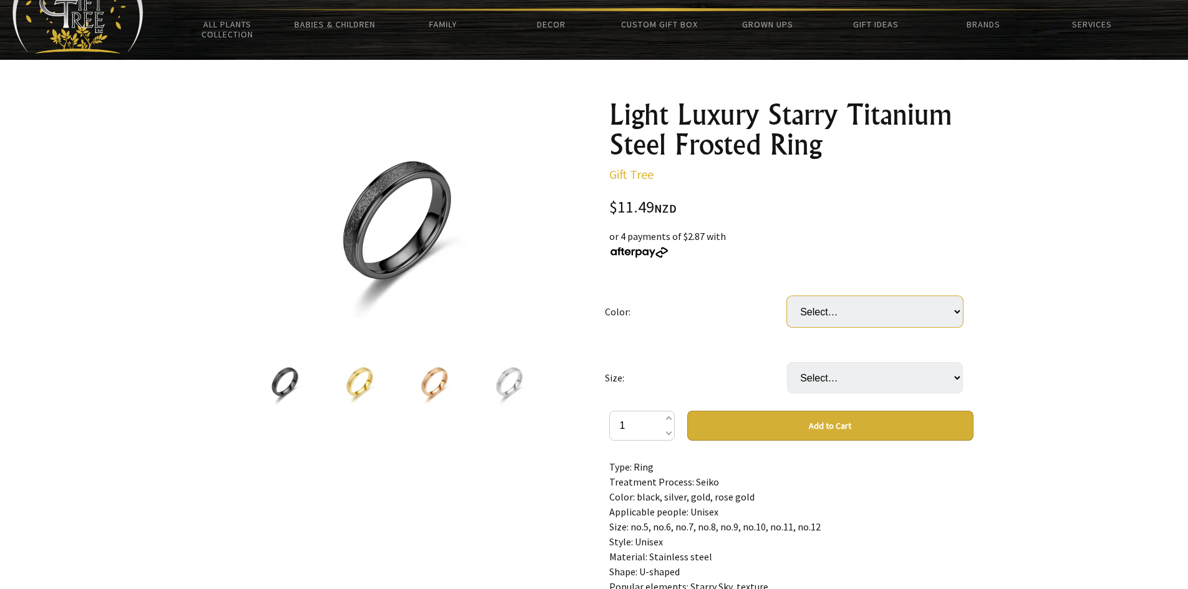
select select "(Black)"
click at [787, 296] on select "Select… (Black) (Gold) (Rose Gold) (Silver)" at bounding box center [875, 311] width 176 height 31
click at [830, 368] on select "Select… 5 6 7 8 9 10 11" at bounding box center [875, 377] width 176 height 31
click at [1007, 436] on div at bounding box center [594, 535] width 1188 height 951
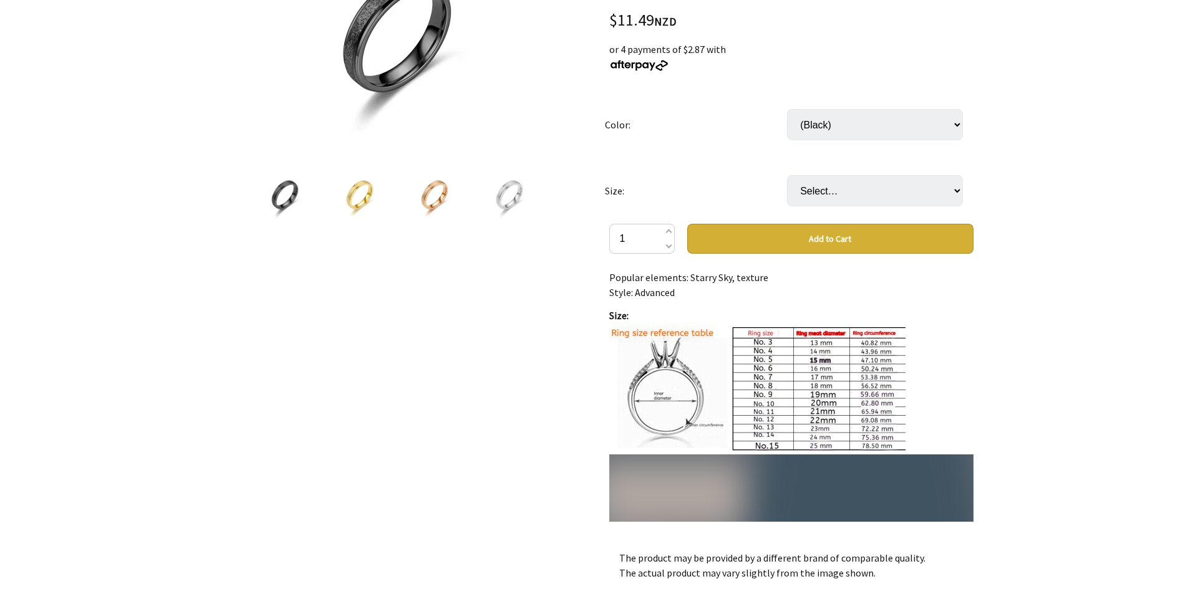
scroll to position [125, 0]
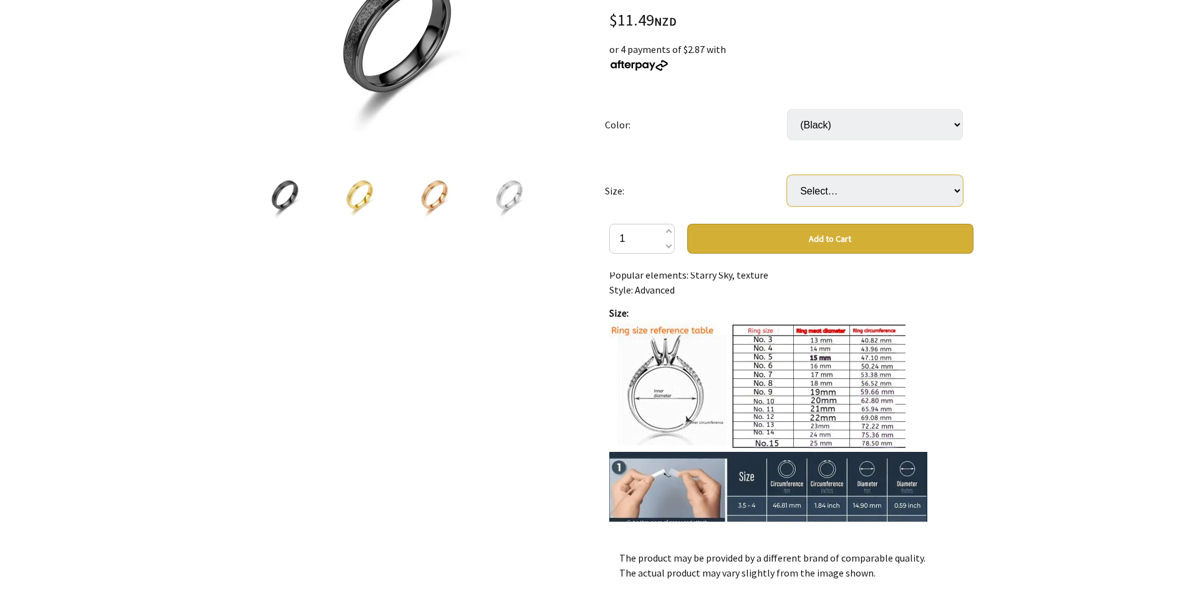
click at [885, 197] on select "Select… 5 6 7 8 9 10 11" at bounding box center [875, 190] width 176 height 31
click at [1032, 358] on div at bounding box center [594, 348] width 1188 height 951
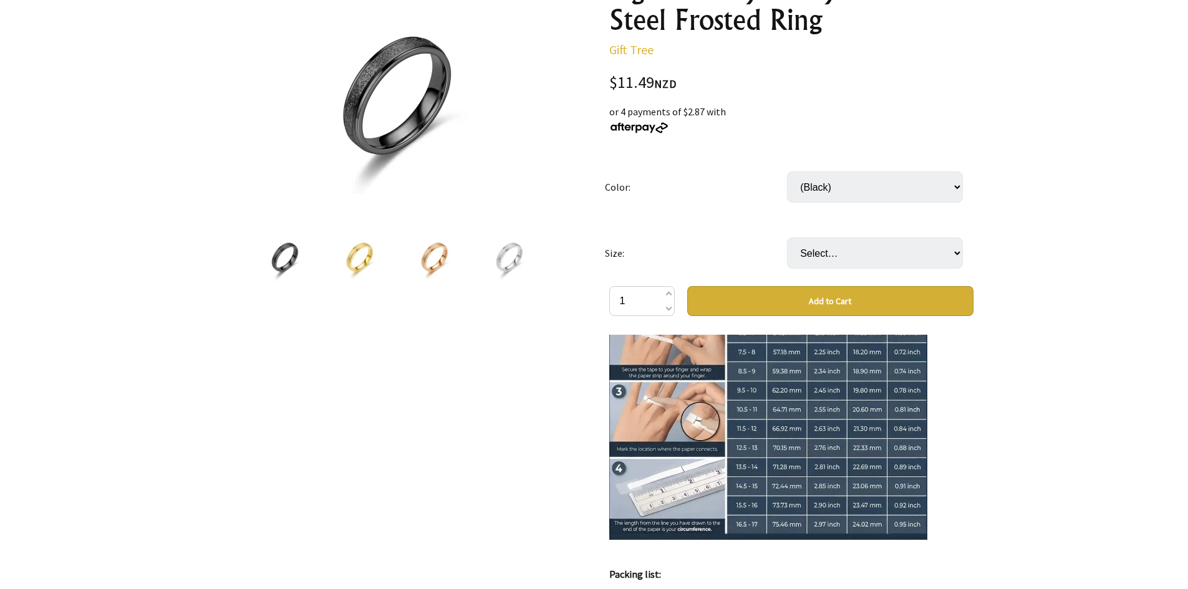
scroll to position [436, 0]
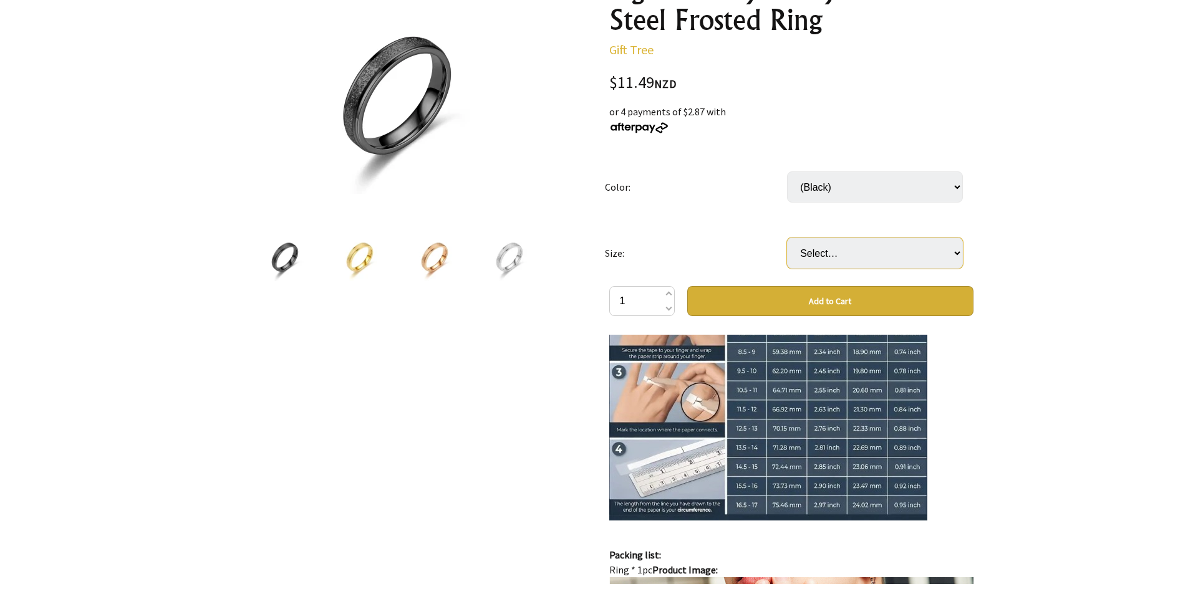
click at [908, 254] on select "Select… 5 6 7 8 9 10 11" at bounding box center [875, 253] width 176 height 31
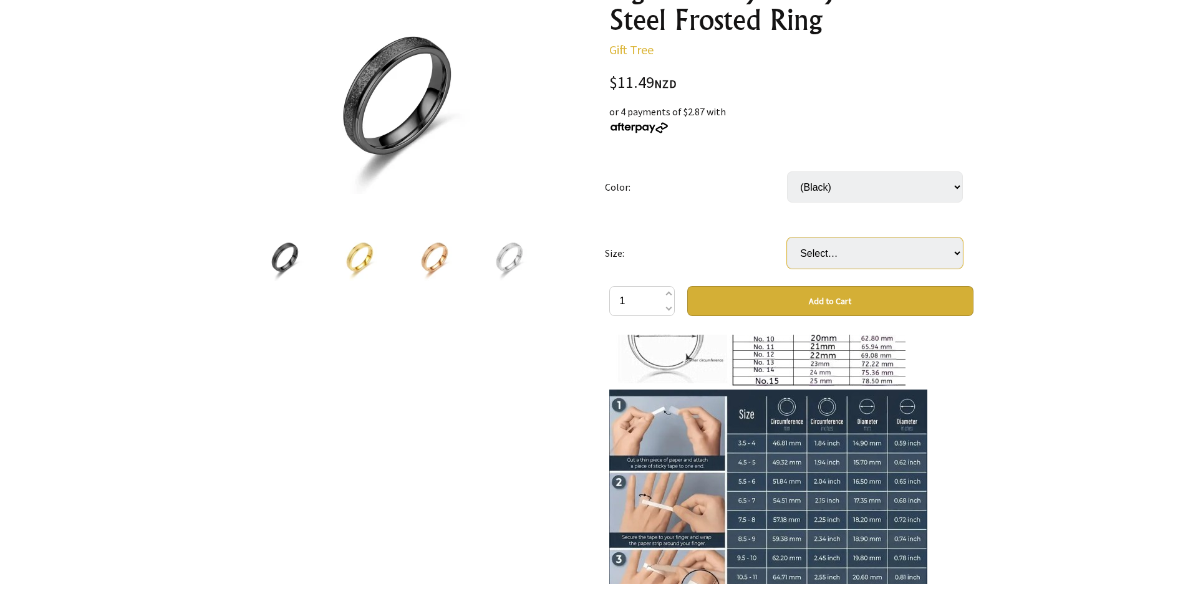
scroll to position [187, 0]
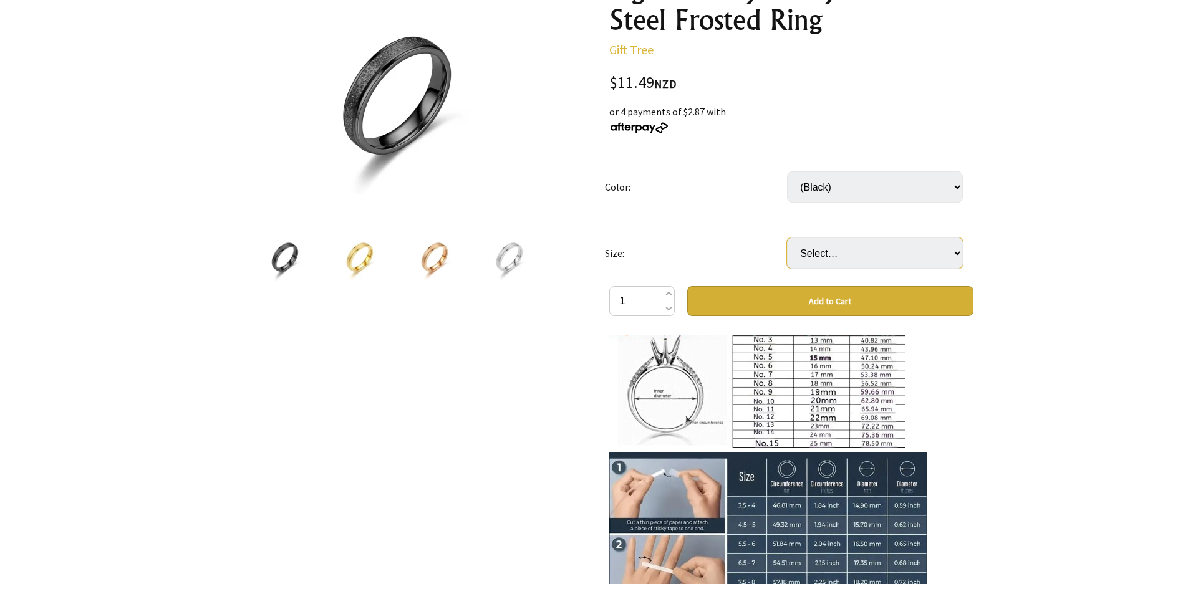
click at [891, 250] on select "Select… 5 6 7 8 9 10 11" at bounding box center [875, 253] width 176 height 31
click at [976, 239] on div "Light Luxury Starry Titanium Steel Frosted Ring Gift Tree $11.49 NZD or 4 payme…" at bounding box center [791, 410] width 384 height 891
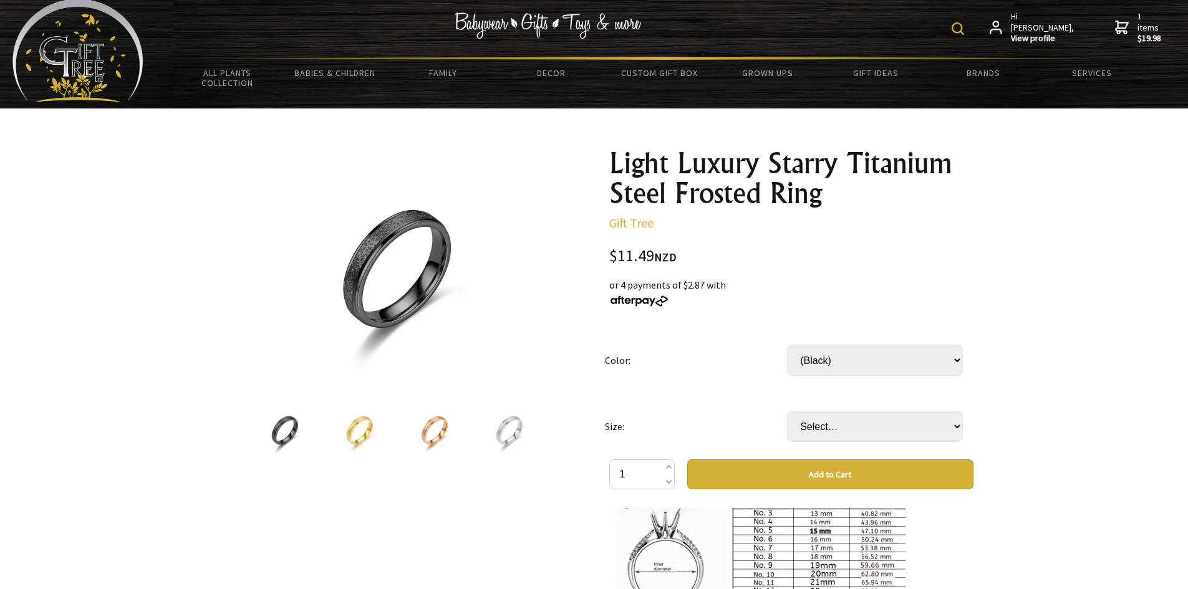
scroll to position [0, 0]
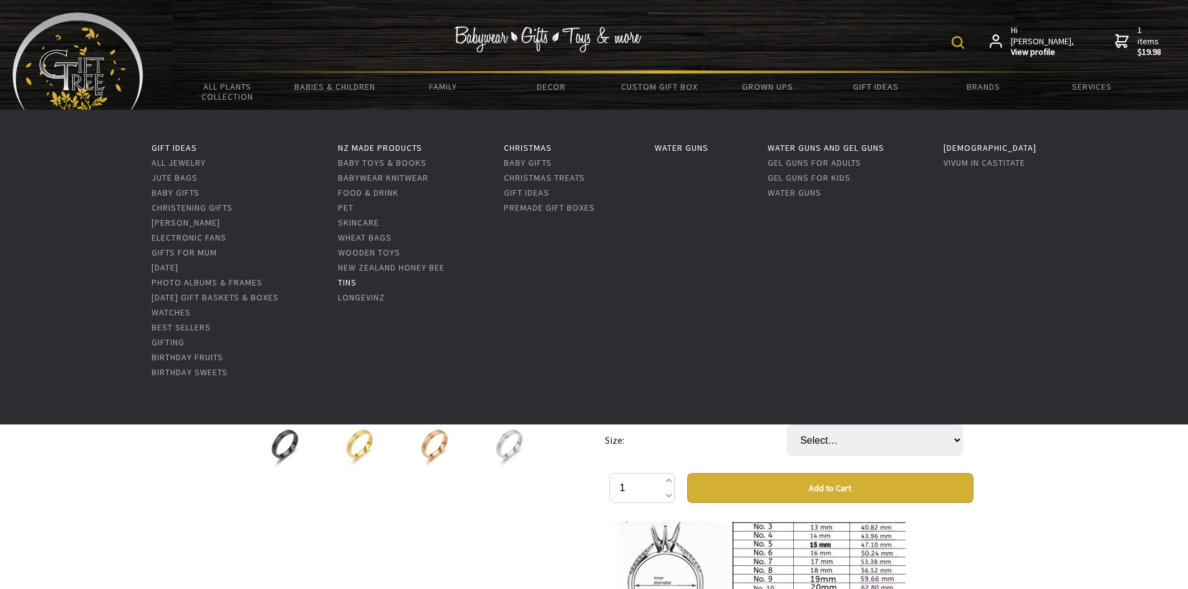
click at [357, 279] on link "Tins" at bounding box center [347, 282] width 19 height 11
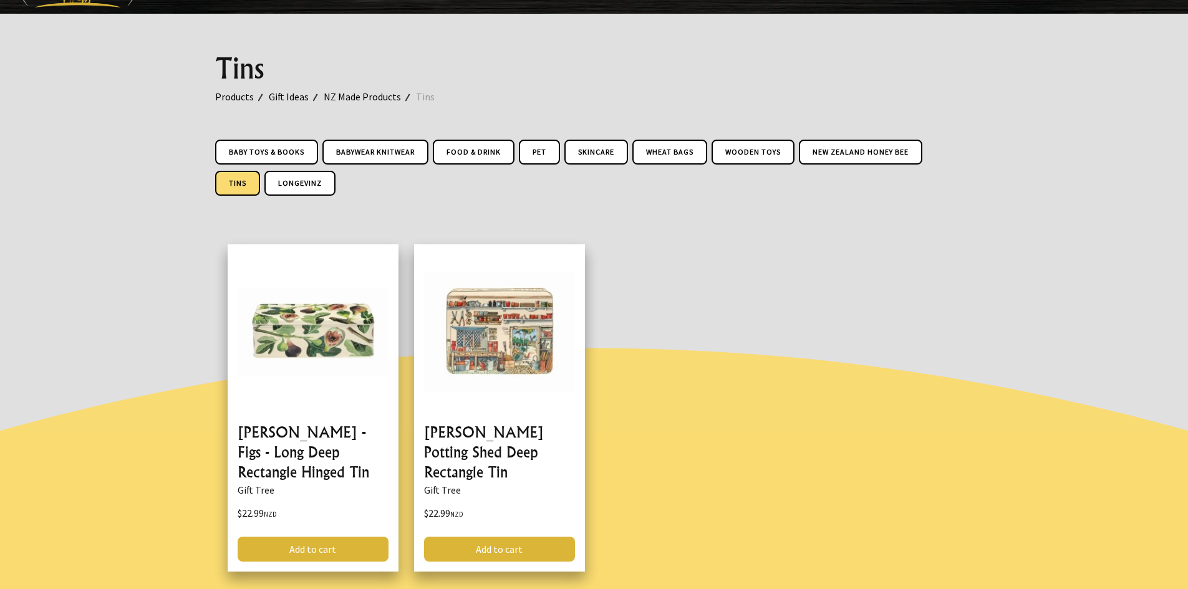
scroll to position [62, 0]
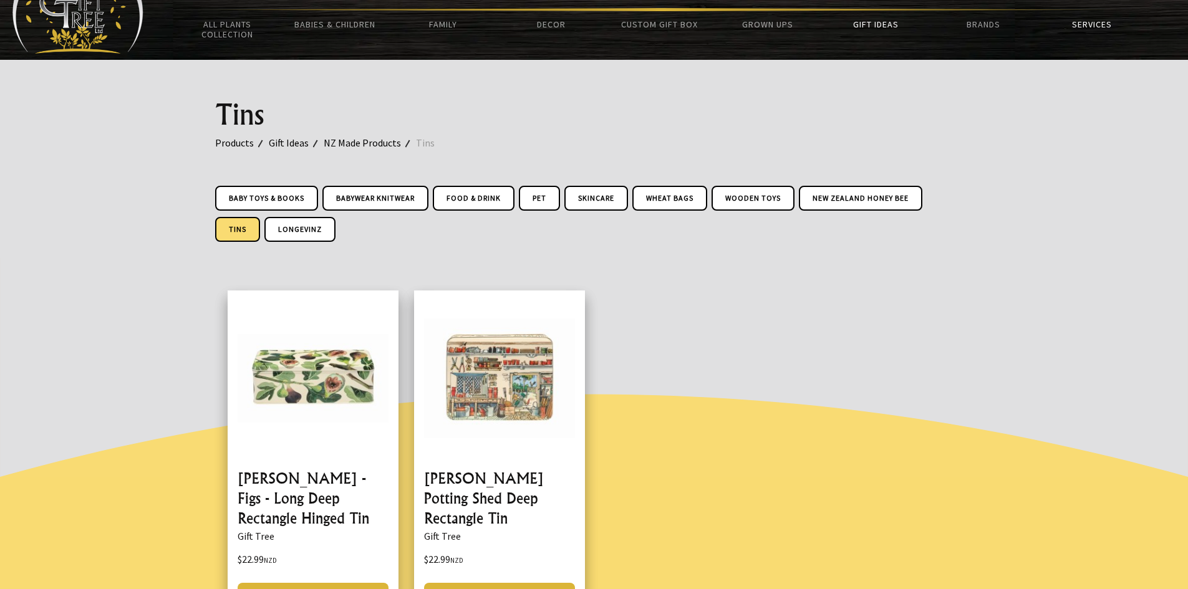
click at [1073, 21] on link "Services" at bounding box center [1091, 24] width 108 height 26
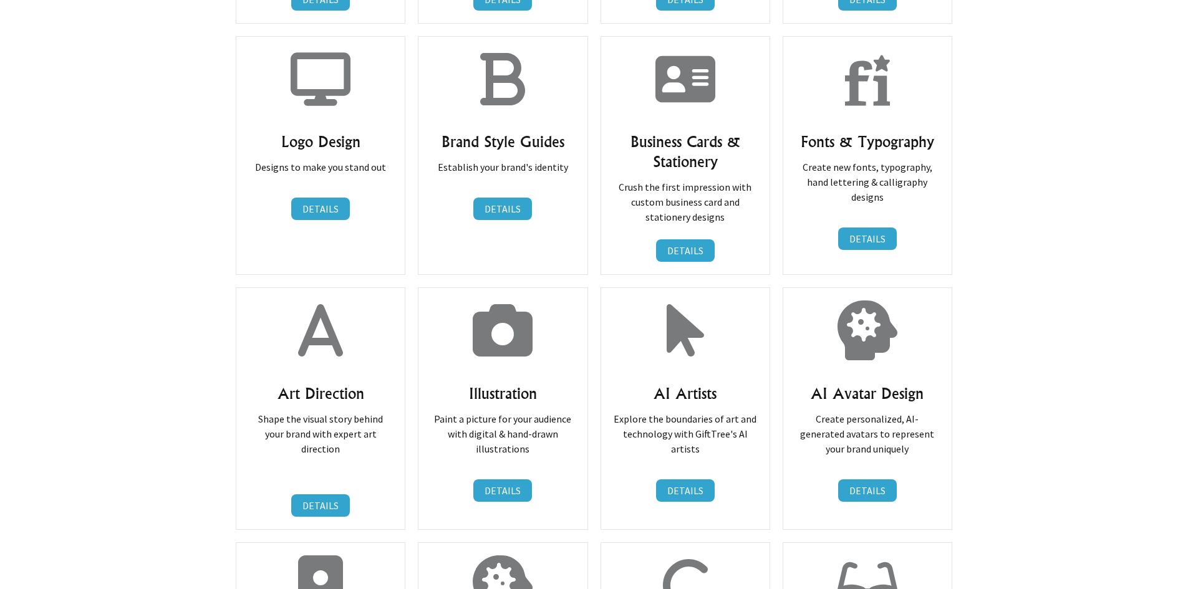
scroll to position [132, 0]
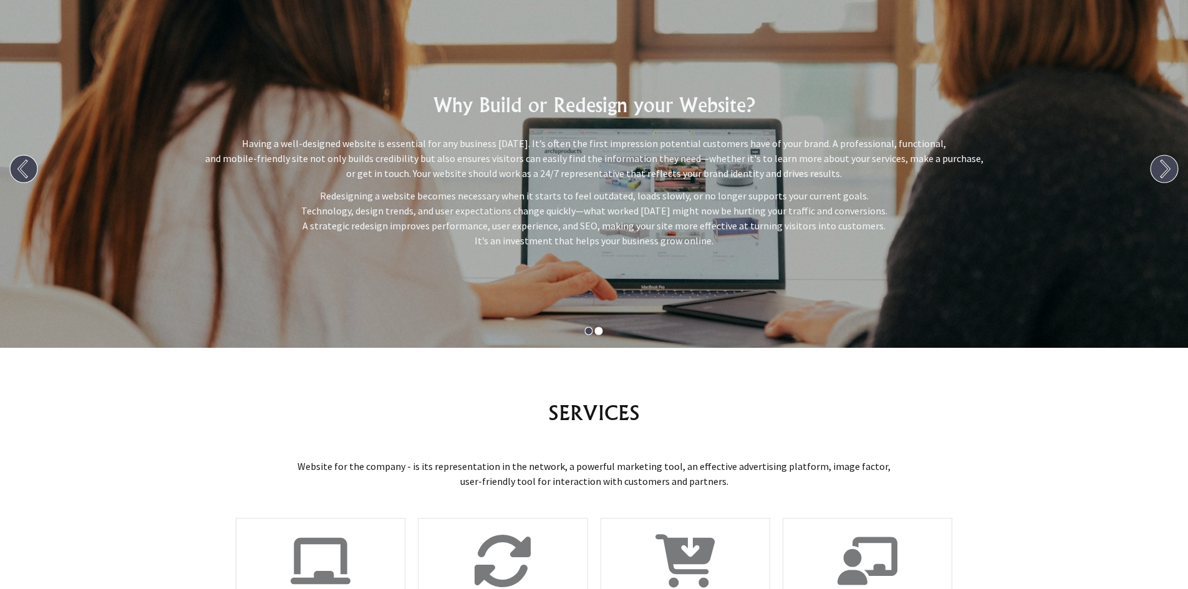
drag, startPoint x: 1034, startPoint y: 284, endPoint x: 1020, endPoint y: 107, distance: 177.5
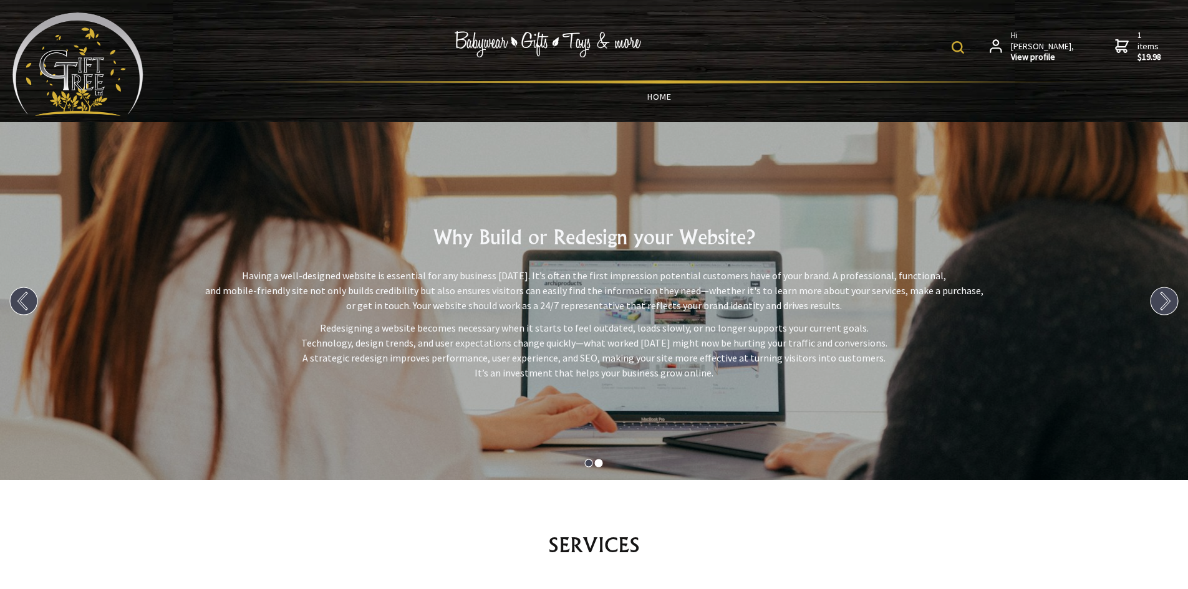
click at [668, 95] on link "HOME" at bounding box center [659, 97] width 972 height 26
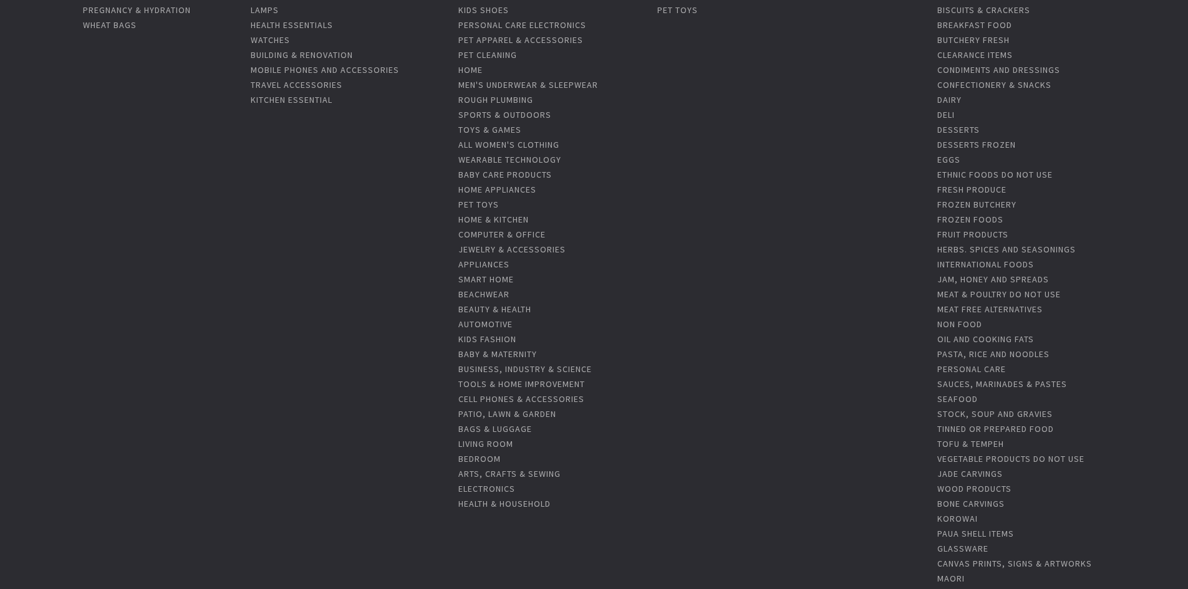
scroll to position [249, 0]
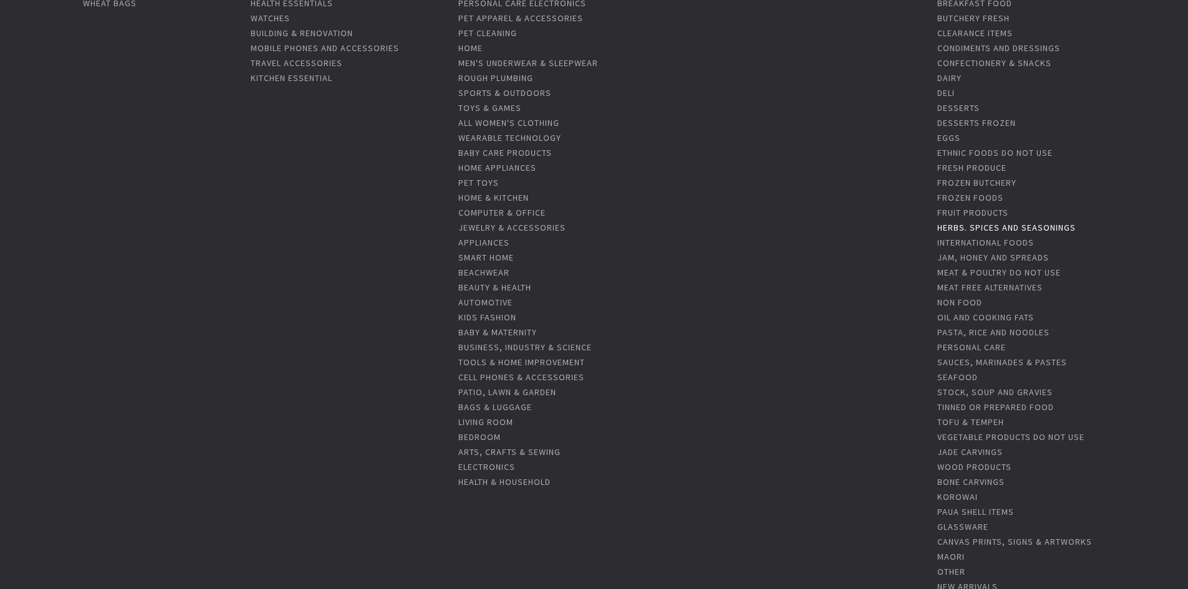
click at [1011, 229] on link "Herbs. Spices and Seasonings" at bounding box center [1006, 227] width 138 height 11
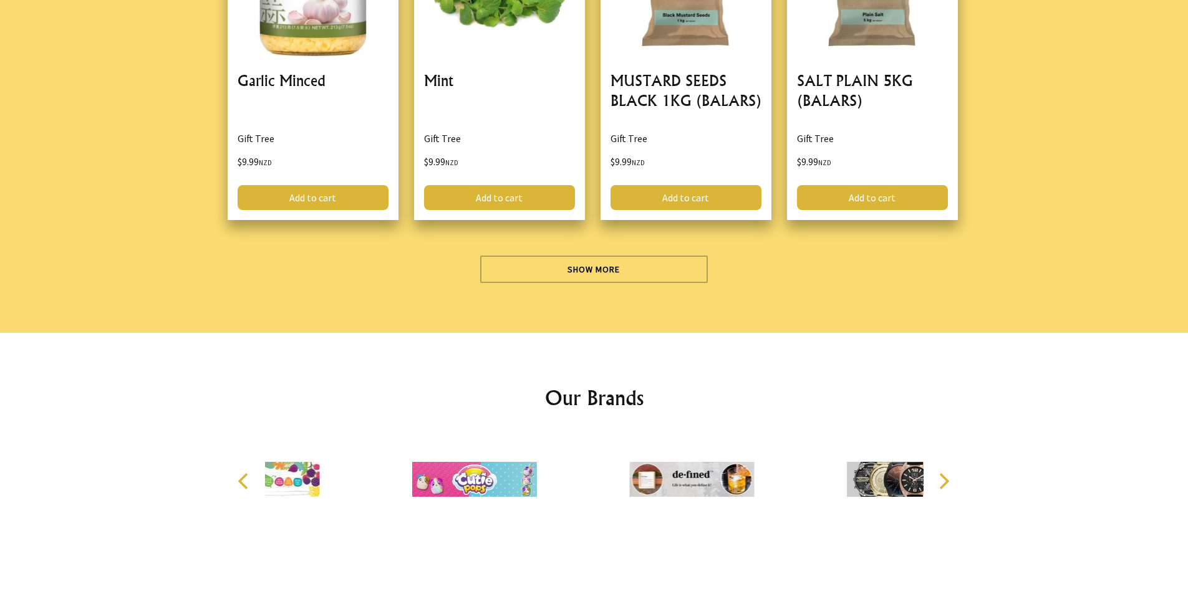
scroll to position [3803, 0]
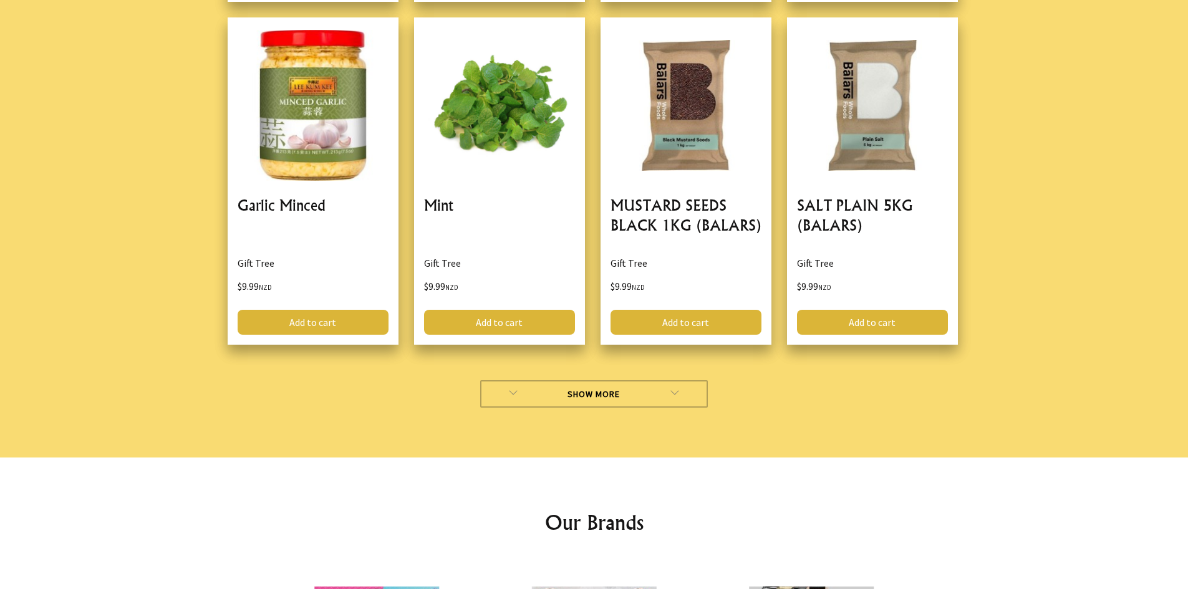
click at [689, 385] on link "Show More" at bounding box center [594, 393] width 228 height 27
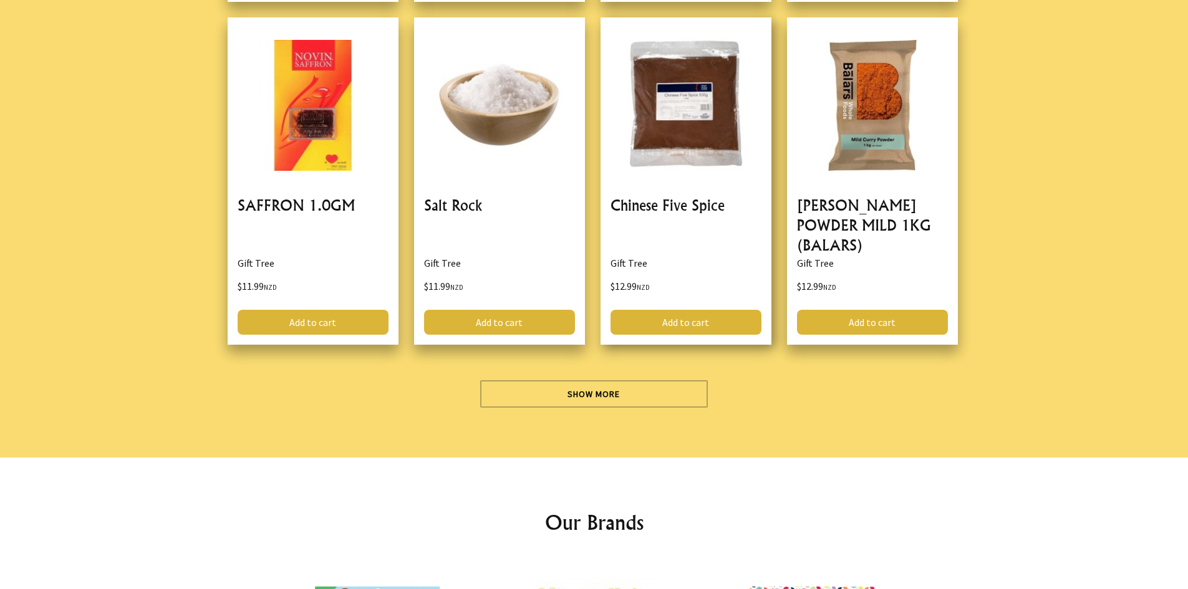
scroll to position [7231, 0]
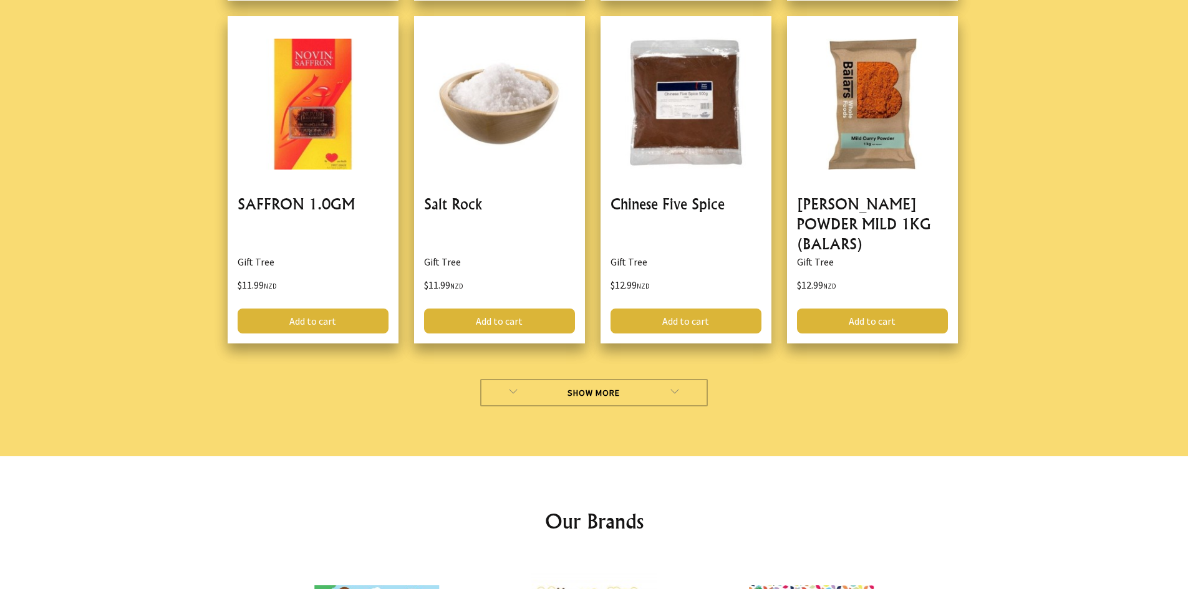
click at [691, 379] on link "Show More" at bounding box center [594, 392] width 228 height 27
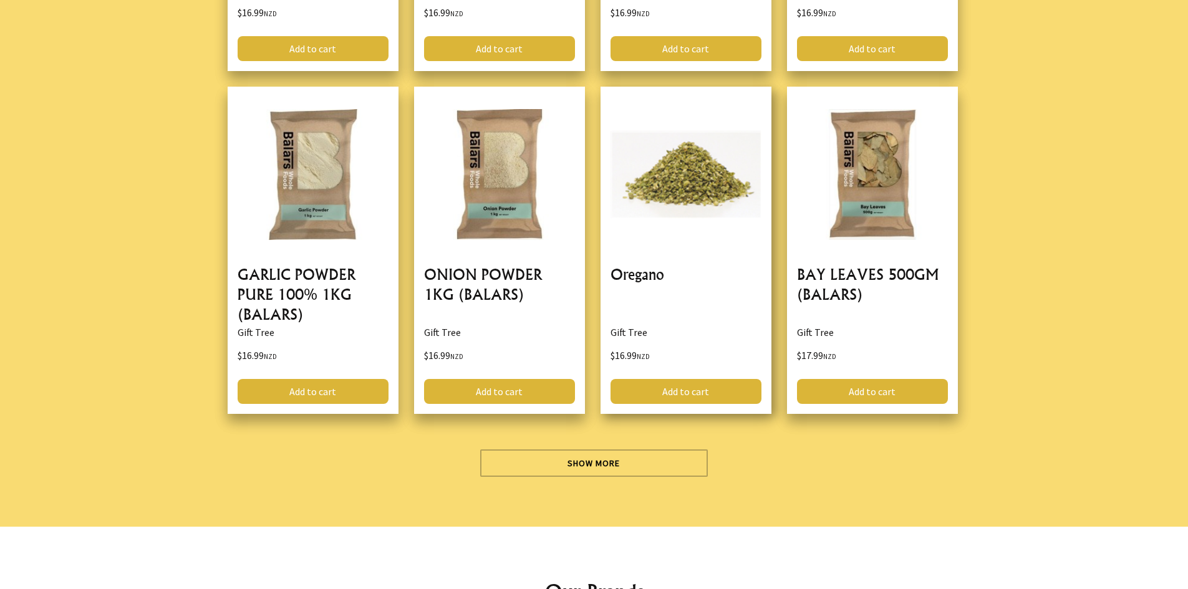
scroll to position [10660, 0]
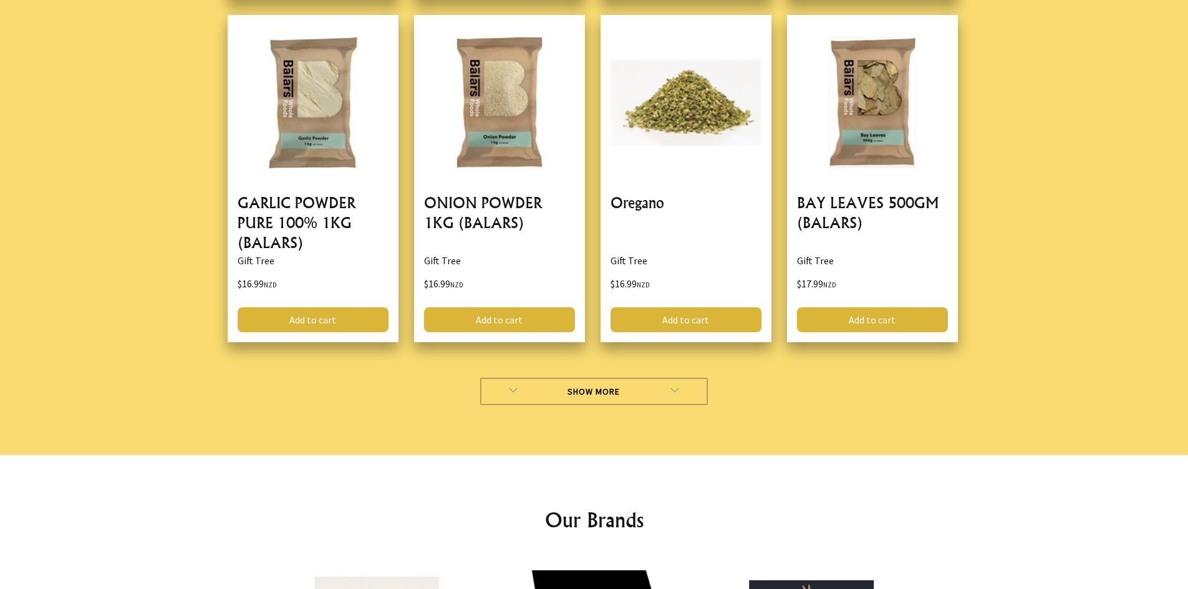
click at [681, 380] on link "Show More" at bounding box center [594, 391] width 228 height 27
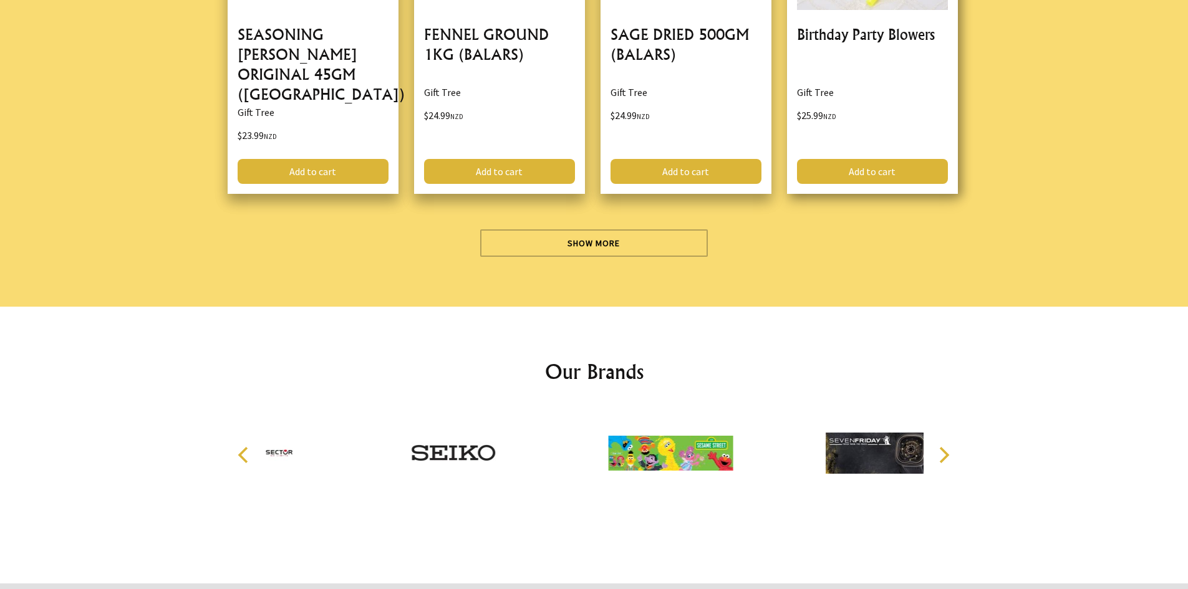
scroll to position [14309, 0]
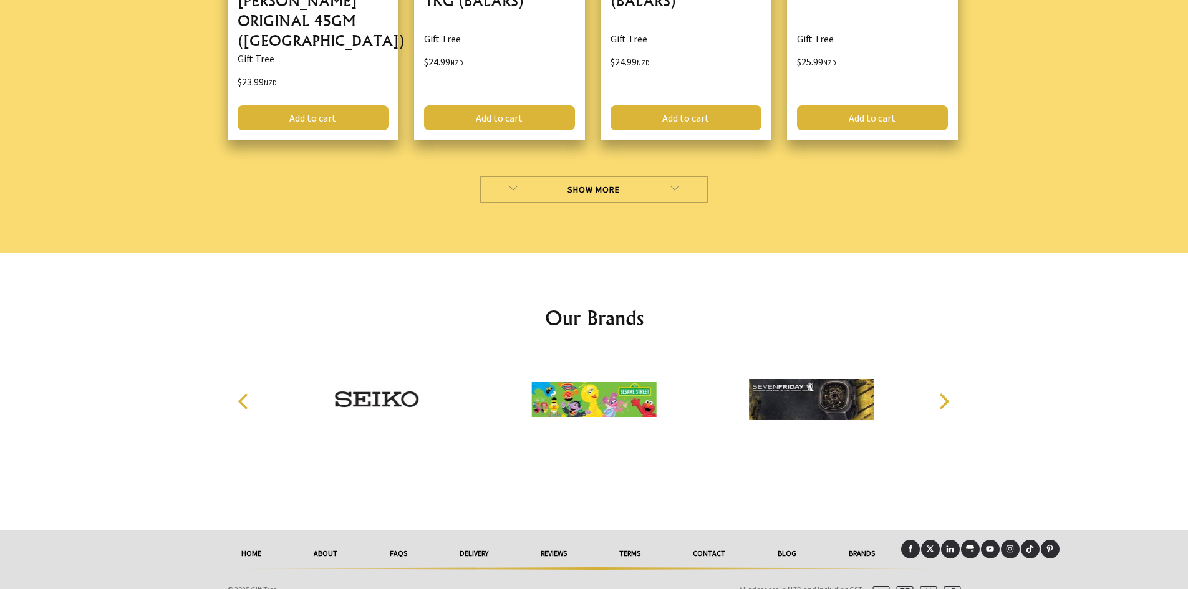
click at [678, 176] on link "Show More" at bounding box center [594, 189] width 228 height 27
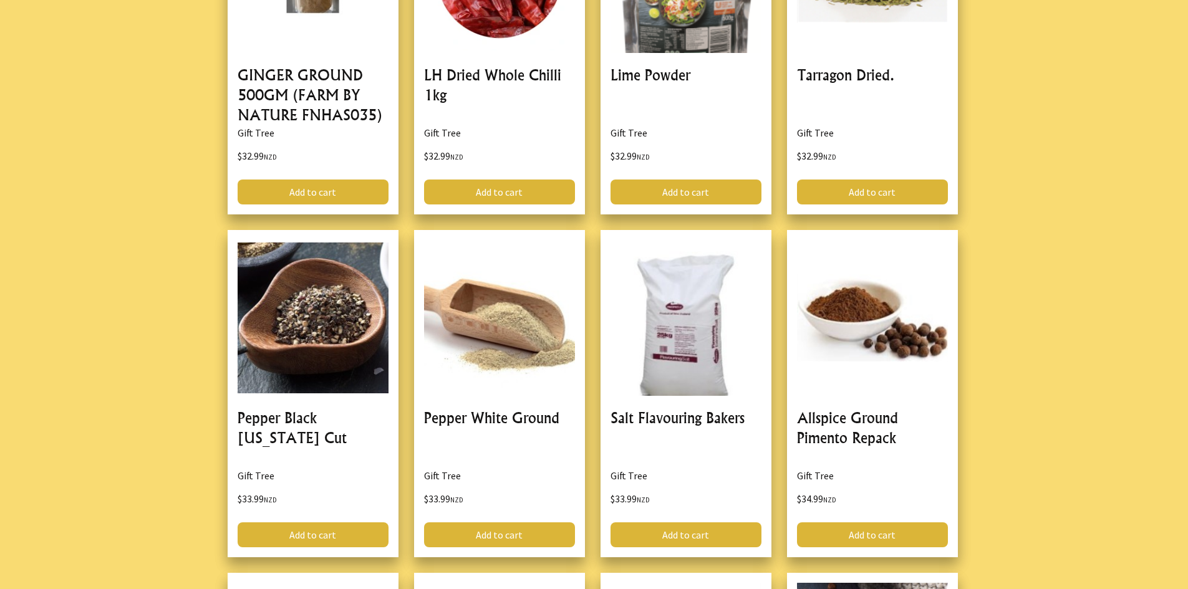
scroll to position [17052, 0]
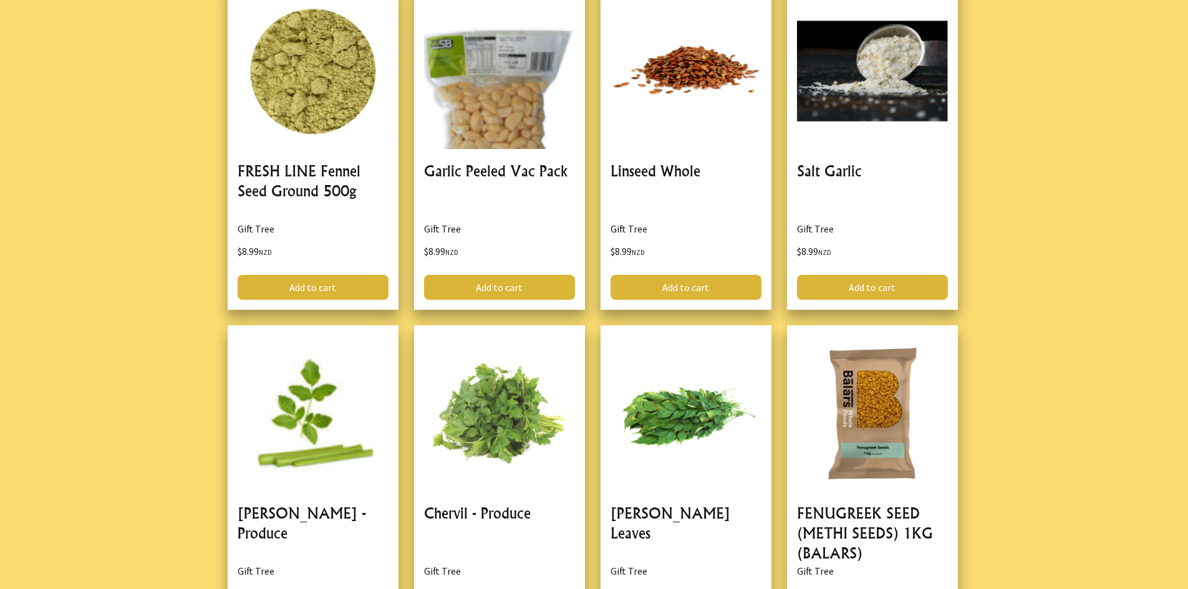
drag, startPoint x: 999, startPoint y: 313, endPoint x: 1019, endPoint y: 77, distance: 236.5
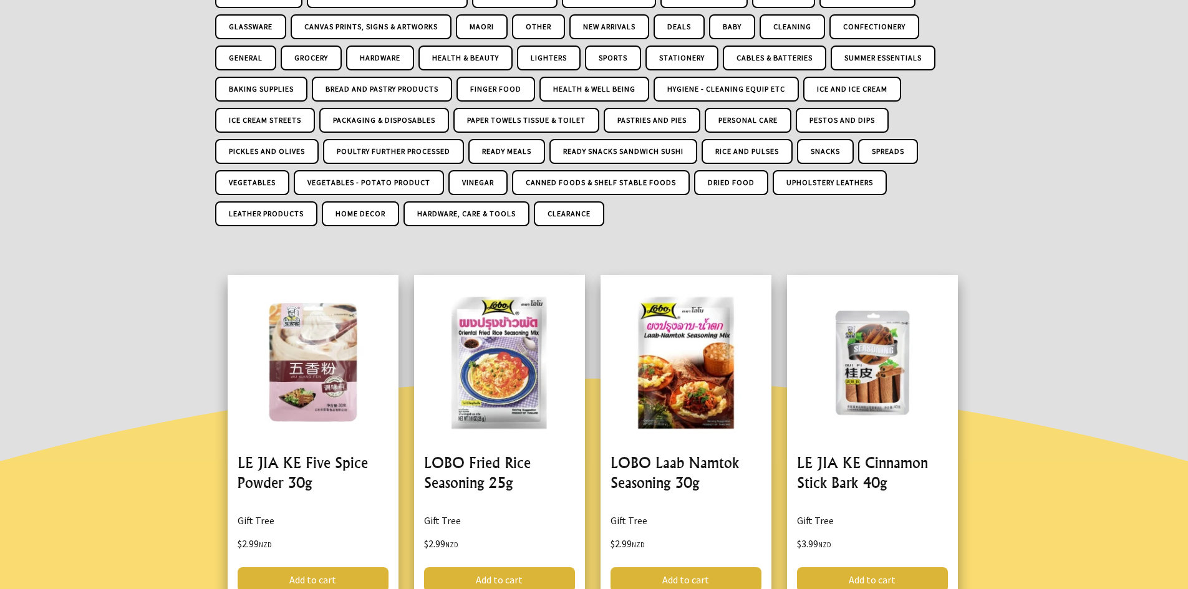
scroll to position [0, 0]
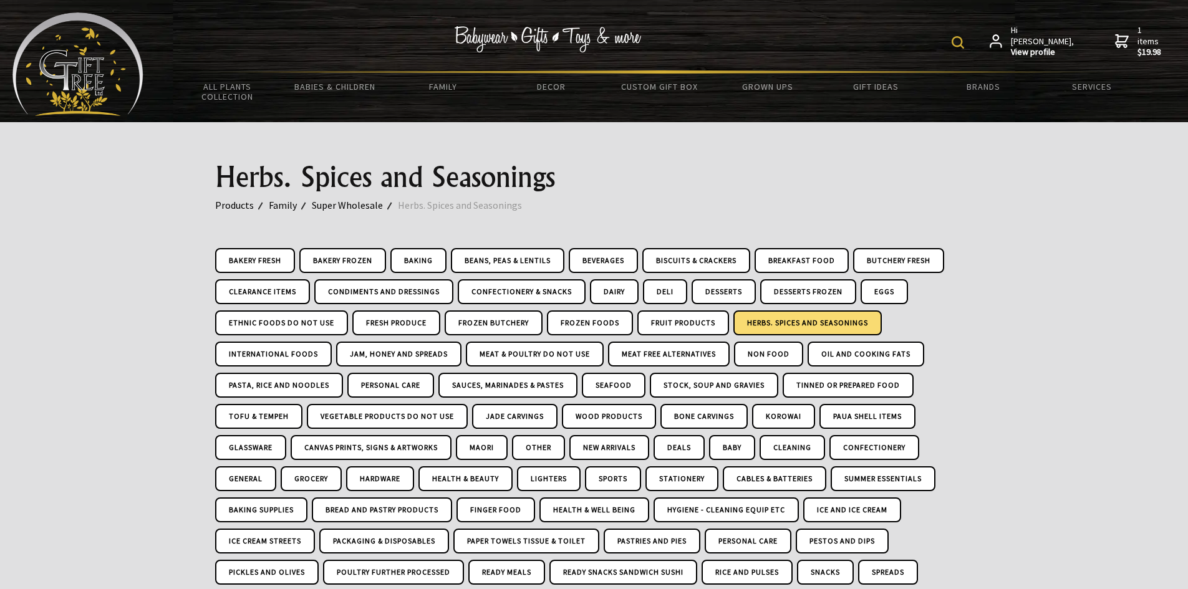
drag, startPoint x: 1086, startPoint y: 153, endPoint x: 1082, endPoint y: 19, distance: 134.1
